Goal: Task Accomplishment & Management: Complete application form

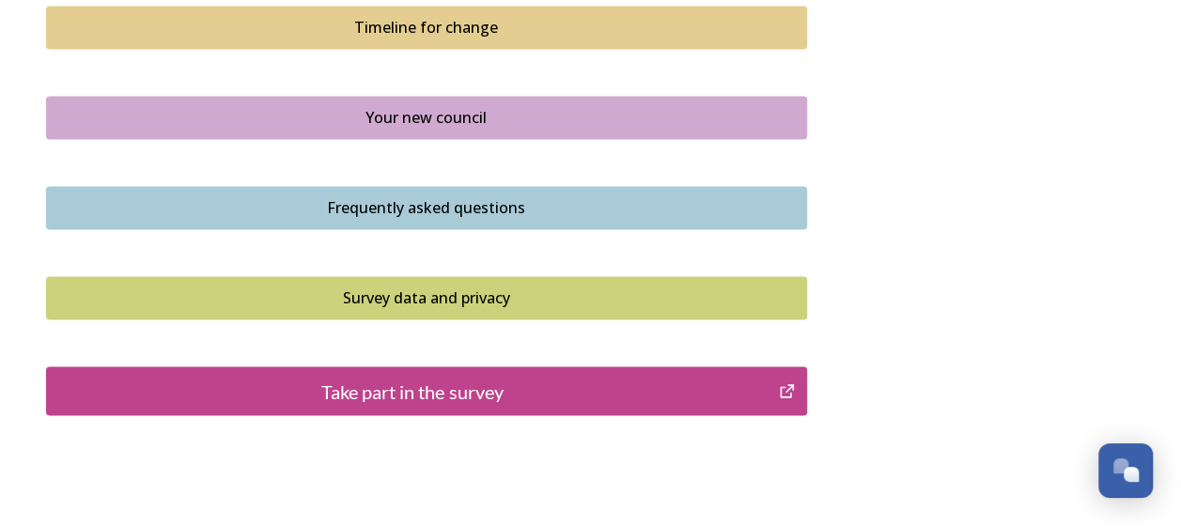
scroll to position [1490, 0]
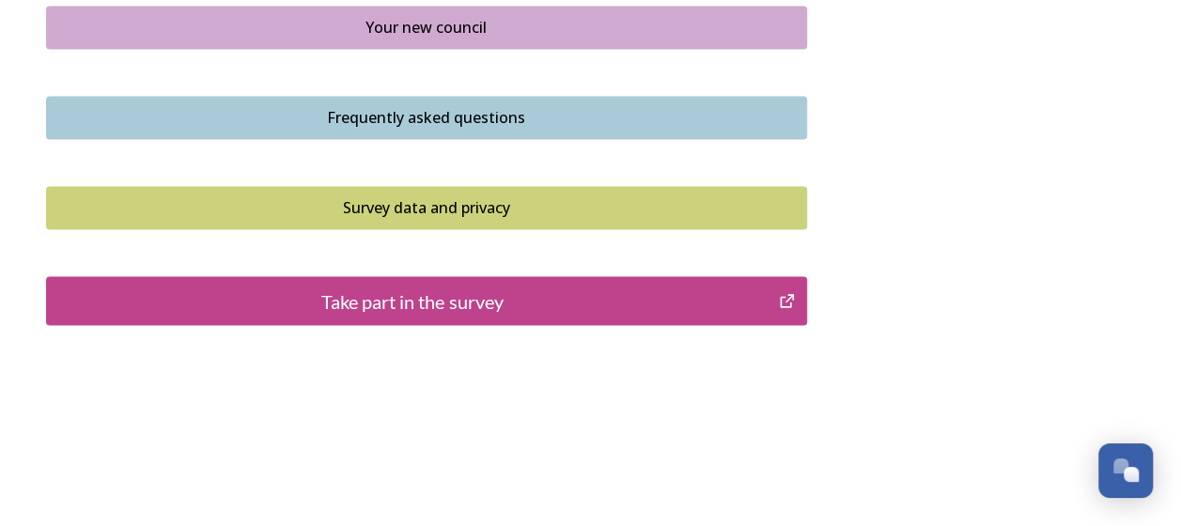
click at [481, 295] on div "Take part in the survey" at bounding box center [412, 301] width 713 height 28
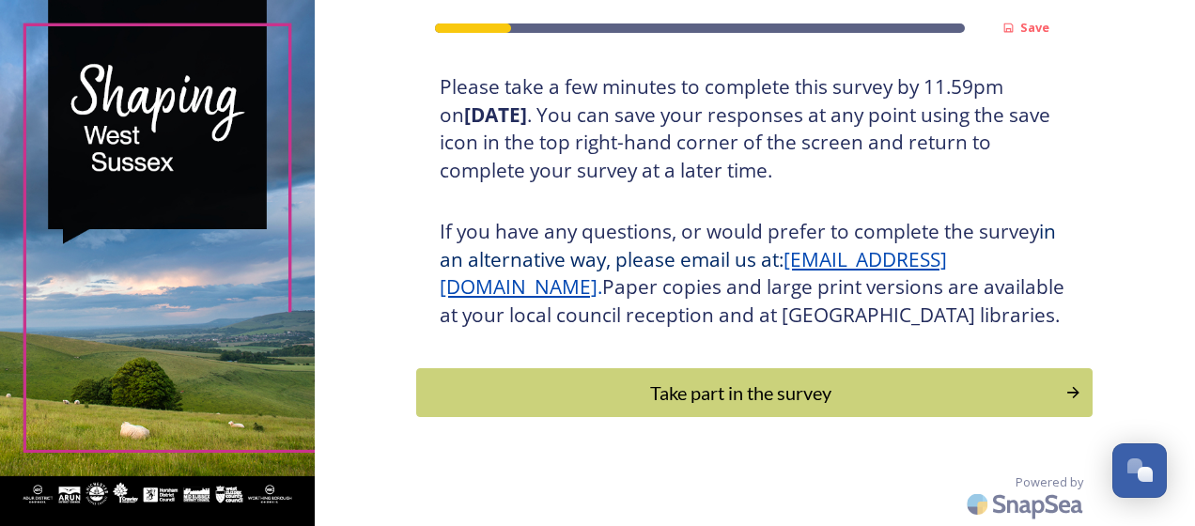
scroll to position [376, 0]
click at [634, 389] on div "Take part in the survey" at bounding box center [741, 393] width 635 height 28
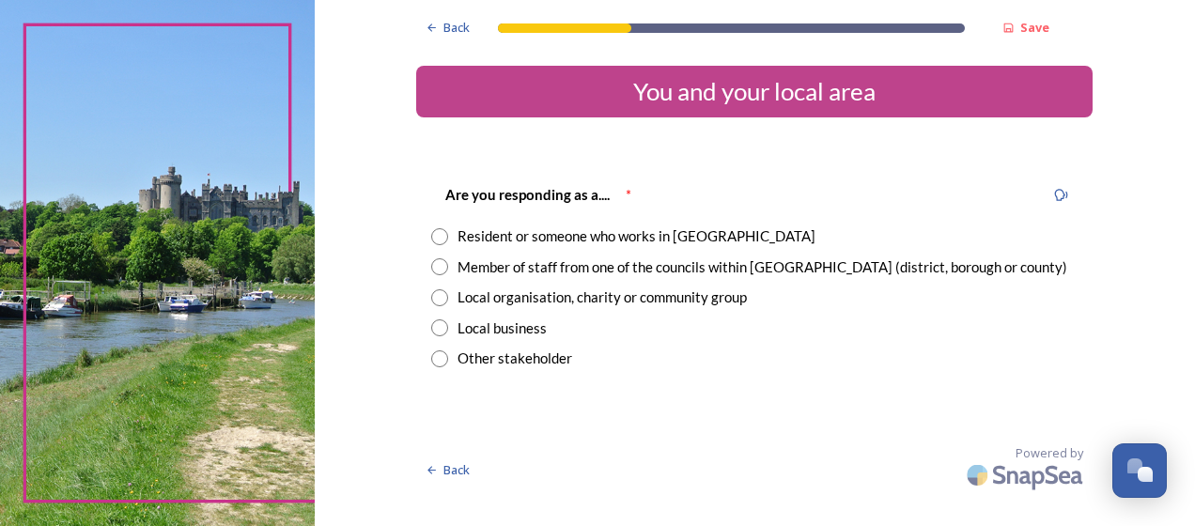
click at [442, 237] on input "radio" at bounding box center [439, 236] width 17 height 17
radio input "true"
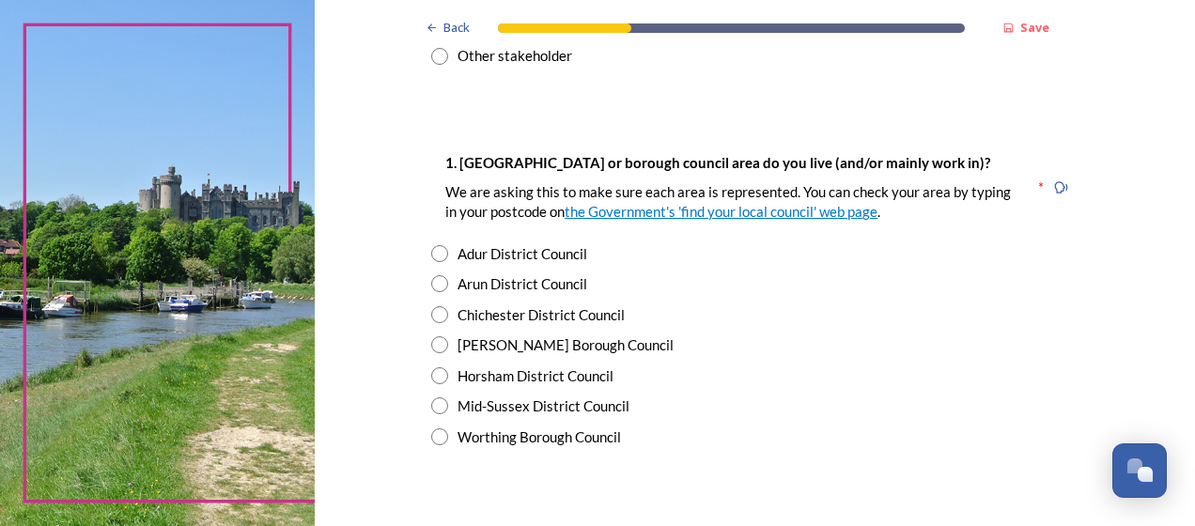
scroll to position [305, 0]
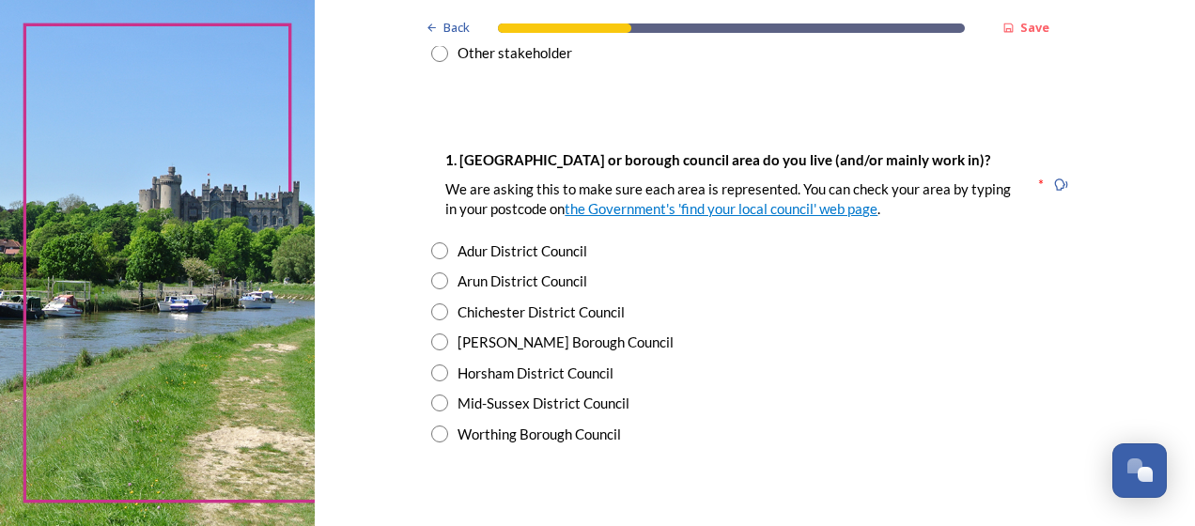
click at [431, 438] on input "radio" at bounding box center [439, 434] width 17 height 17
radio input "true"
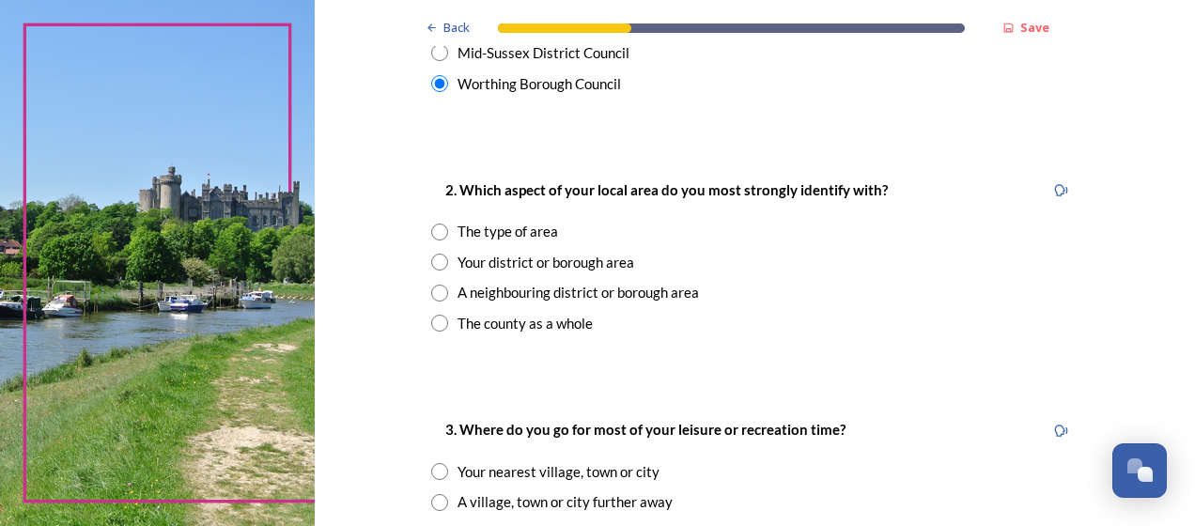
scroll to position [658, 0]
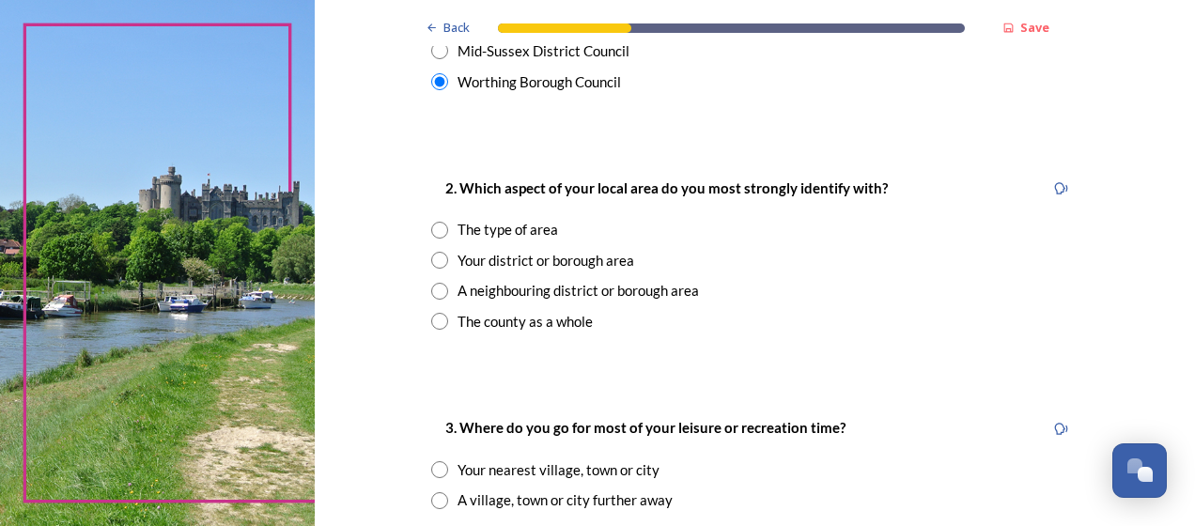
click at [431, 262] on input "radio" at bounding box center [439, 260] width 17 height 17
radio input "true"
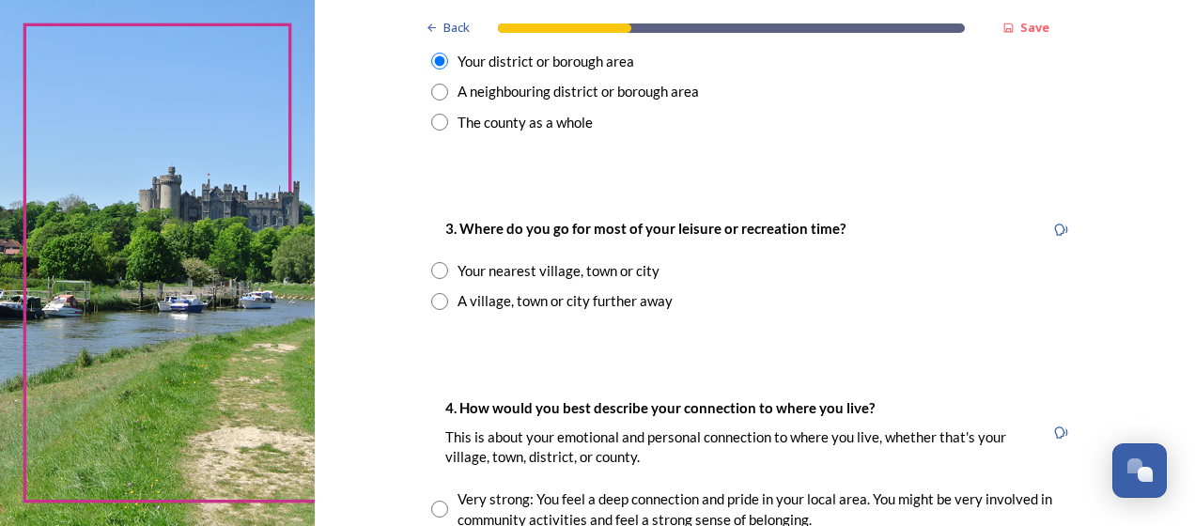
scroll to position [846, 0]
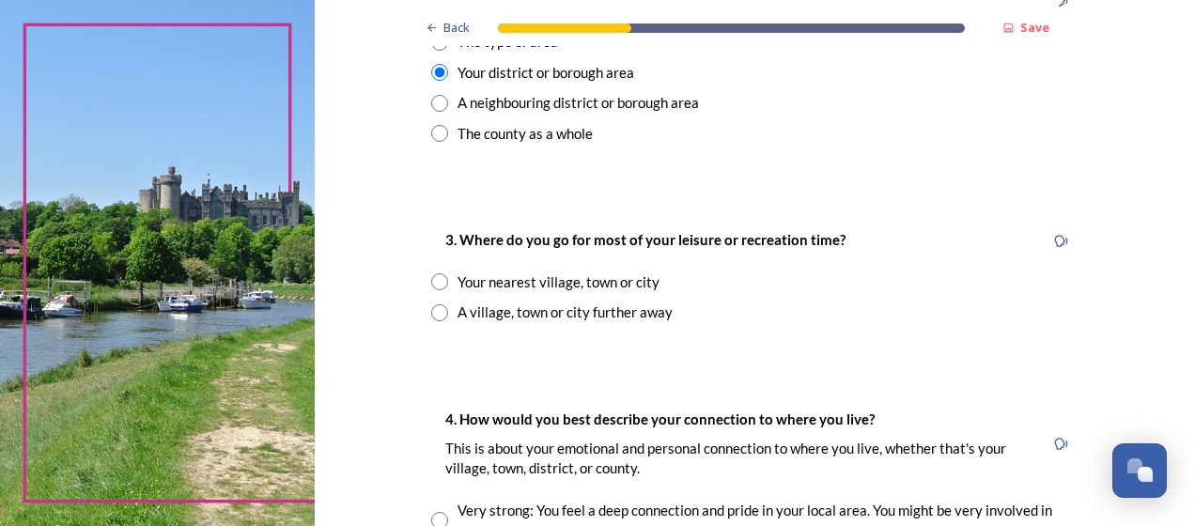
click at [435, 286] on input "radio" at bounding box center [439, 281] width 17 height 17
radio input "true"
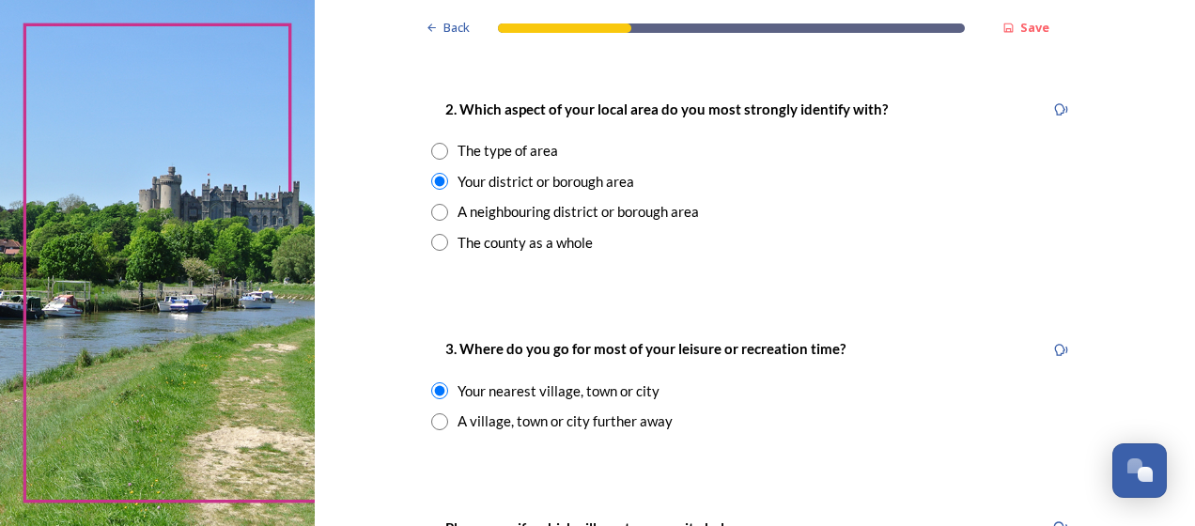
scroll to position [728, 0]
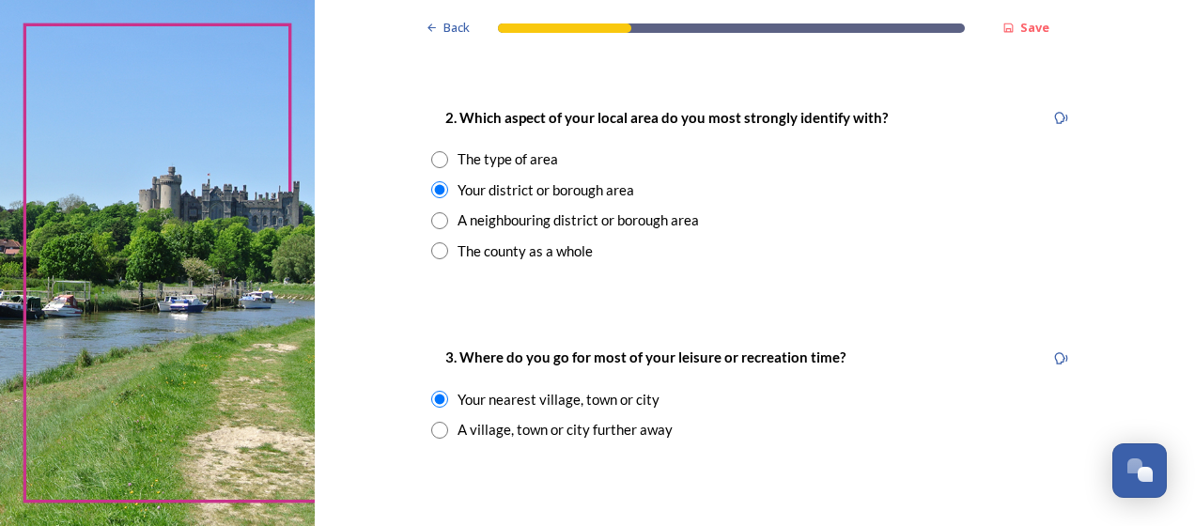
click at [431, 157] on input "radio" at bounding box center [439, 159] width 17 height 17
radio input "true"
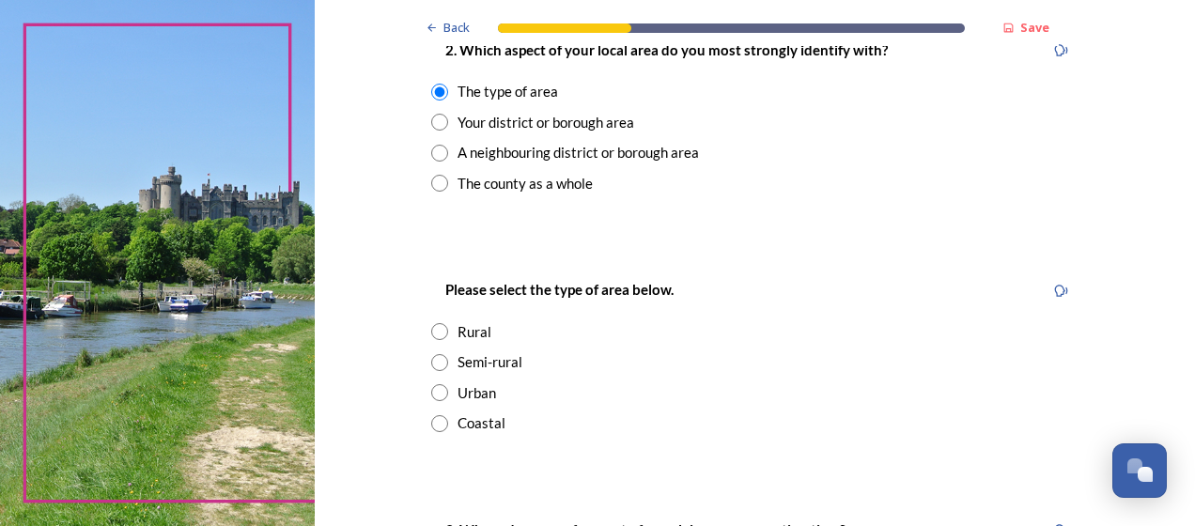
scroll to position [799, 0]
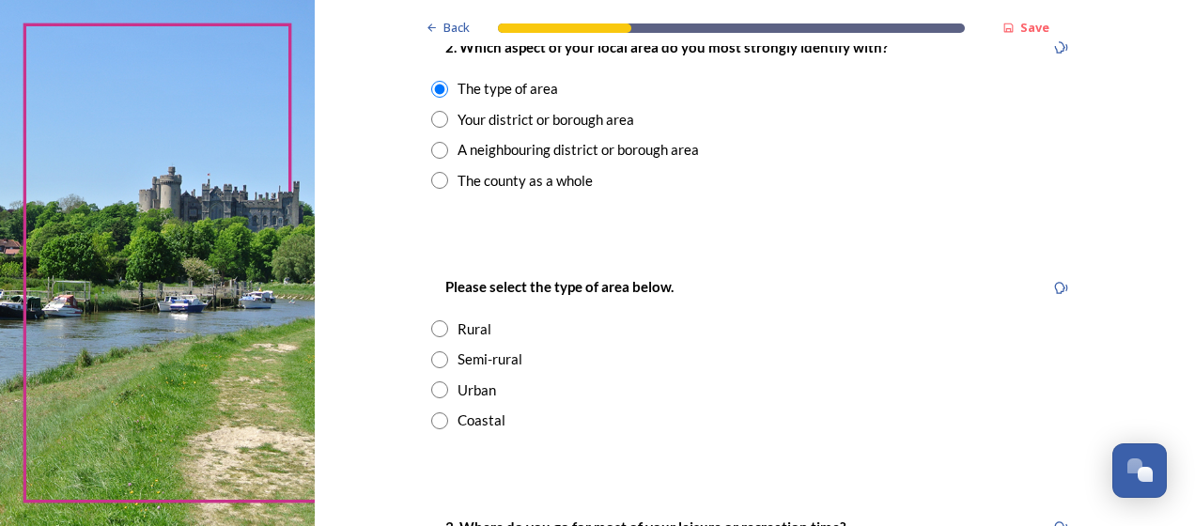
click at [431, 417] on input "radio" at bounding box center [439, 420] width 17 height 17
radio input "true"
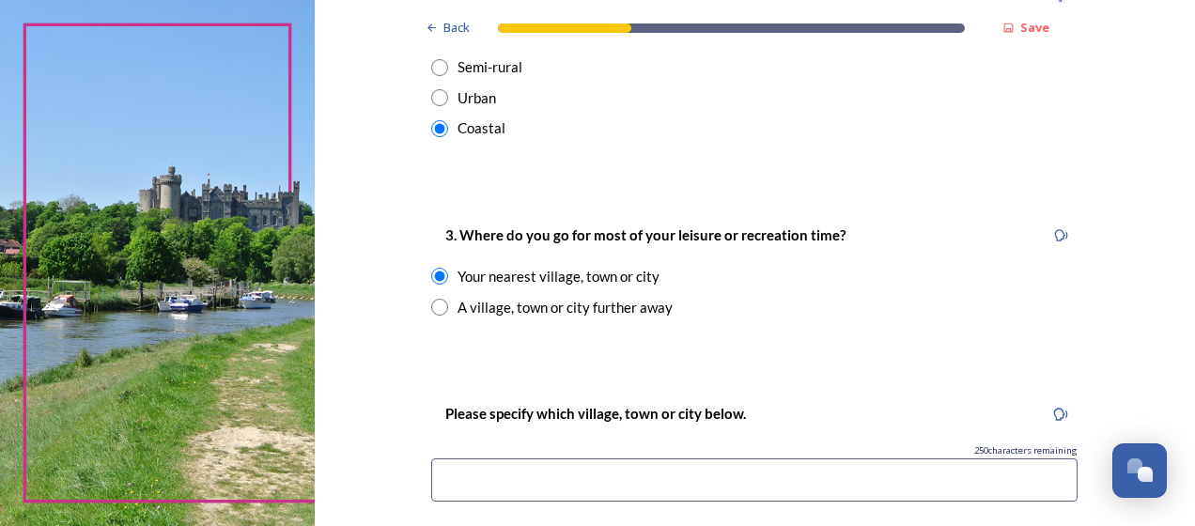
scroll to position [1151, 0]
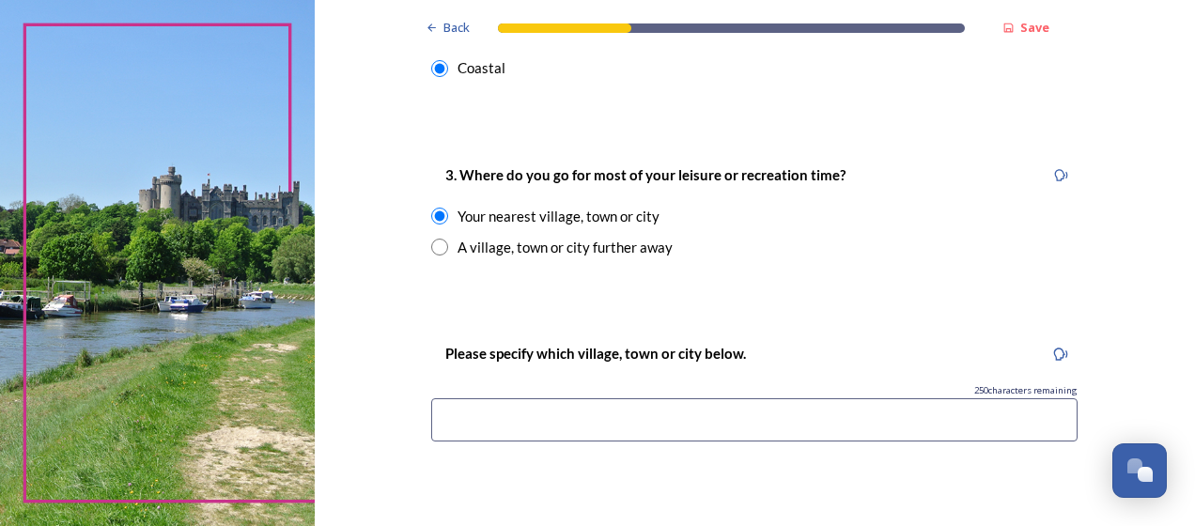
click at [538, 409] on input at bounding box center [754, 419] width 646 height 43
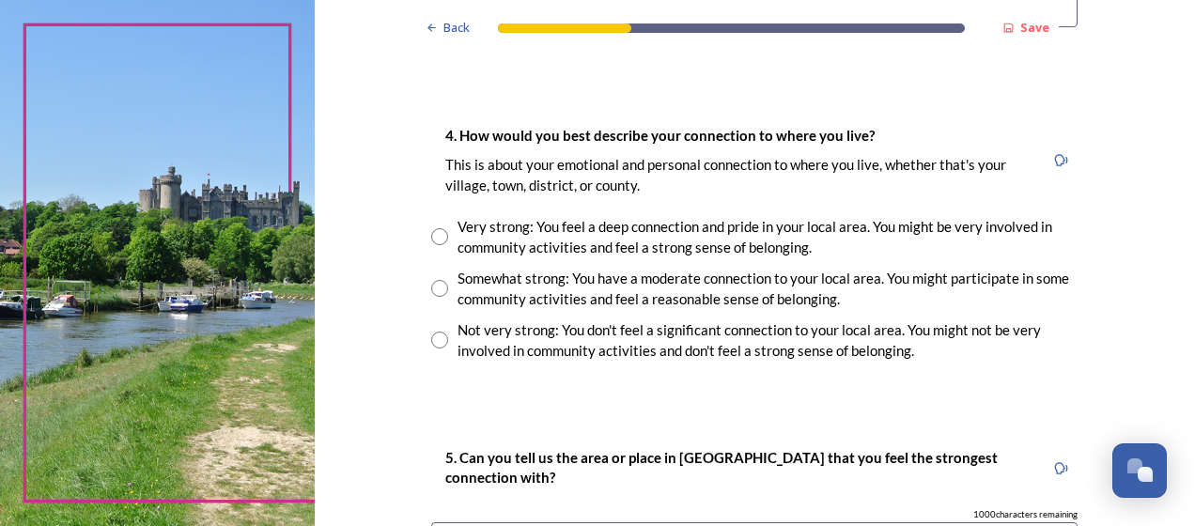
scroll to position [1574, 0]
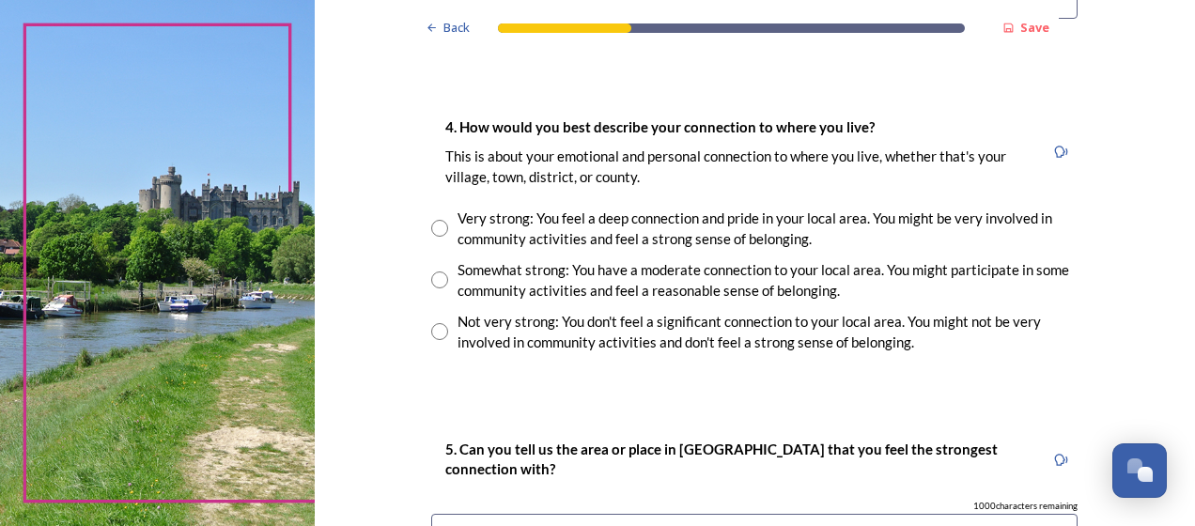
type input "Worthing"
click at [431, 276] on input "radio" at bounding box center [439, 280] width 17 height 17
radio input "true"
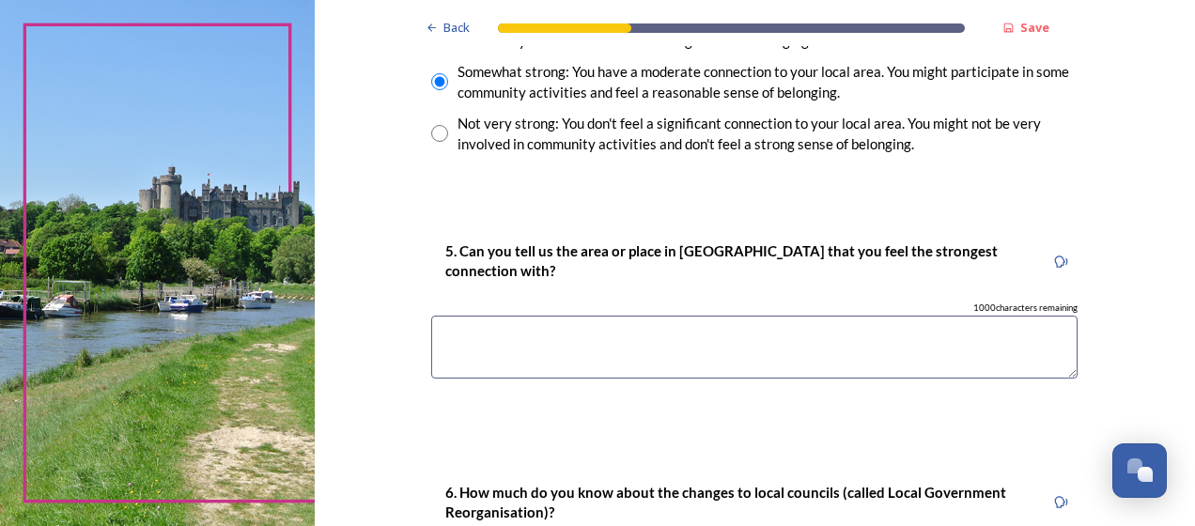
scroll to position [1785, 0]
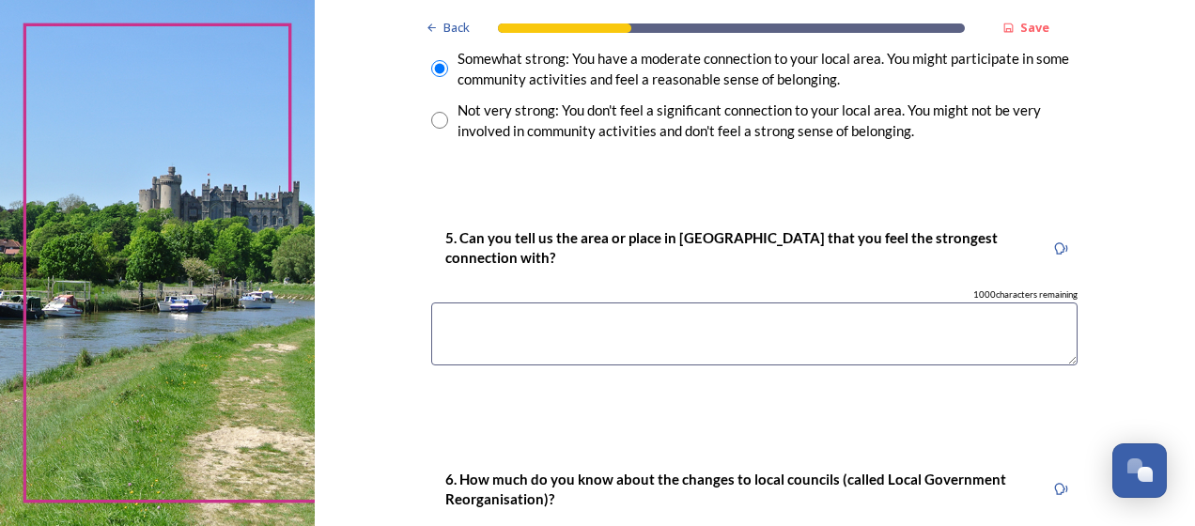
click at [614, 330] on textarea at bounding box center [754, 334] width 646 height 63
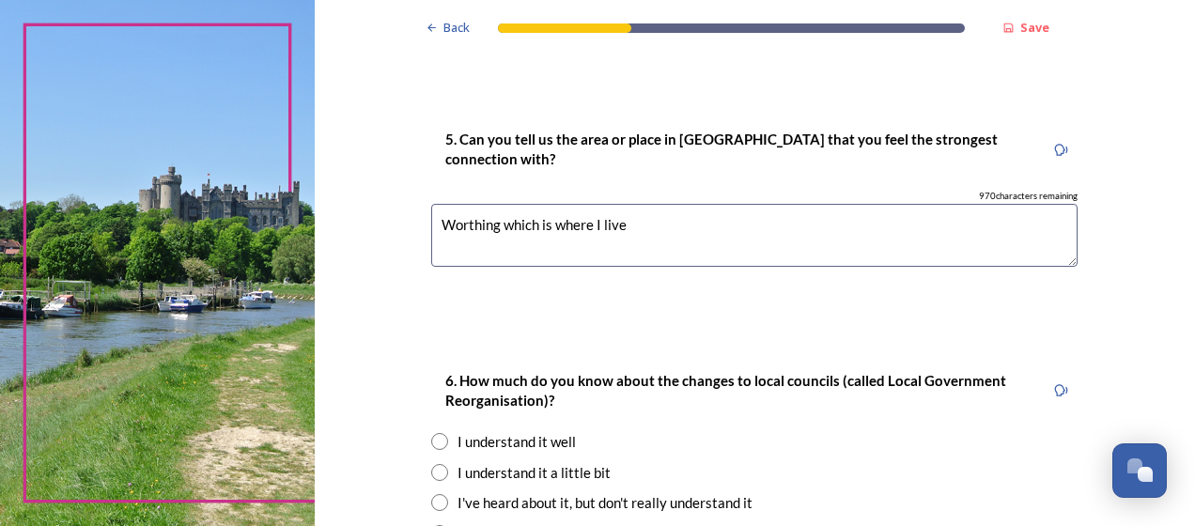
scroll to position [1903, 0]
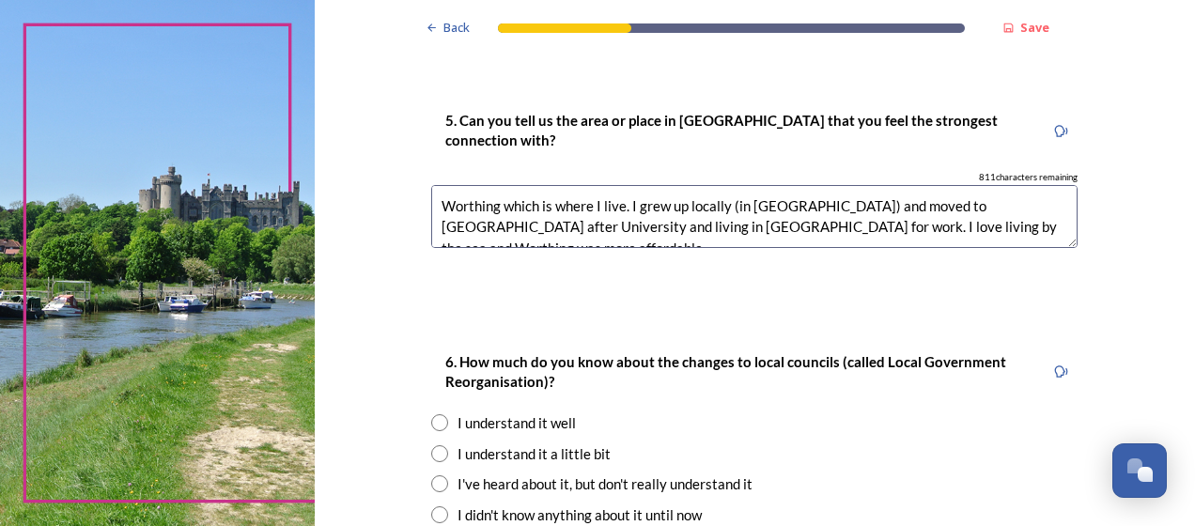
click at [926, 210] on textarea "Worthing which is where I live. I grew up locally (in [GEOGRAPHIC_DATA]) and mo…" at bounding box center [754, 216] width 646 height 63
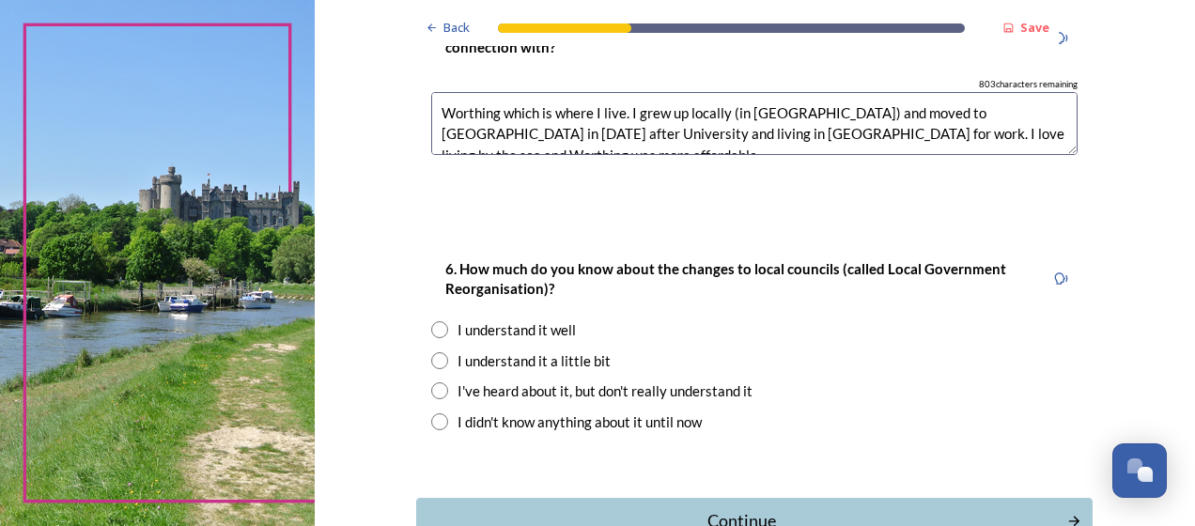
scroll to position [1997, 0]
click at [1040, 133] on textarea "Worthing which is where I live. I grew up locally (in [GEOGRAPHIC_DATA]) and mo…" at bounding box center [754, 122] width 646 height 63
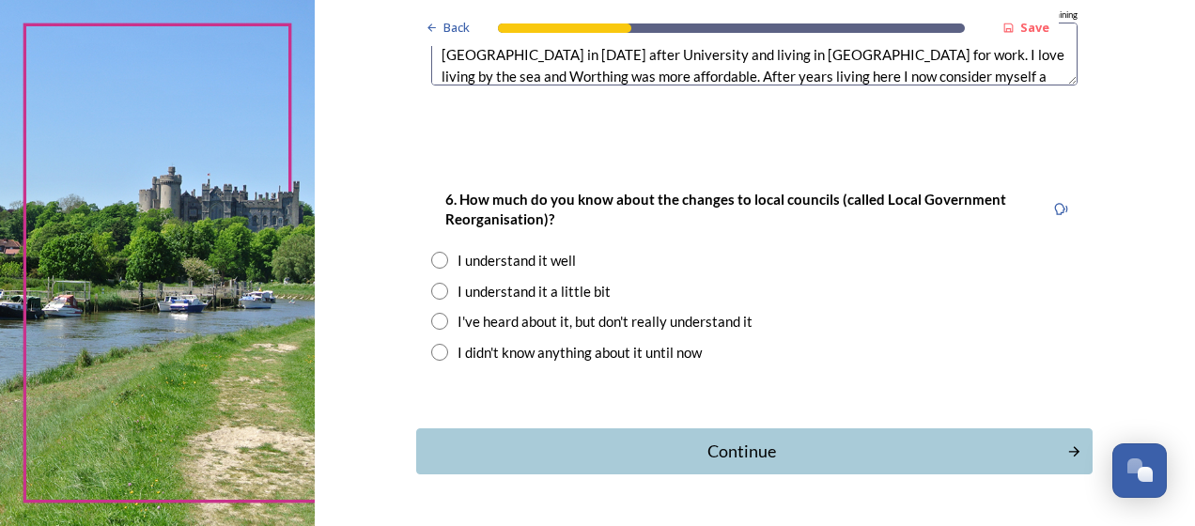
scroll to position [2067, 0]
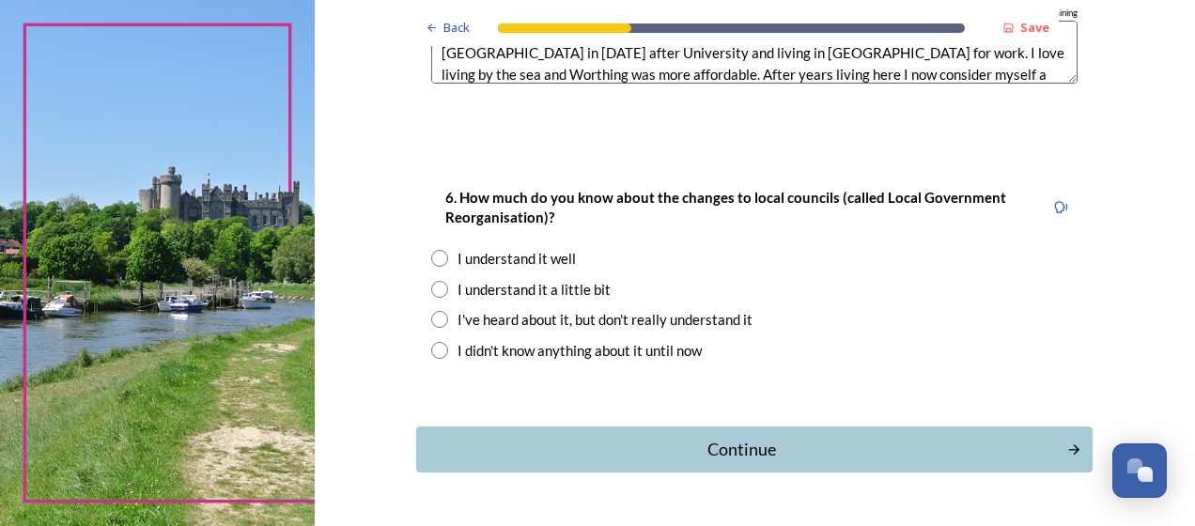
type textarea "Worthing which is where I live. I grew up locally (in [GEOGRAPHIC_DATA]) and mo…"
click at [436, 256] on input "radio" at bounding box center [439, 258] width 17 height 17
radio input "true"
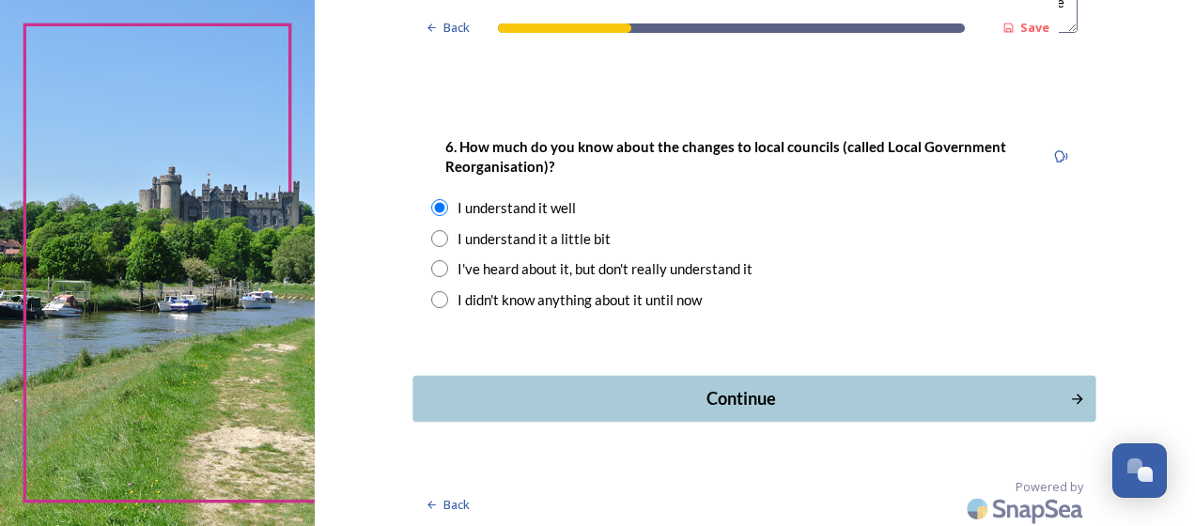
scroll to position [2121, 0]
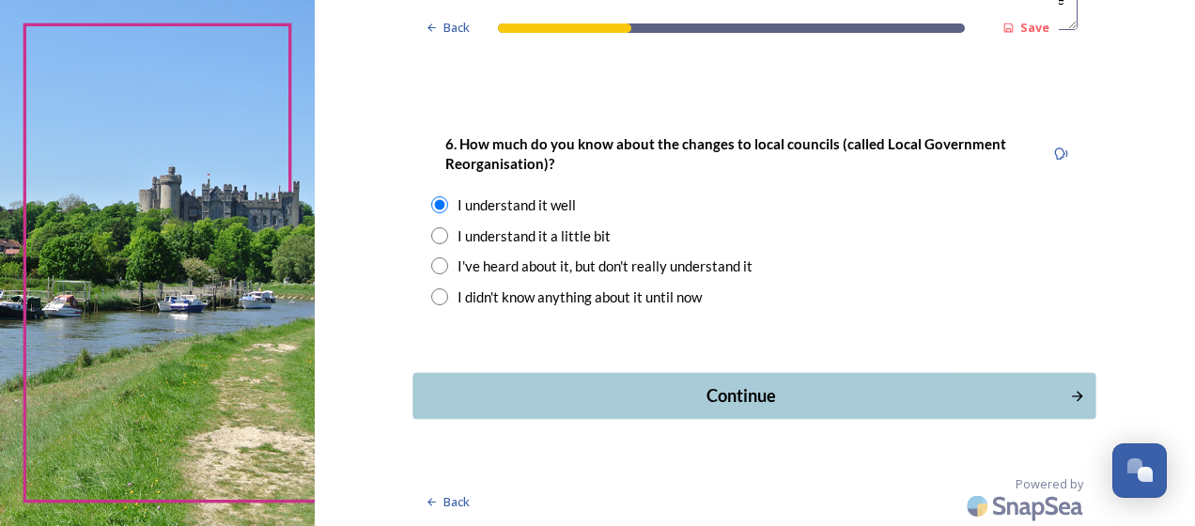
click at [780, 387] on div "Continue" at bounding box center [742, 395] width 636 height 25
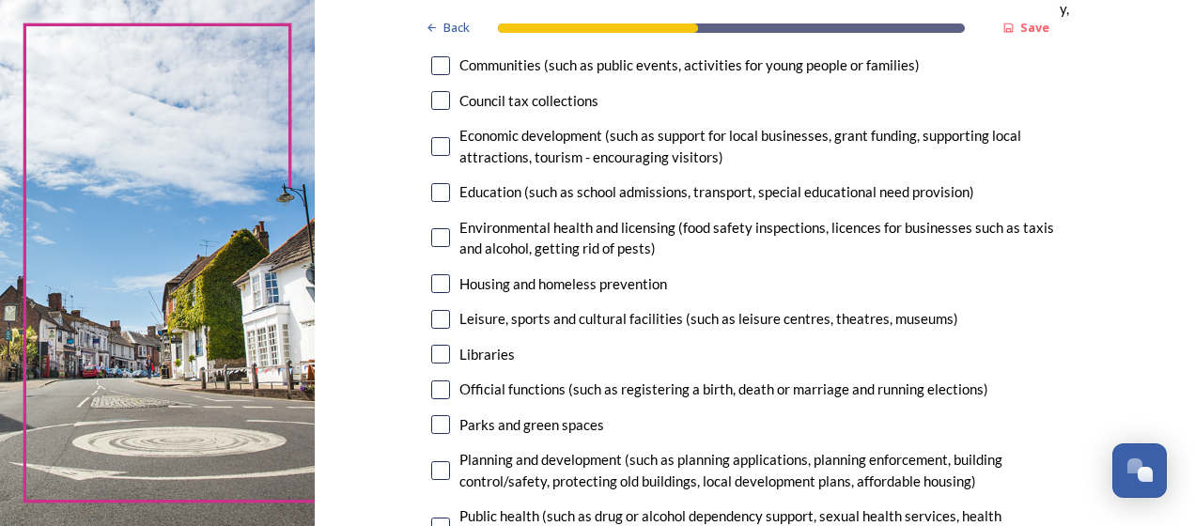
scroll to position [329, 0]
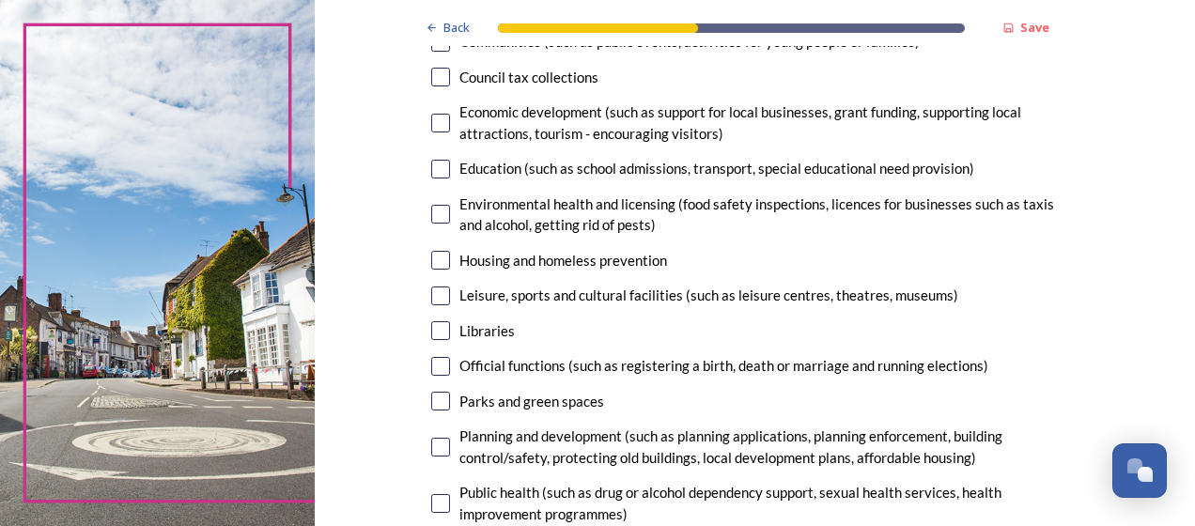
click at [438, 172] on input "checkbox" at bounding box center [440, 169] width 19 height 19
checkbox input "true"
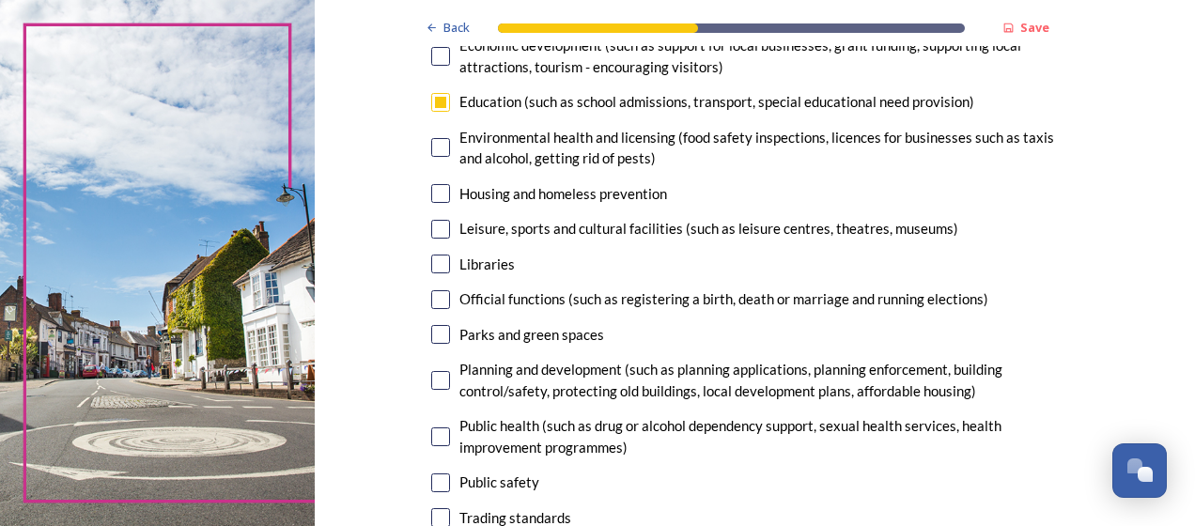
scroll to position [423, 0]
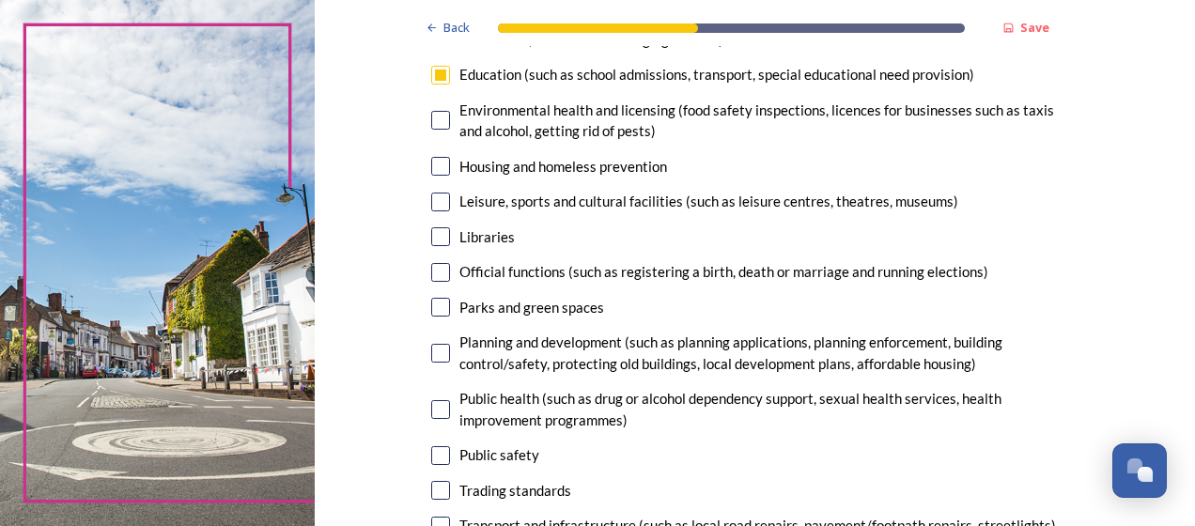
click at [436, 169] on input "checkbox" at bounding box center [440, 166] width 19 height 19
checkbox input "false"
click at [433, 201] on input "checkbox" at bounding box center [440, 202] width 19 height 19
checkbox input "true"
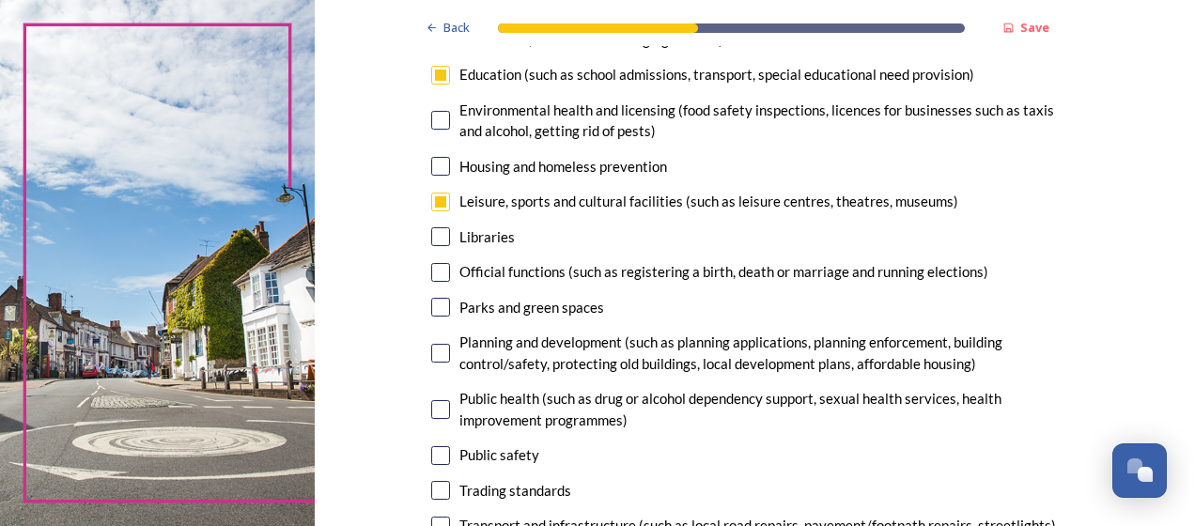
click at [435, 236] on input "checkbox" at bounding box center [440, 236] width 19 height 19
checkbox input "true"
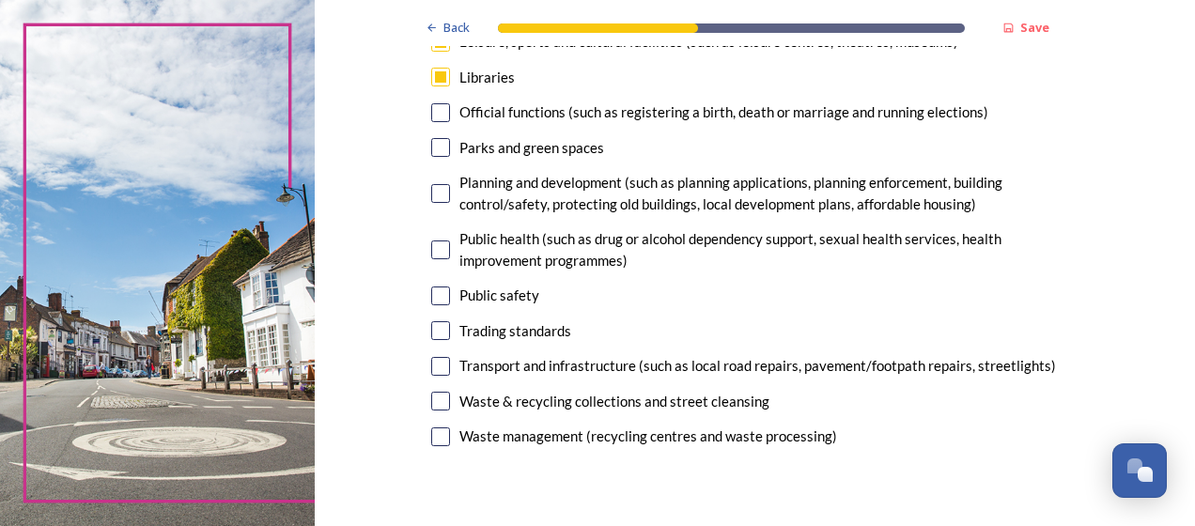
scroll to position [587, 0]
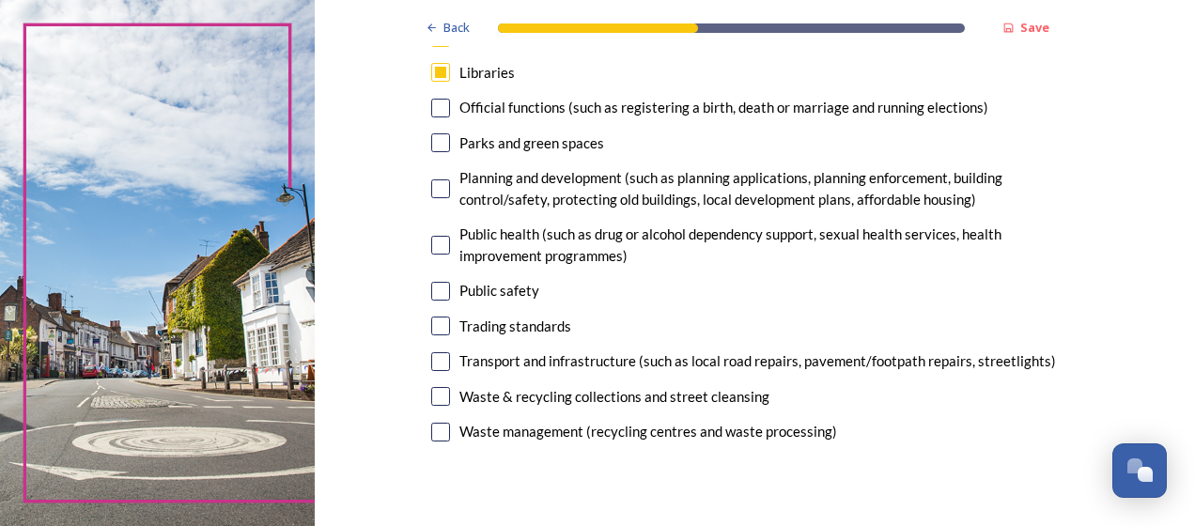
click at [438, 145] on input "checkbox" at bounding box center [440, 142] width 19 height 19
checkbox input "true"
click at [435, 188] on input "checkbox" at bounding box center [440, 188] width 19 height 19
checkbox input "true"
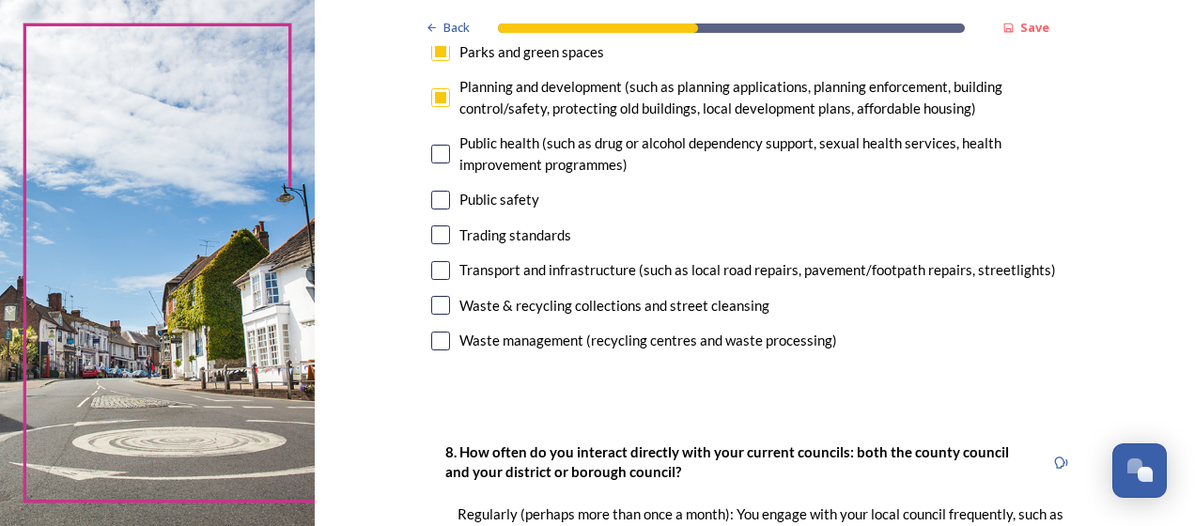
scroll to position [658, 0]
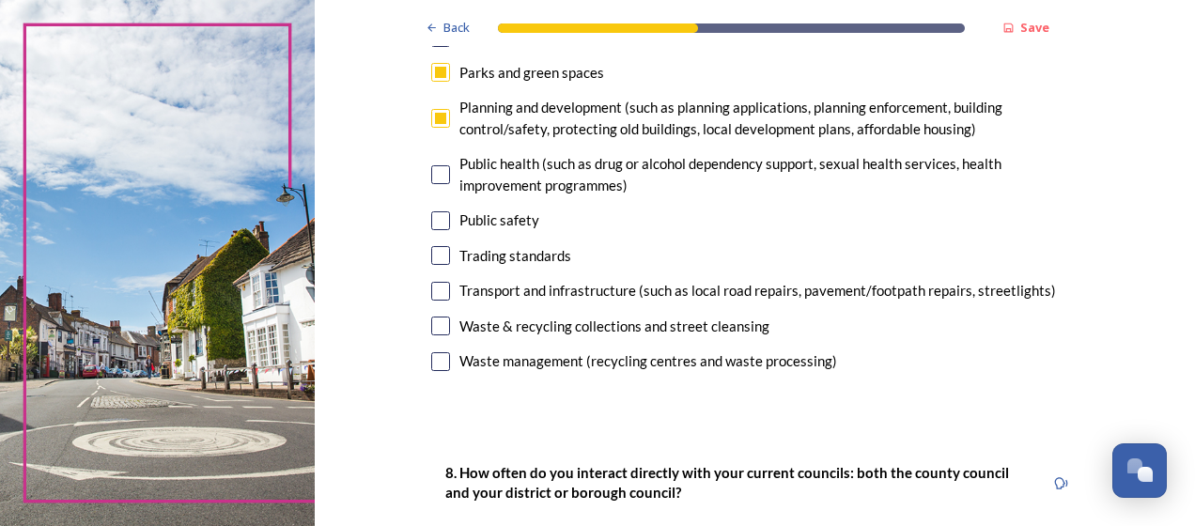
click at [437, 329] on input "checkbox" at bounding box center [440, 326] width 19 height 19
checkbox input "false"
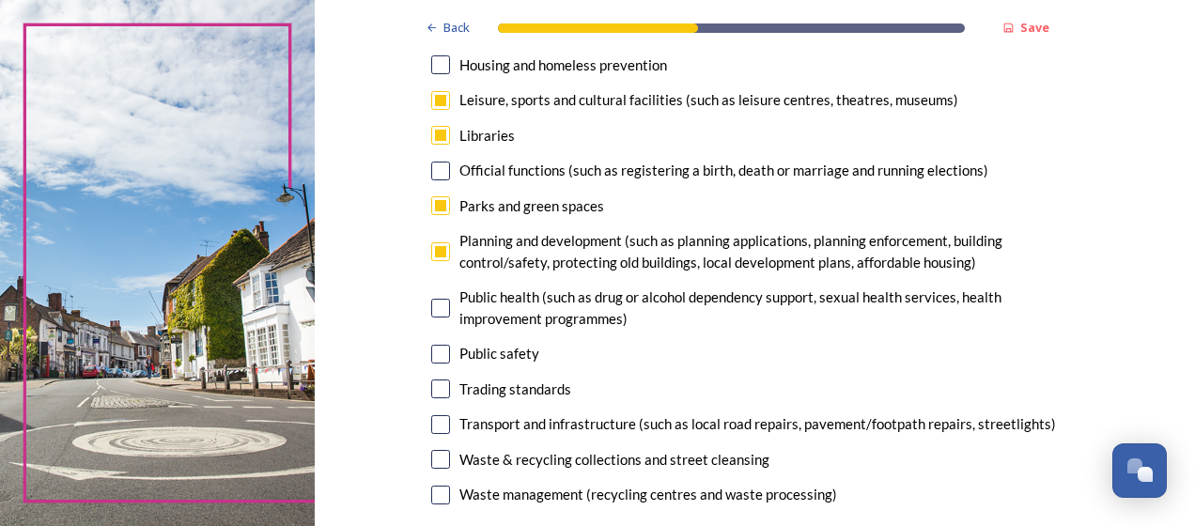
scroll to position [517, 0]
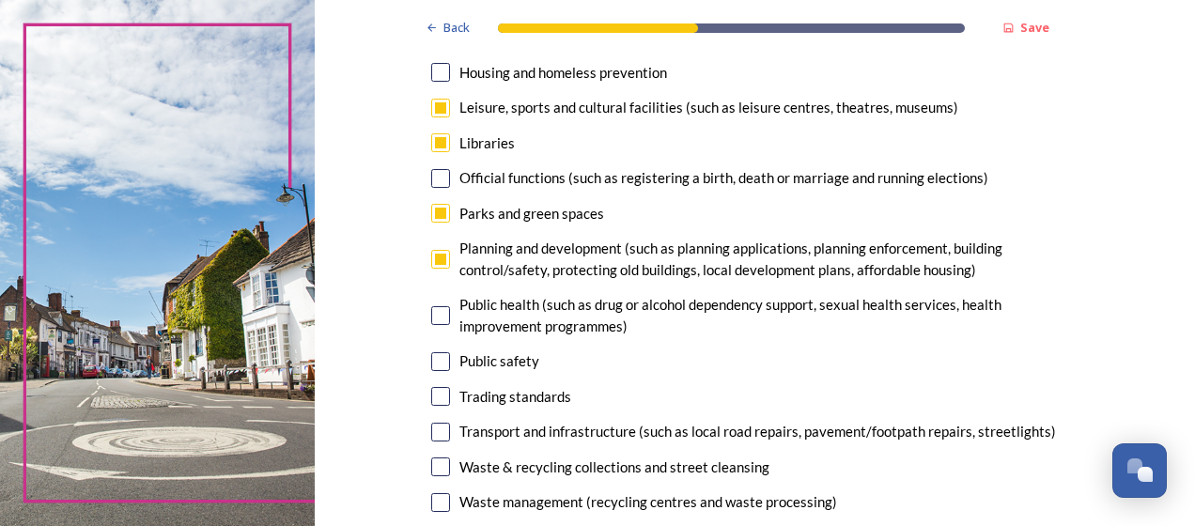
click at [434, 261] on input "checkbox" at bounding box center [440, 259] width 19 height 19
checkbox input "false"
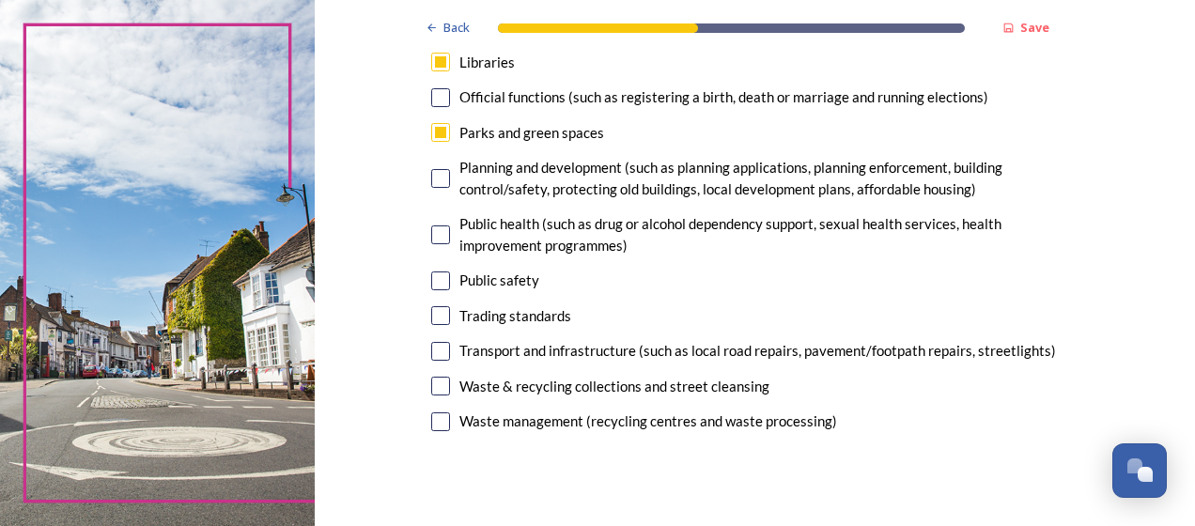
scroll to position [611, 0]
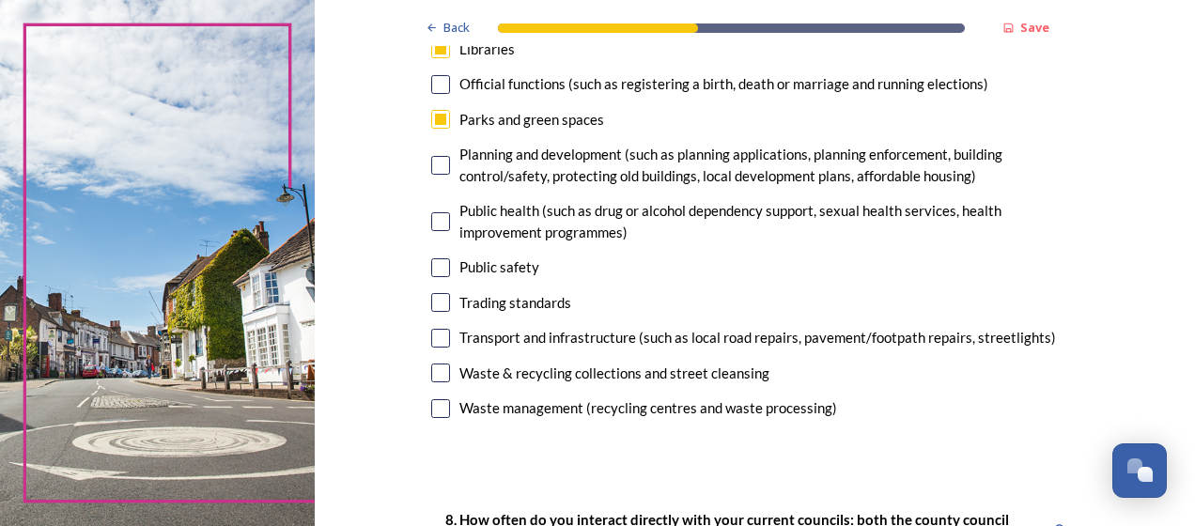
click at [431, 376] on input "checkbox" at bounding box center [440, 373] width 19 height 19
checkbox input "true"
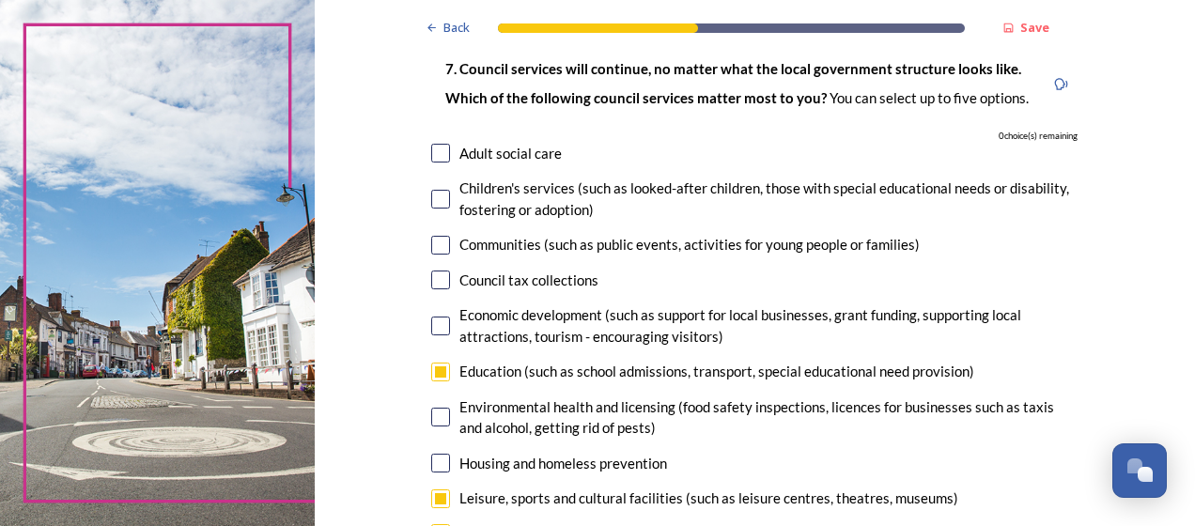
scroll to position [117, 0]
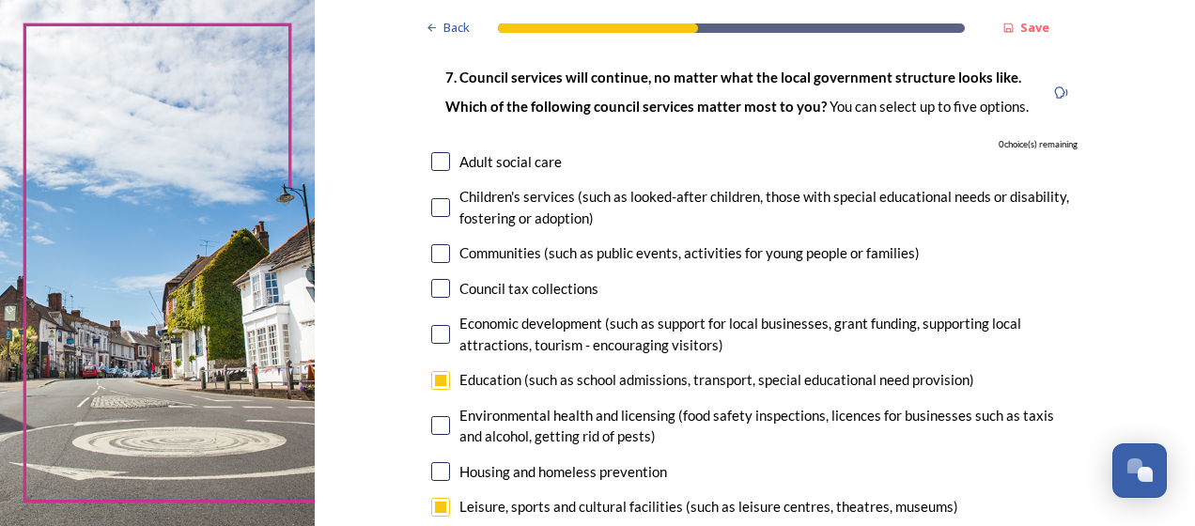
click at [434, 381] on input "checkbox" at bounding box center [440, 380] width 19 height 19
checkbox input "false"
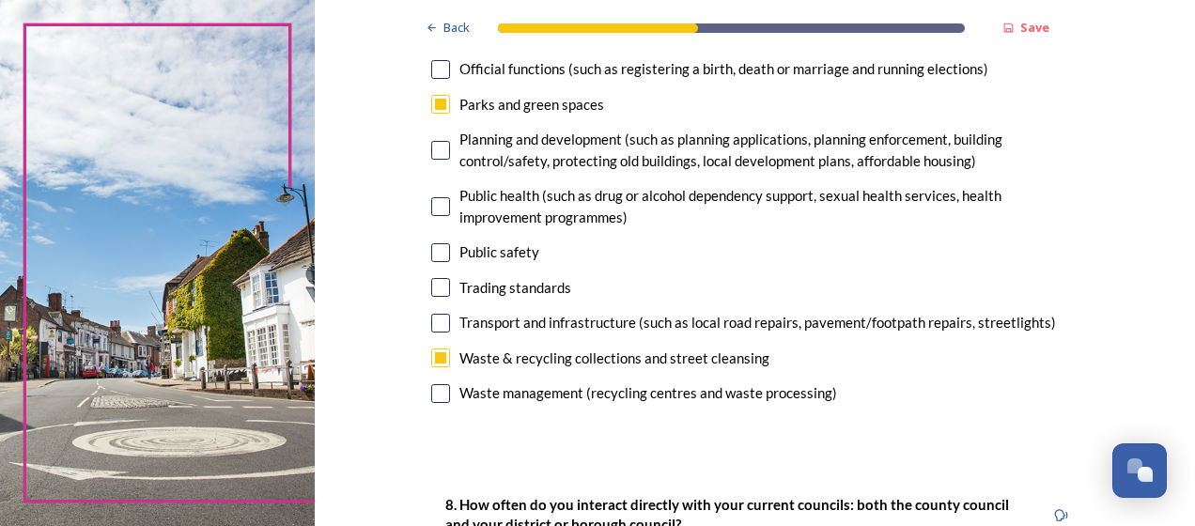
scroll to position [634, 0]
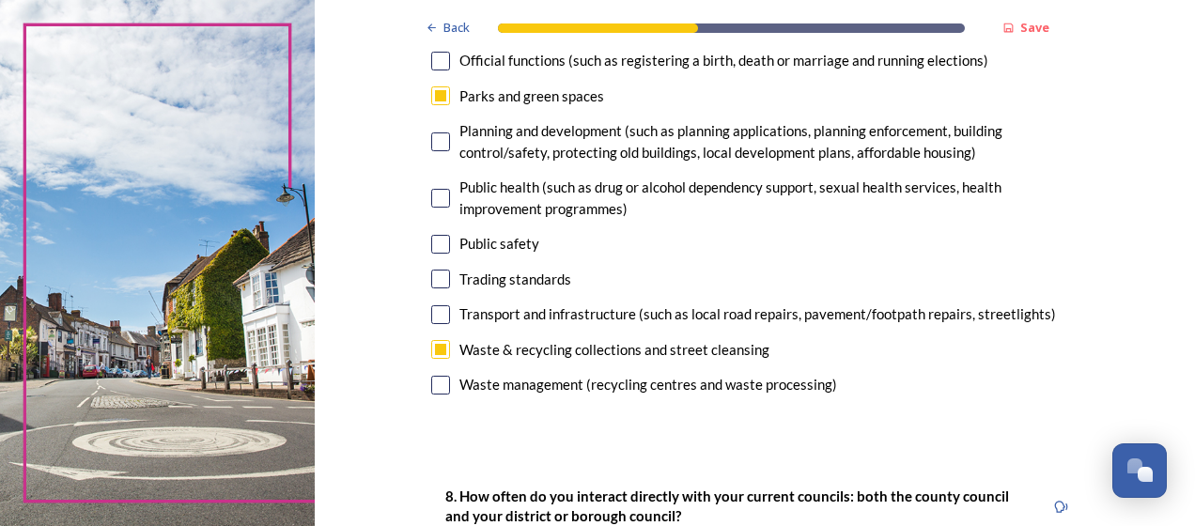
click at [436, 314] on input "checkbox" at bounding box center [440, 314] width 19 height 19
checkbox input "true"
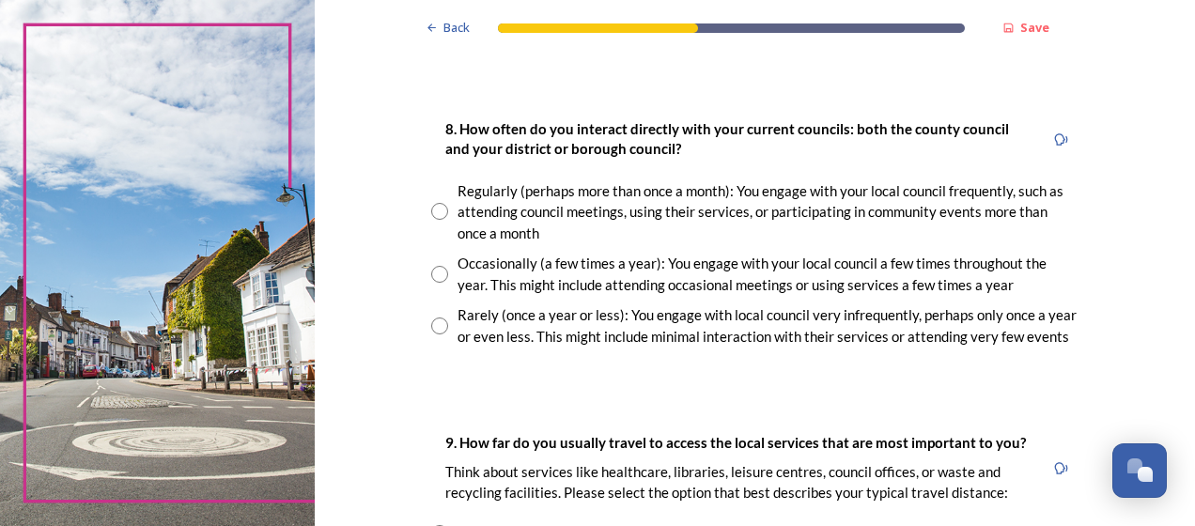
scroll to position [1010, 0]
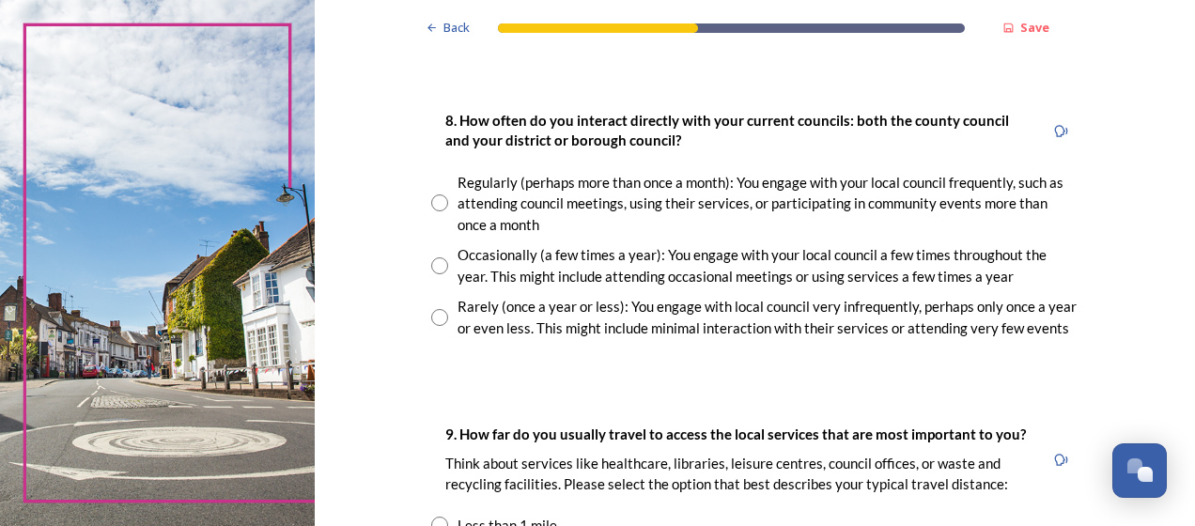
click at [435, 263] on input "radio" at bounding box center [439, 265] width 17 height 17
radio input "true"
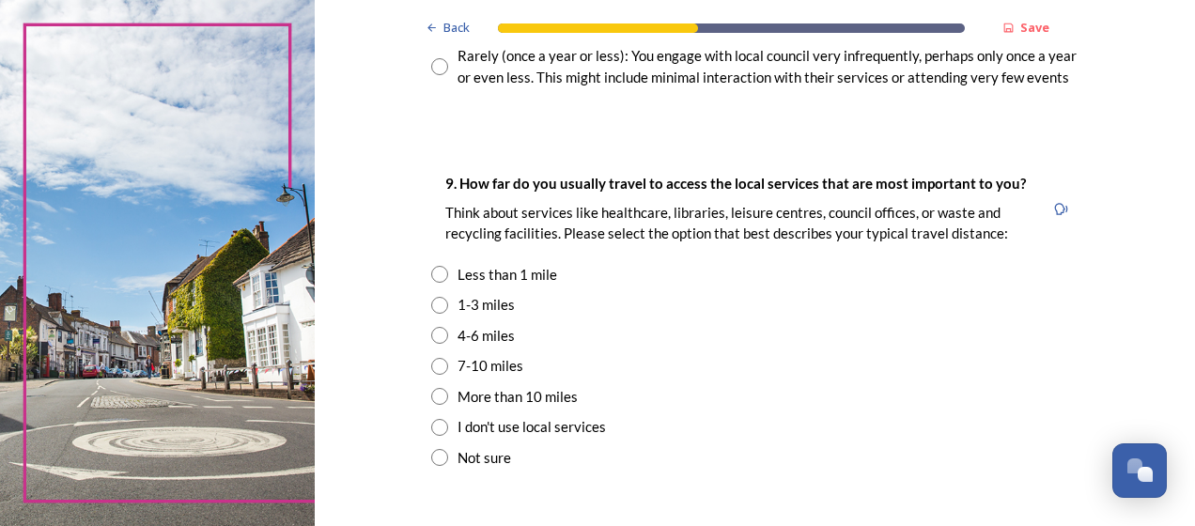
scroll to position [1268, 0]
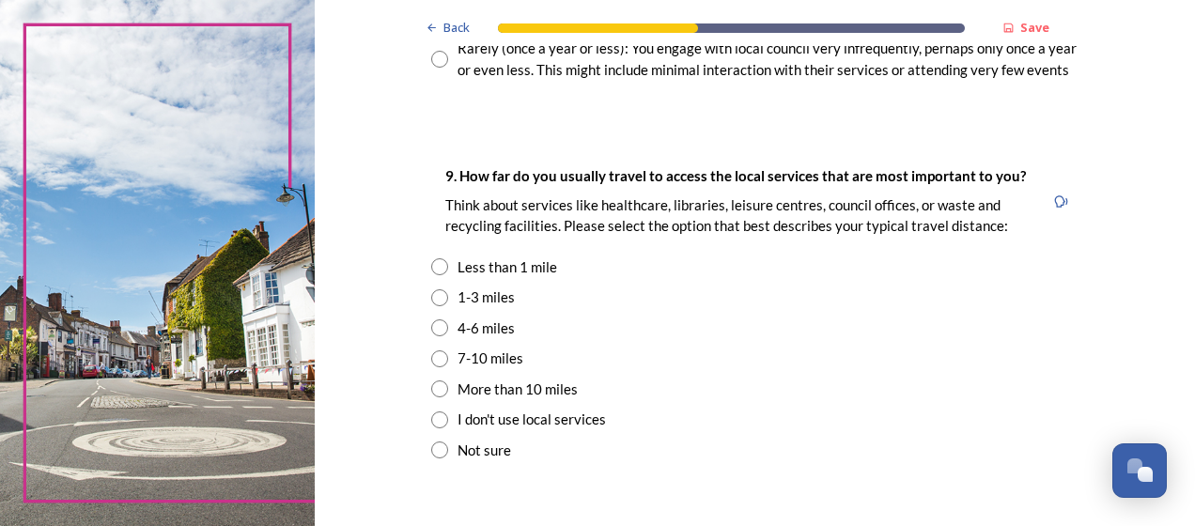
click at [435, 299] on input "radio" at bounding box center [439, 297] width 17 height 17
click at [434, 295] on input "radio" at bounding box center [439, 297] width 17 height 17
radio input "true"
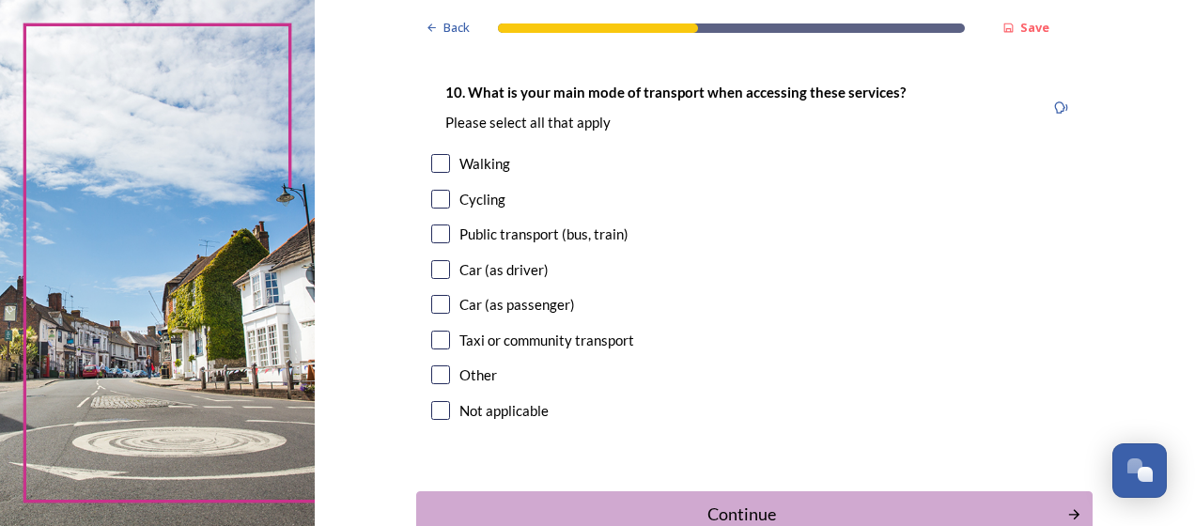
scroll to position [1738, 0]
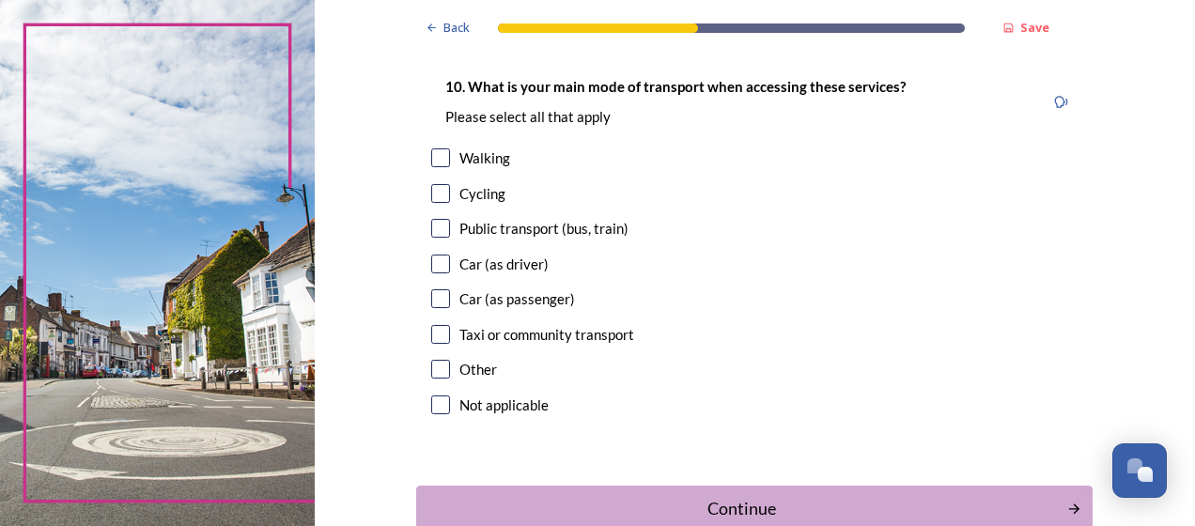
click at [431, 267] on input "checkbox" at bounding box center [440, 264] width 19 height 19
checkbox input "true"
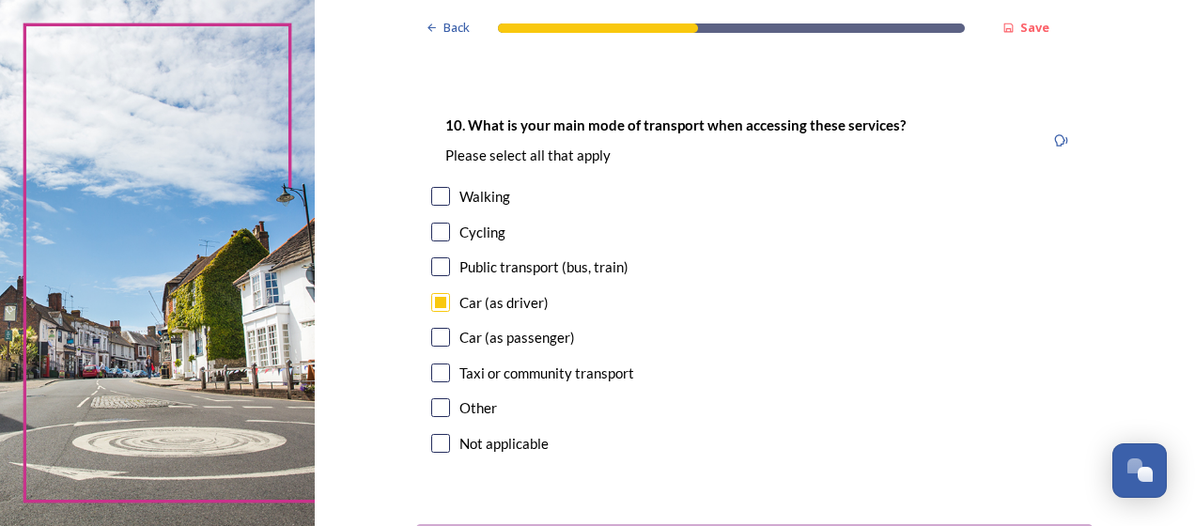
scroll to position [1691, 0]
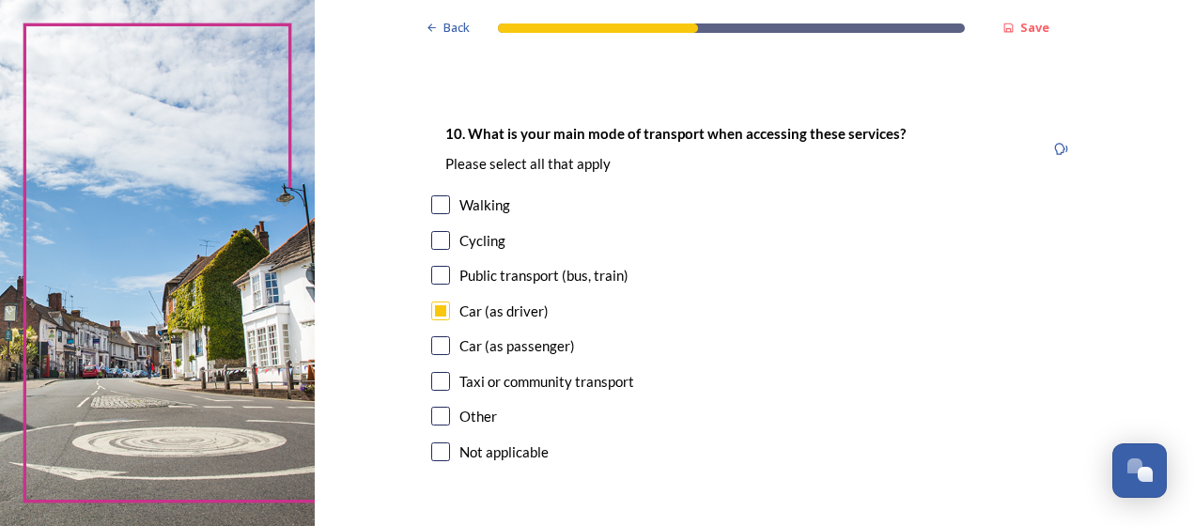
click at [434, 207] on input "checkbox" at bounding box center [440, 204] width 19 height 19
checkbox input "true"
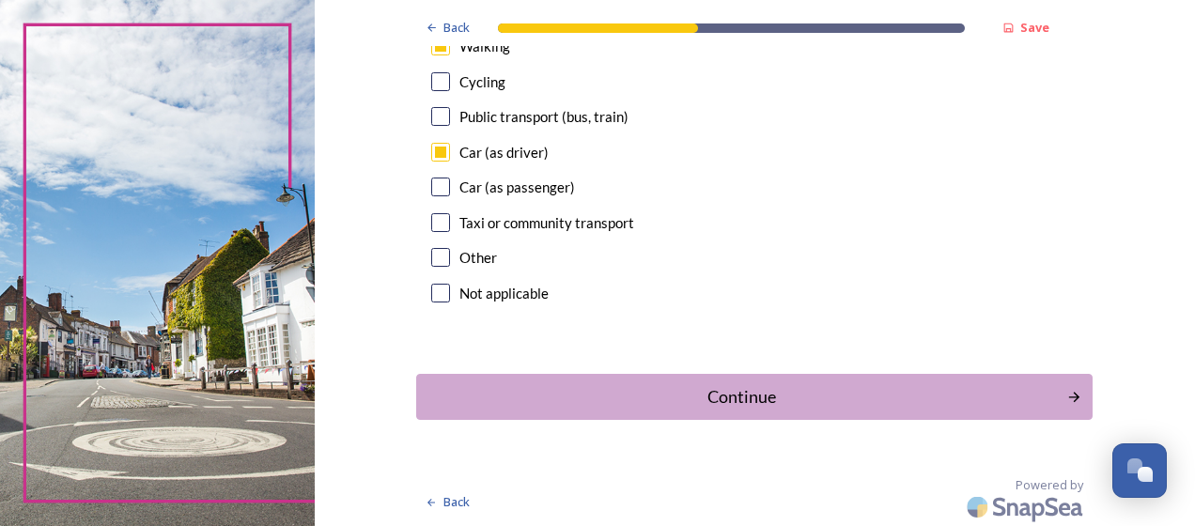
scroll to position [1852, 0]
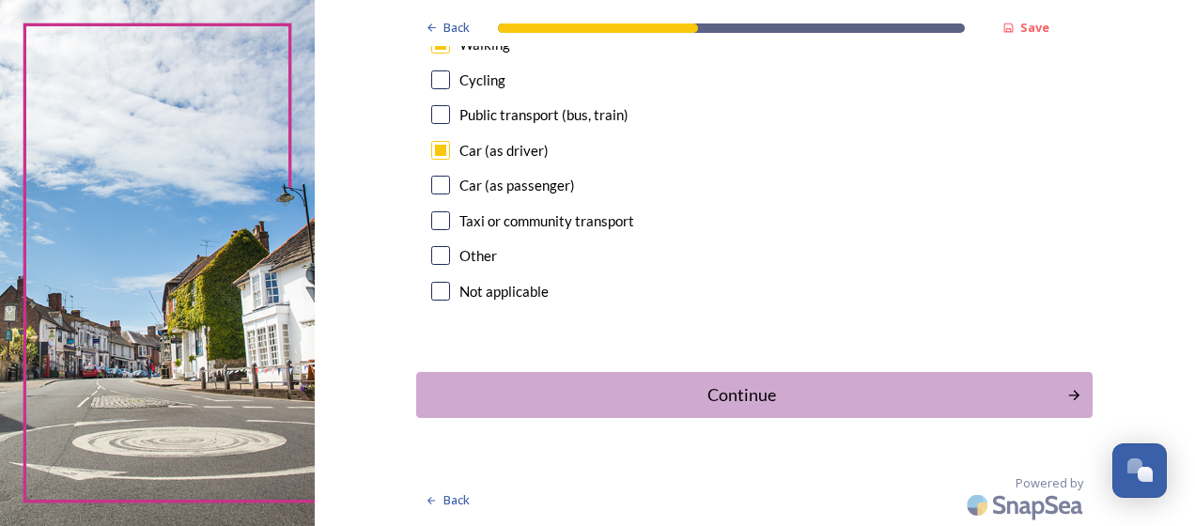
click at [431, 190] on input "checkbox" at bounding box center [440, 185] width 19 height 19
click at [436, 187] on input "checkbox" at bounding box center [440, 185] width 19 height 19
checkbox input "false"
click at [663, 387] on div "Continue" at bounding box center [742, 394] width 636 height 25
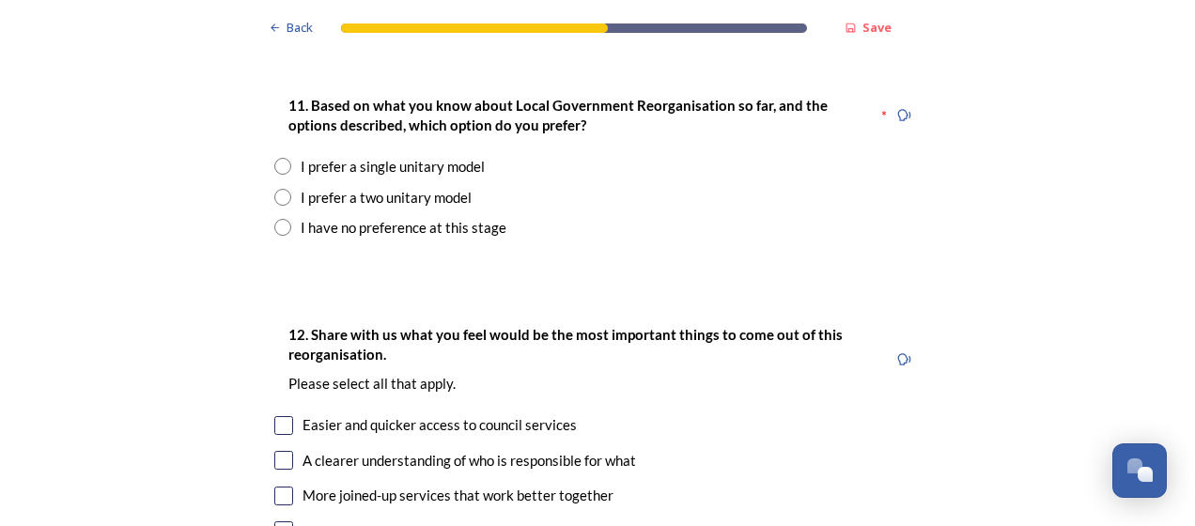
scroll to position [2466, 0]
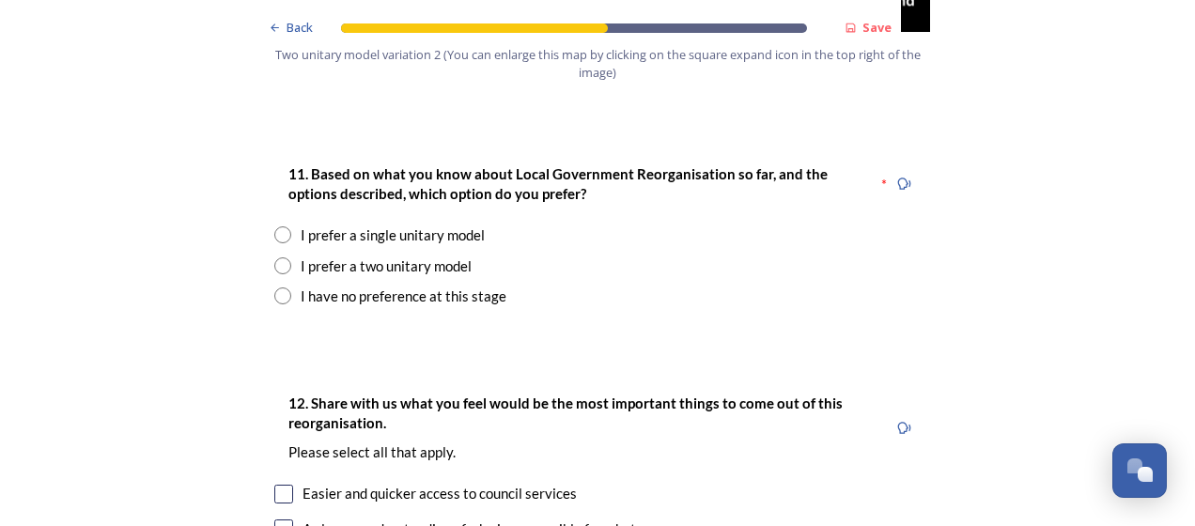
click at [274, 257] on input "radio" at bounding box center [282, 265] width 17 height 17
radio input "true"
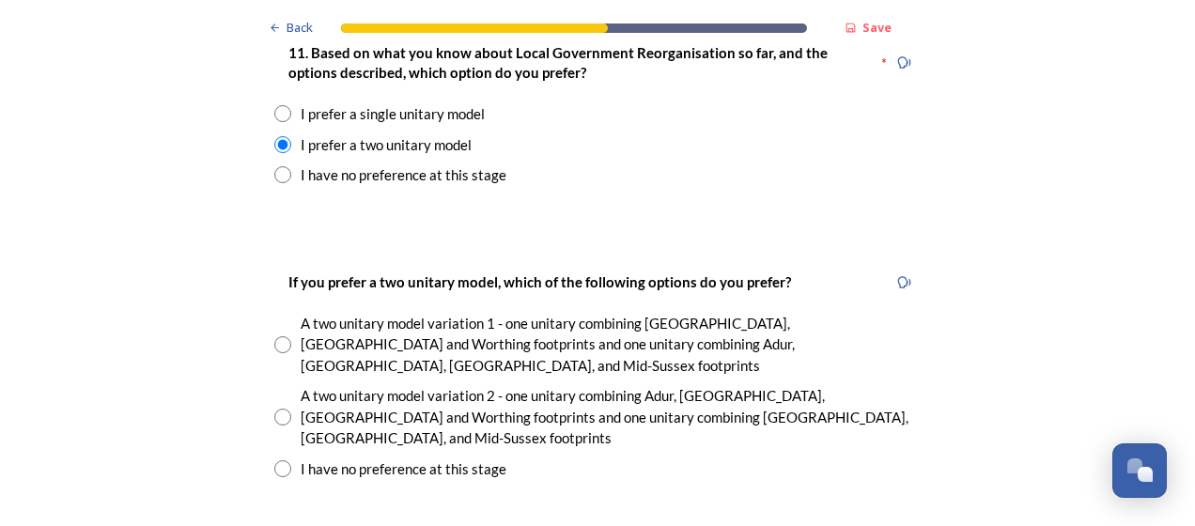
scroll to position [2607, 0]
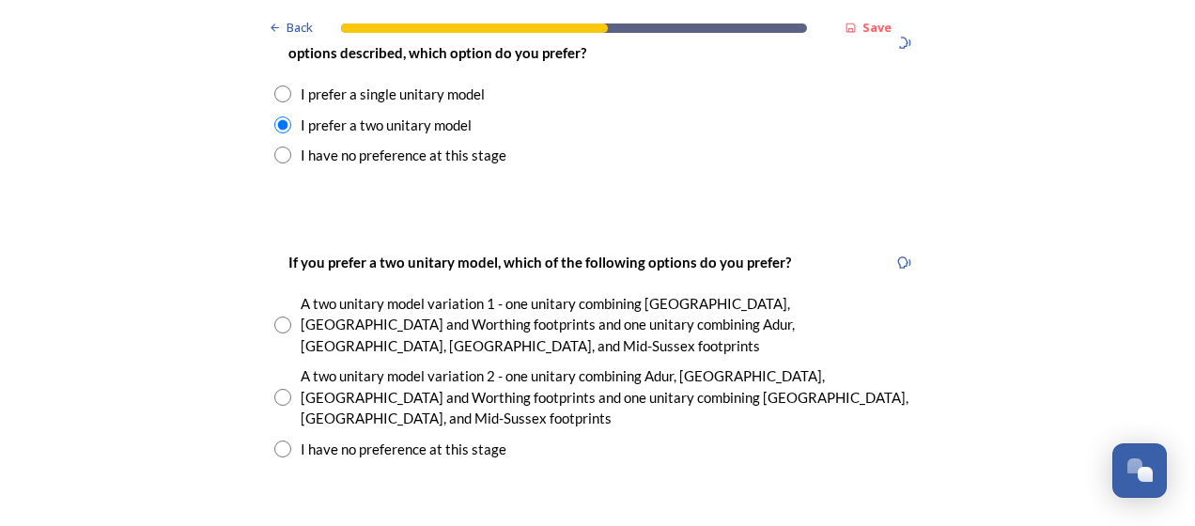
click at [278, 389] on input "radio" at bounding box center [282, 397] width 17 height 17
radio input "true"
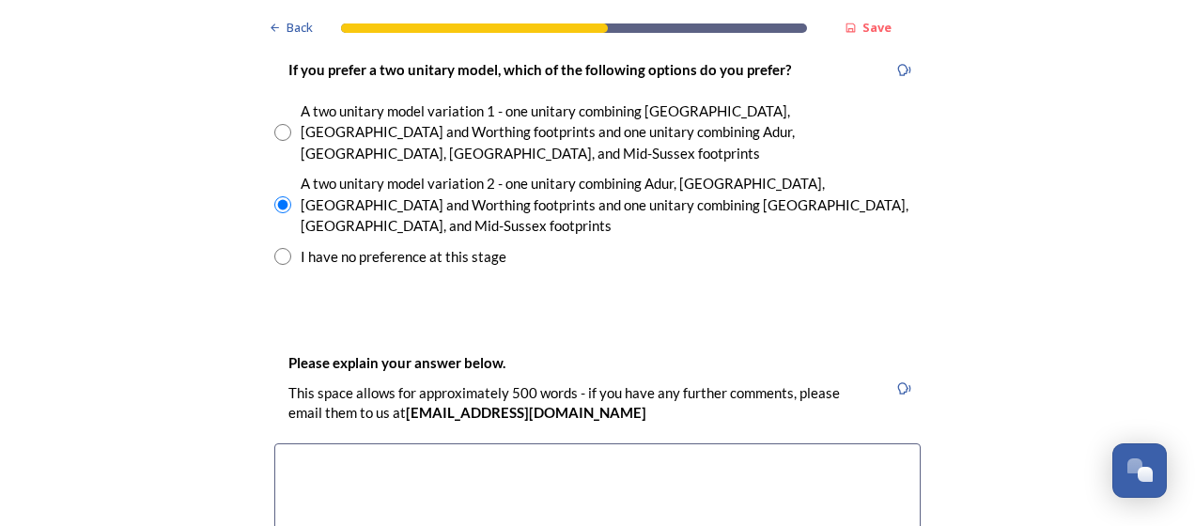
scroll to position [2795, 0]
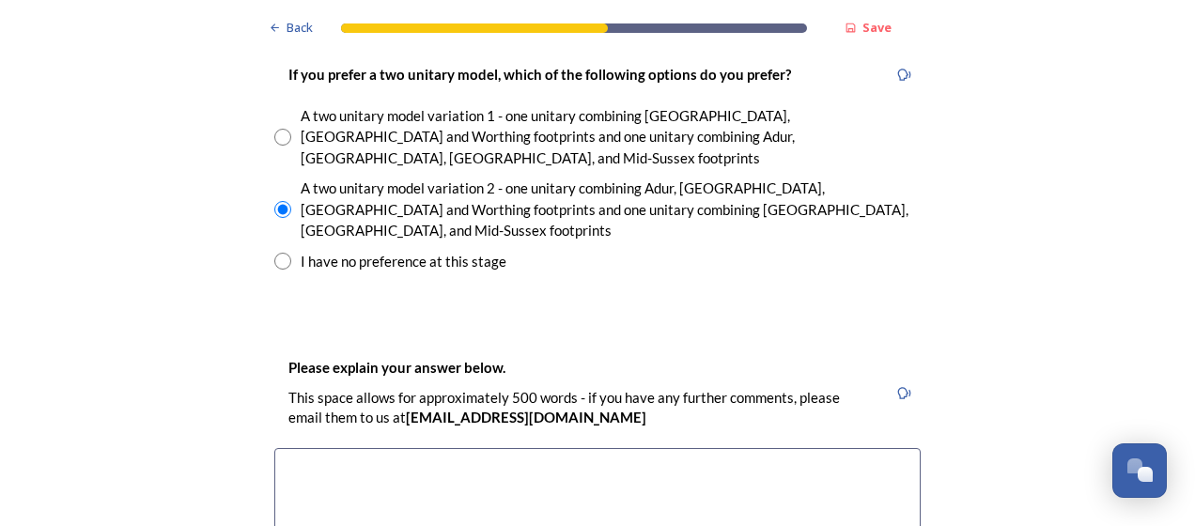
type textarea "L"
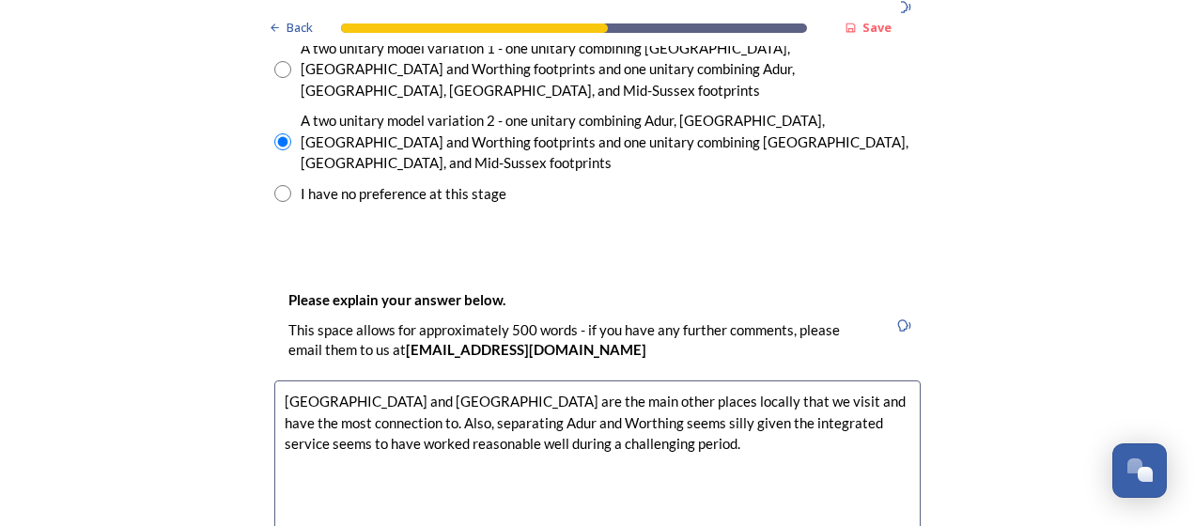
scroll to position [2866, 0]
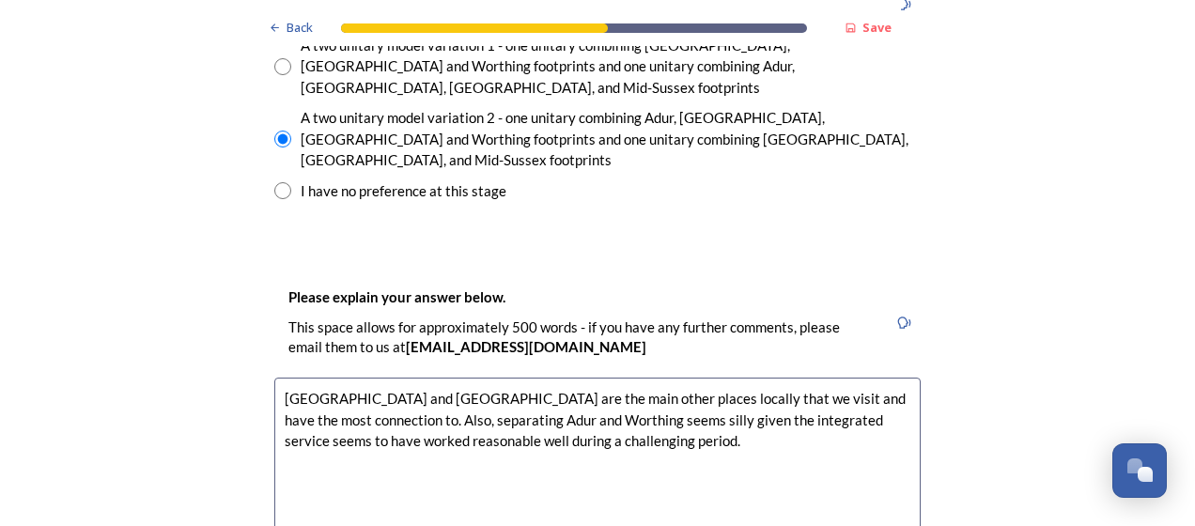
click at [299, 378] on textarea "[GEOGRAPHIC_DATA] and [GEOGRAPHIC_DATA] are the main other places locally that …" at bounding box center [597, 483] width 646 height 211
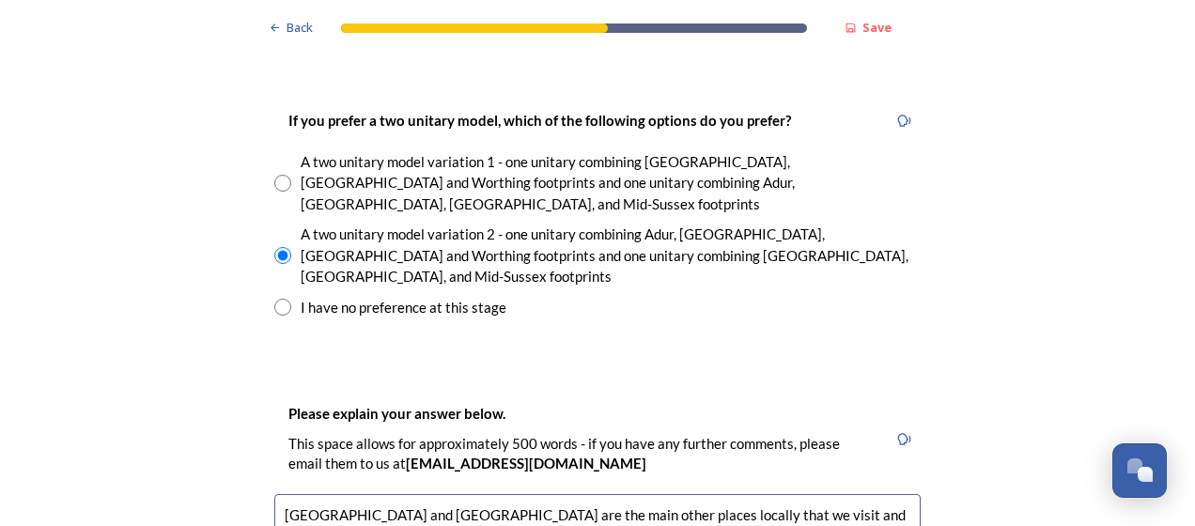
scroll to position [2748, 0]
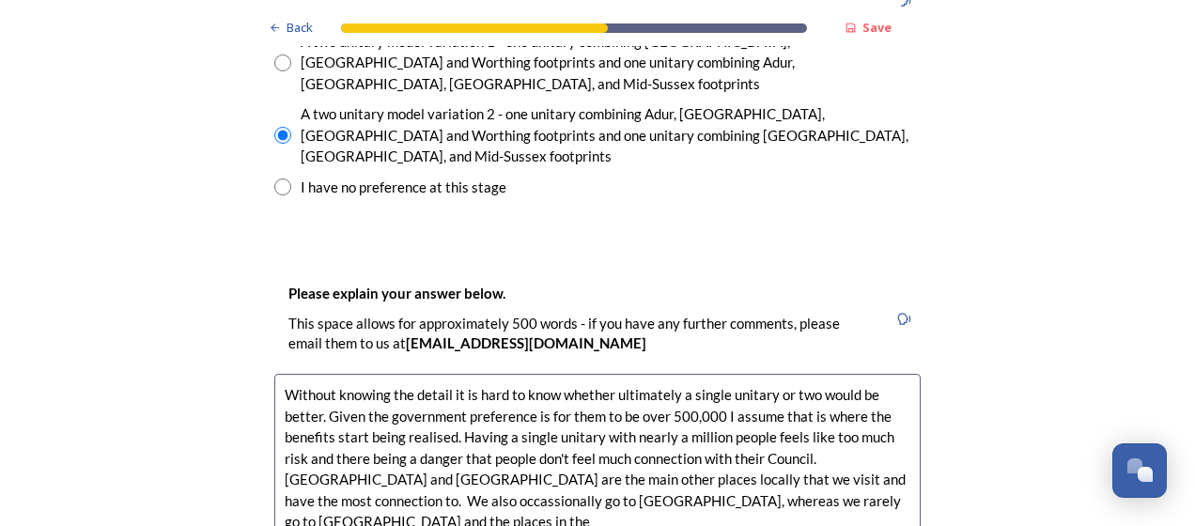
scroll to position [2913, 0]
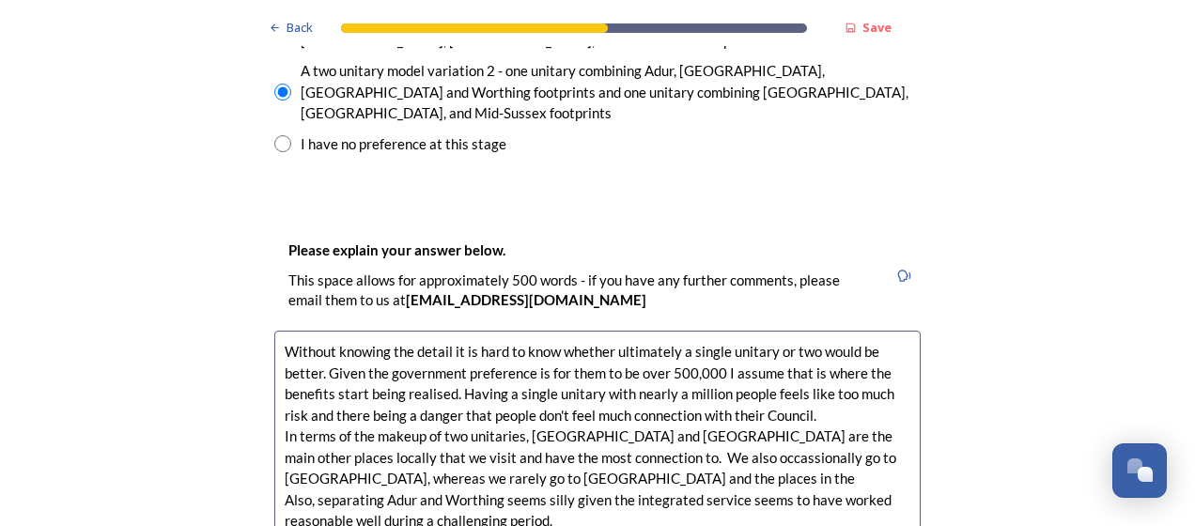
drag, startPoint x: 494, startPoint y: 335, endPoint x: 483, endPoint y: 350, distance: 18.0
click at [479, 352] on textarea "Without knowing the detail it is hard to know whether ultimately a single unita…" at bounding box center [597, 436] width 646 height 211
click at [501, 340] on textarea "Without knowing the detail it is hard to know whether ultimately a single unita…" at bounding box center [597, 436] width 646 height 211
click at [557, 370] on textarea "Without knowing the detail it is hard to know whether ultimately a single unita…" at bounding box center [597, 436] width 646 height 211
click at [532, 383] on textarea "Without knowing the detail it is hard to know whether ultimately a single unita…" at bounding box center [597, 436] width 646 height 211
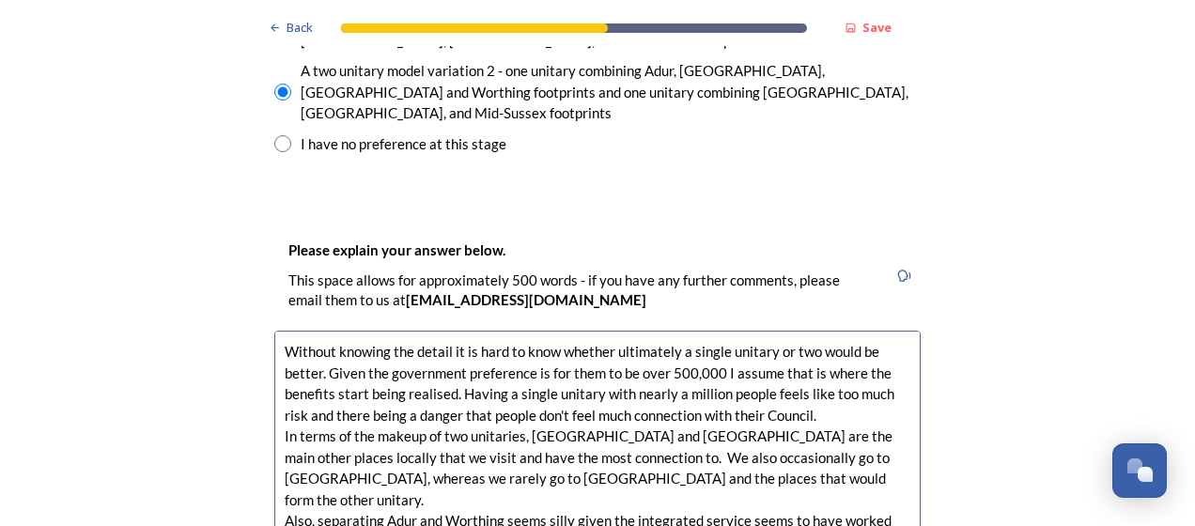
click at [515, 339] on textarea "Without knowing the detail it is hard to know whether ultimately a single unita…" at bounding box center [597, 436] width 646 height 211
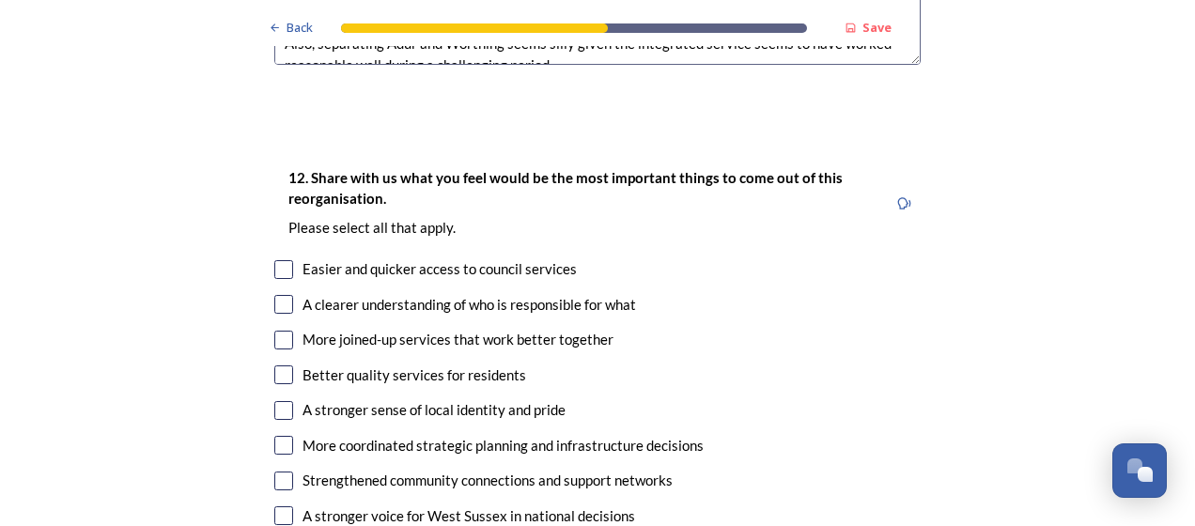
scroll to position [3382, 0]
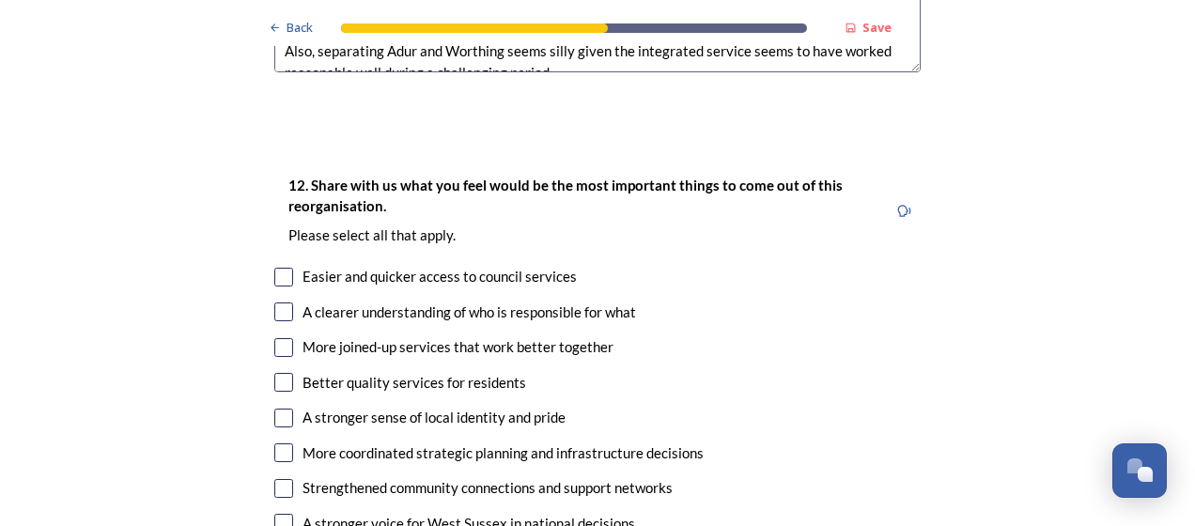
type textarea "Without knowing the detail it is hard to know whether ultimately a single unita…"
click at [277, 338] on input "checkbox" at bounding box center [283, 347] width 19 height 19
checkbox input "true"
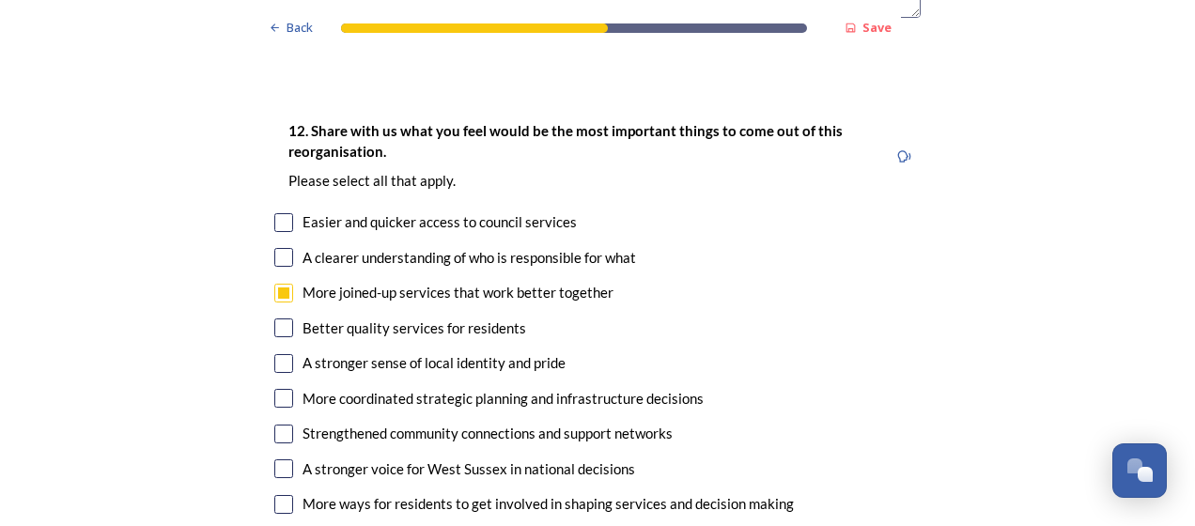
scroll to position [3453, 0]
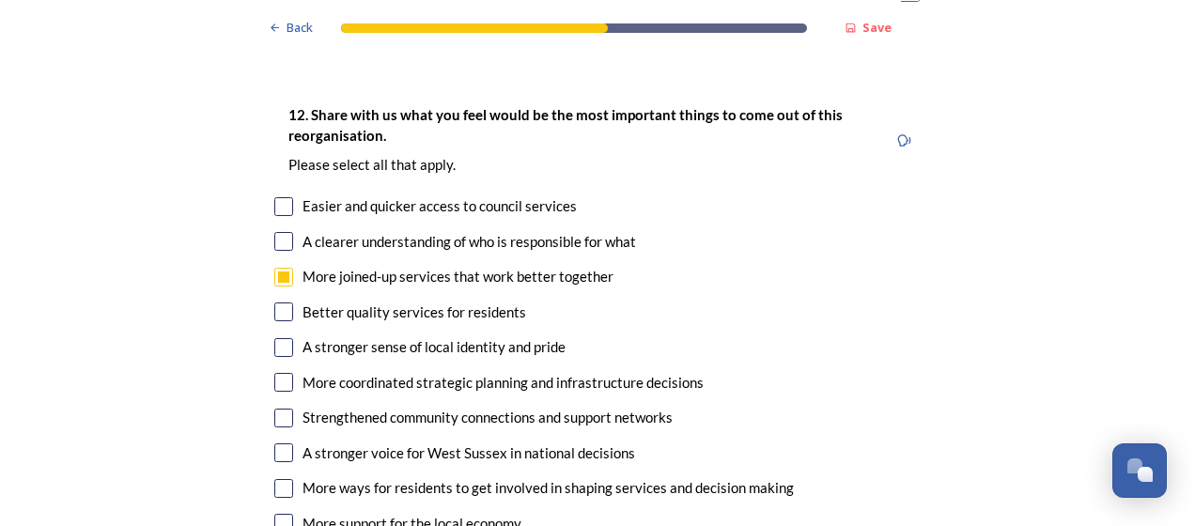
click at [274, 409] on input "checkbox" at bounding box center [283, 418] width 19 height 19
checkbox input "true"
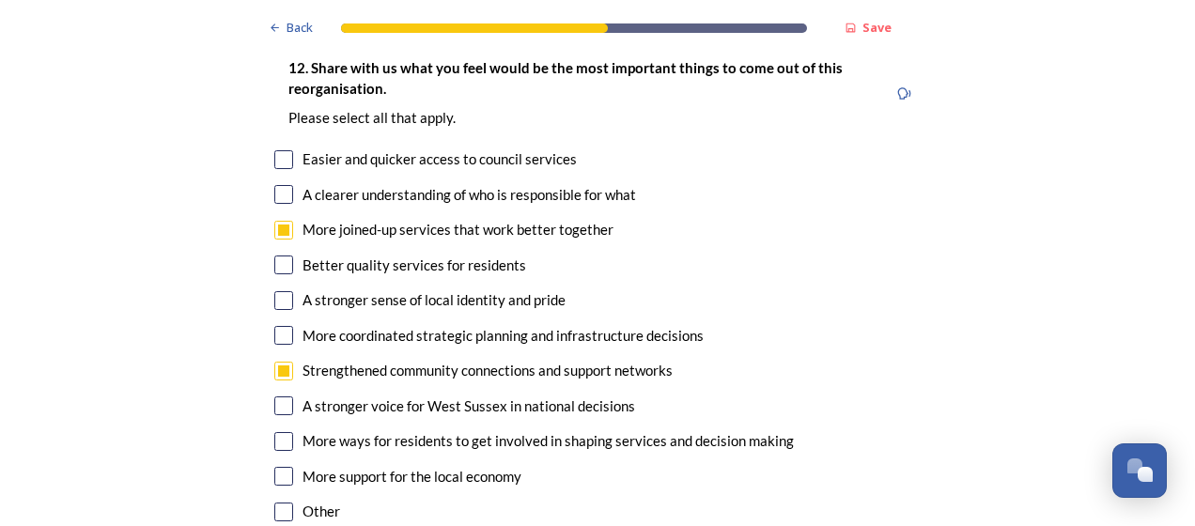
click at [277, 467] on input "checkbox" at bounding box center [283, 476] width 19 height 19
checkbox input "true"
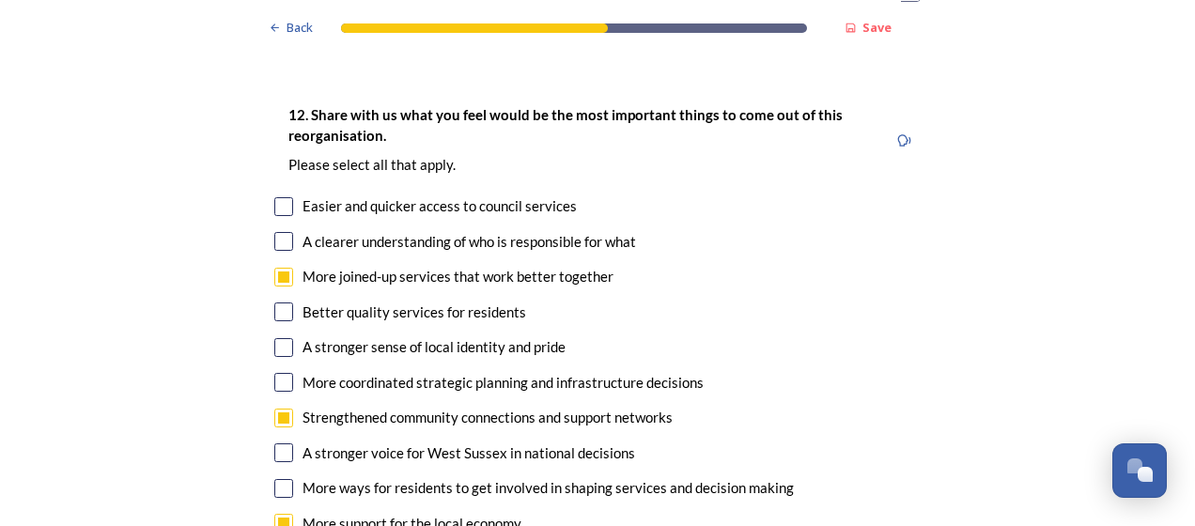
scroll to position [3429, 0]
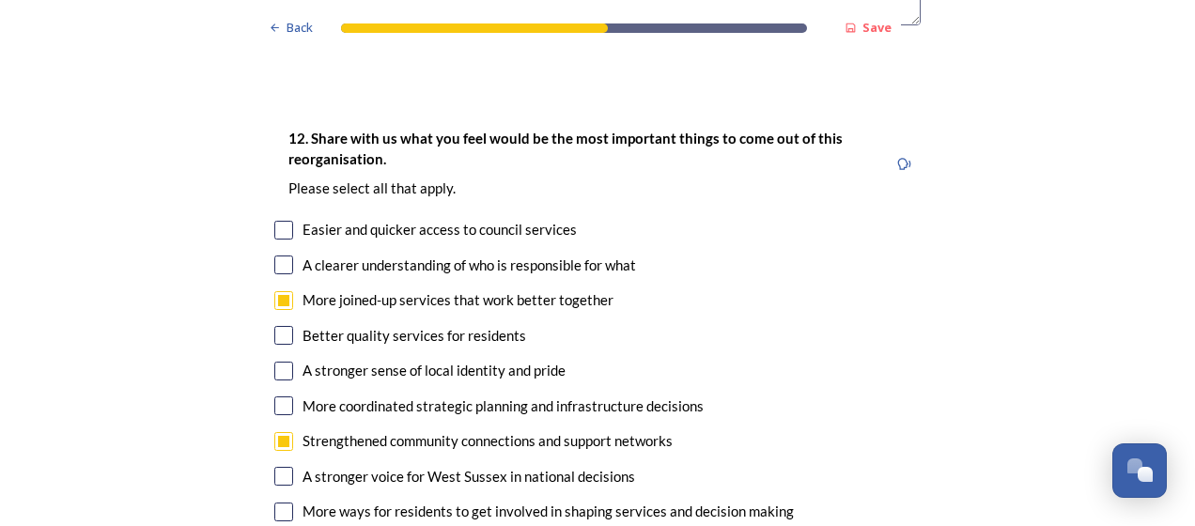
click at [274, 221] on input "checkbox" at bounding box center [283, 230] width 19 height 19
checkbox input "true"
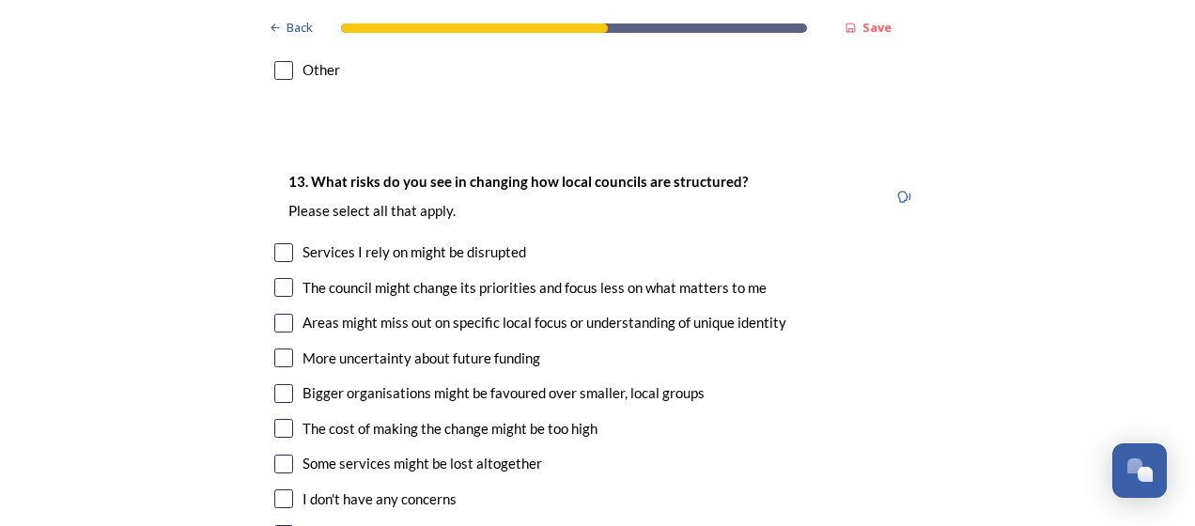
scroll to position [3946, 0]
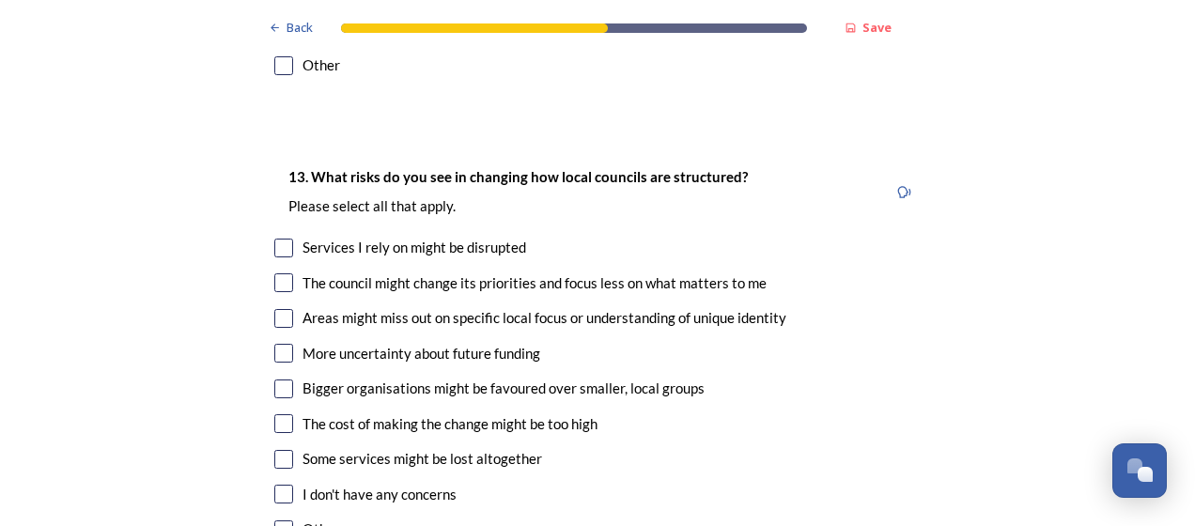
click at [280, 309] on input "checkbox" at bounding box center [283, 318] width 19 height 19
checkbox input "true"
click at [274, 380] on input "checkbox" at bounding box center [283, 389] width 19 height 19
checkbox input "true"
click at [279, 414] on input "checkbox" at bounding box center [283, 423] width 19 height 19
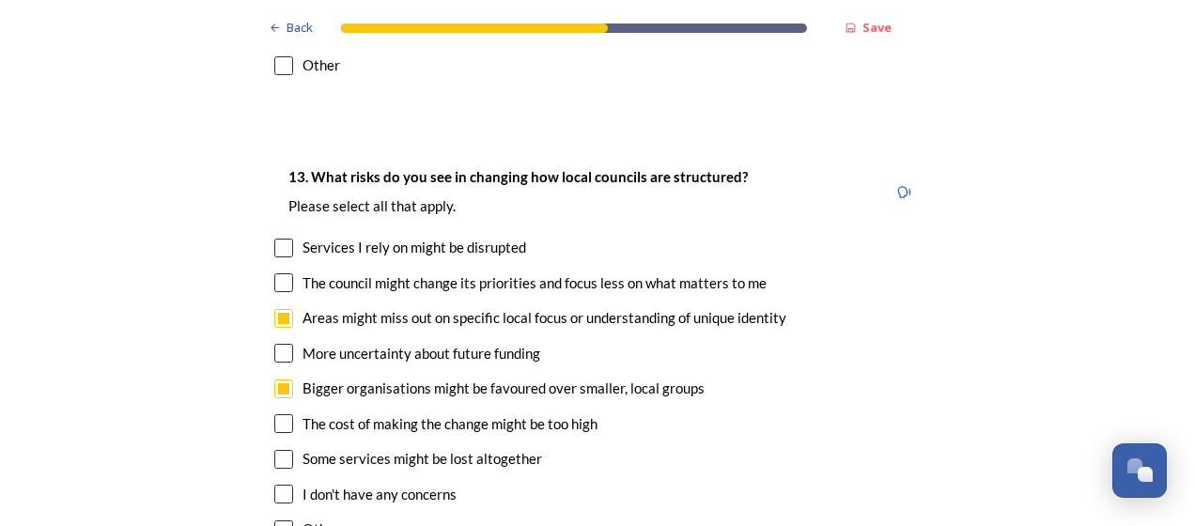
checkbox input "true"
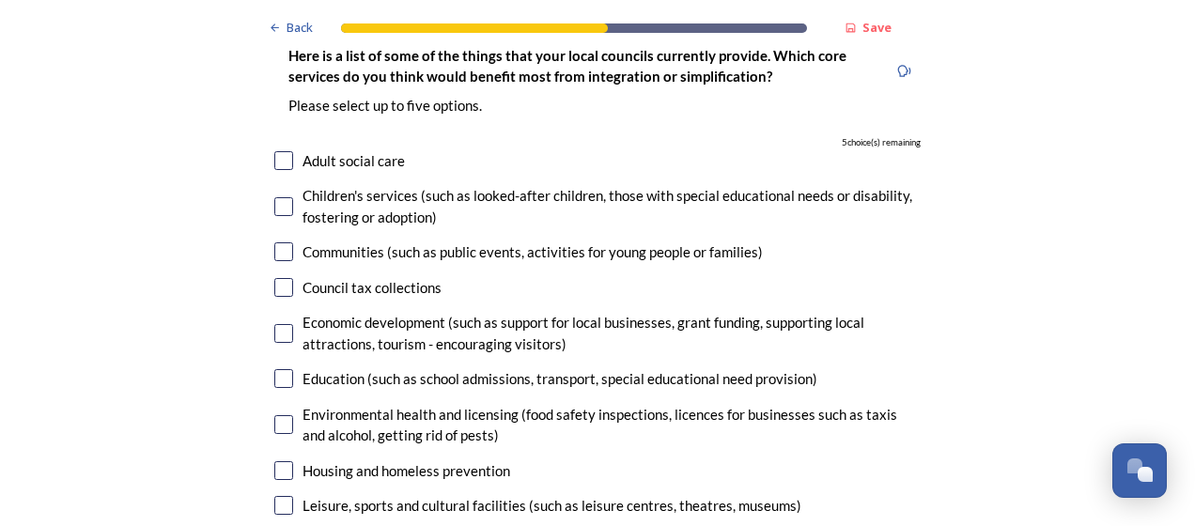
scroll to position [4557, 0]
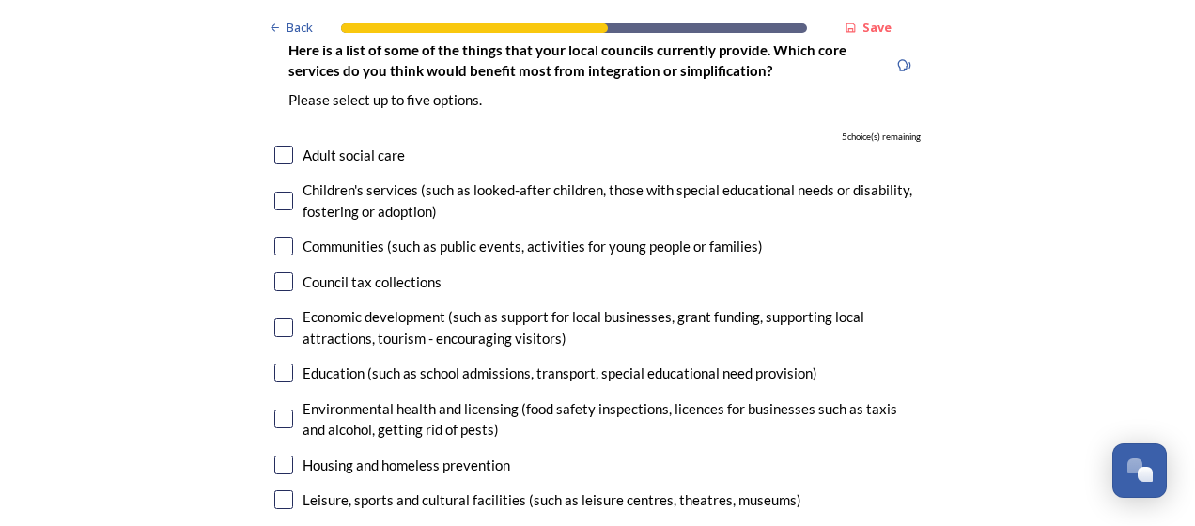
click at [276, 272] on input "checkbox" at bounding box center [283, 281] width 19 height 19
checkbox input "true"
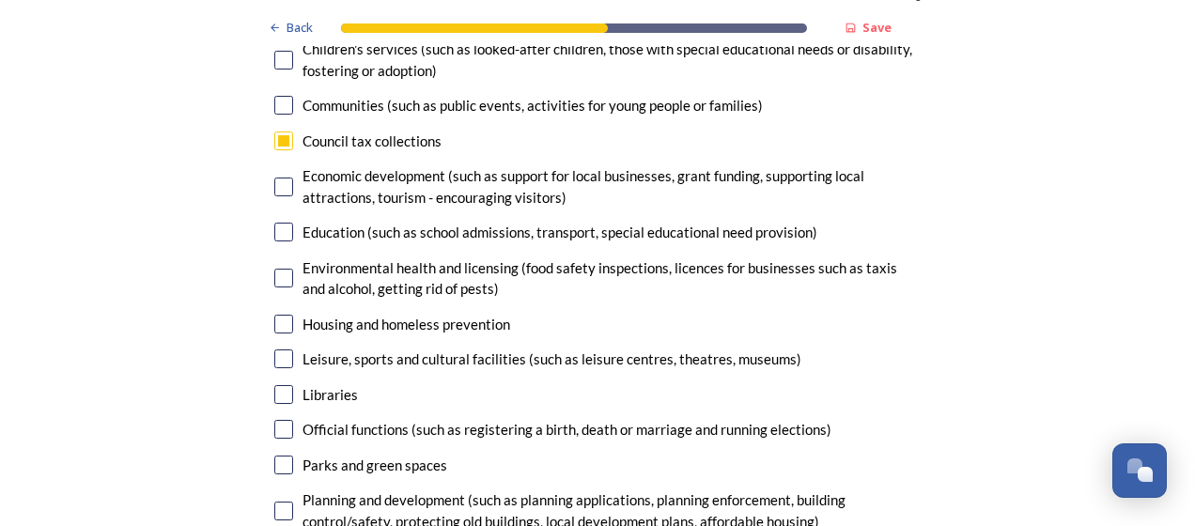
scroll to position [4721, 0]
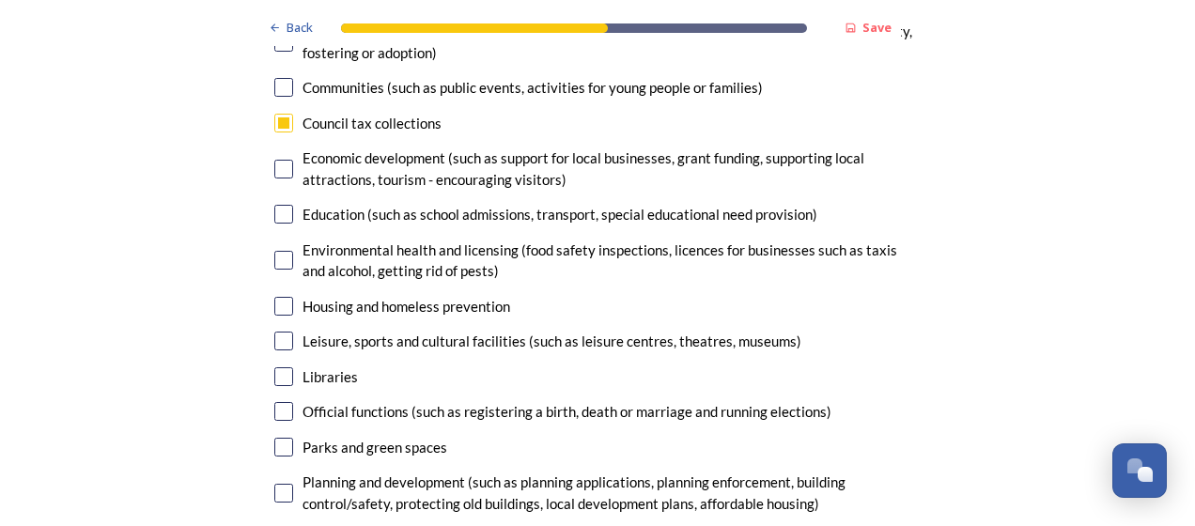
click at [279, 230] on div "14. Council services will continue, no matter what the local government structu…" at bounding box center [597, 305] width 676 height 929
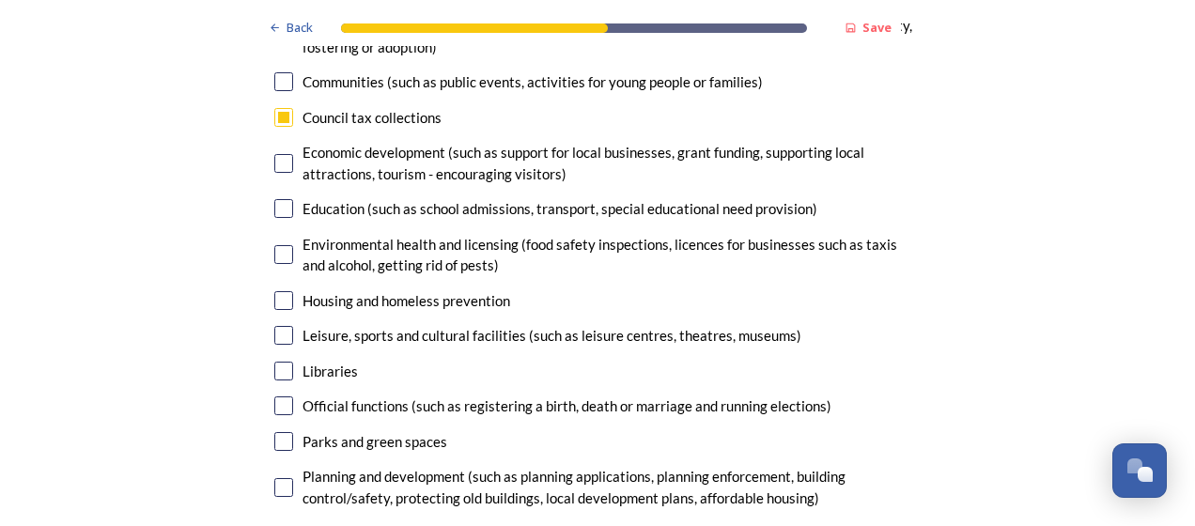
click at [276, 291] on input "checkbox" at bounding box center [283, 300] width 19 height 19
checkbox input "true"
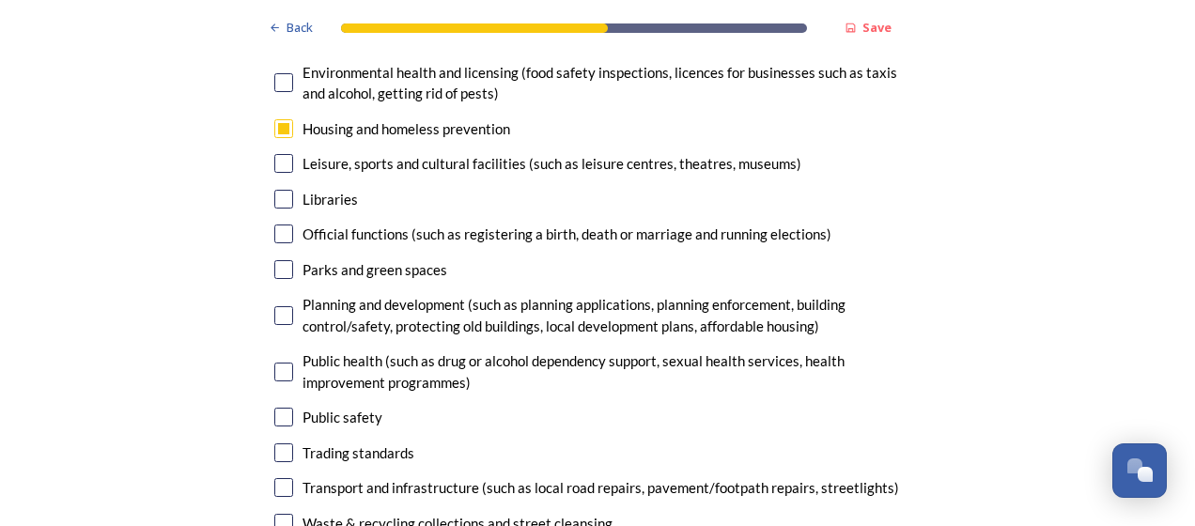
scroll to position [4909, 0]
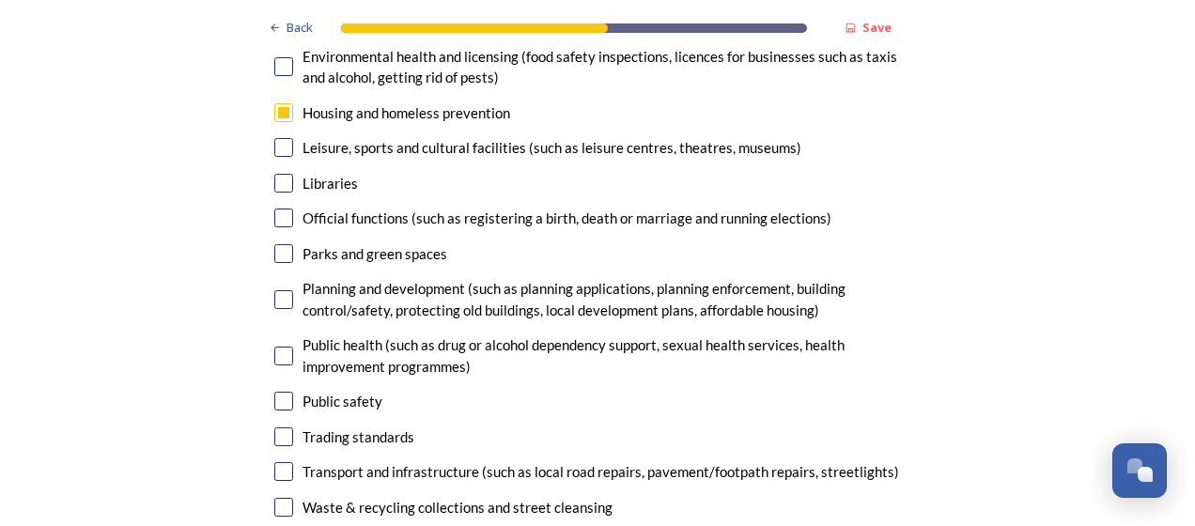
click at [282, 290] on input "checkbox" at bounding box center [283, 299] width 19 height 19
checkbox input "true"
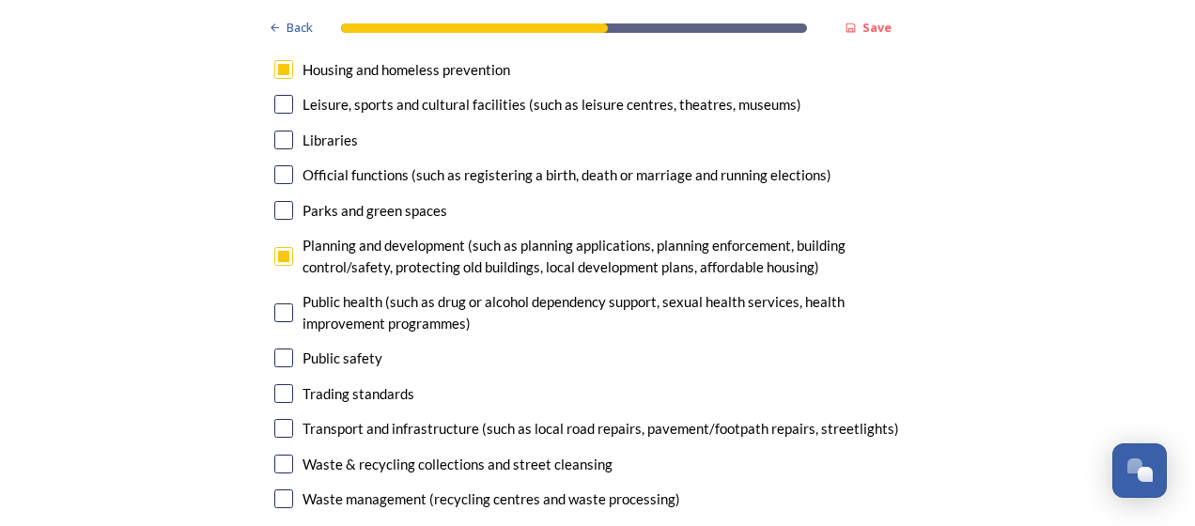
scroll to position [4956, 0]
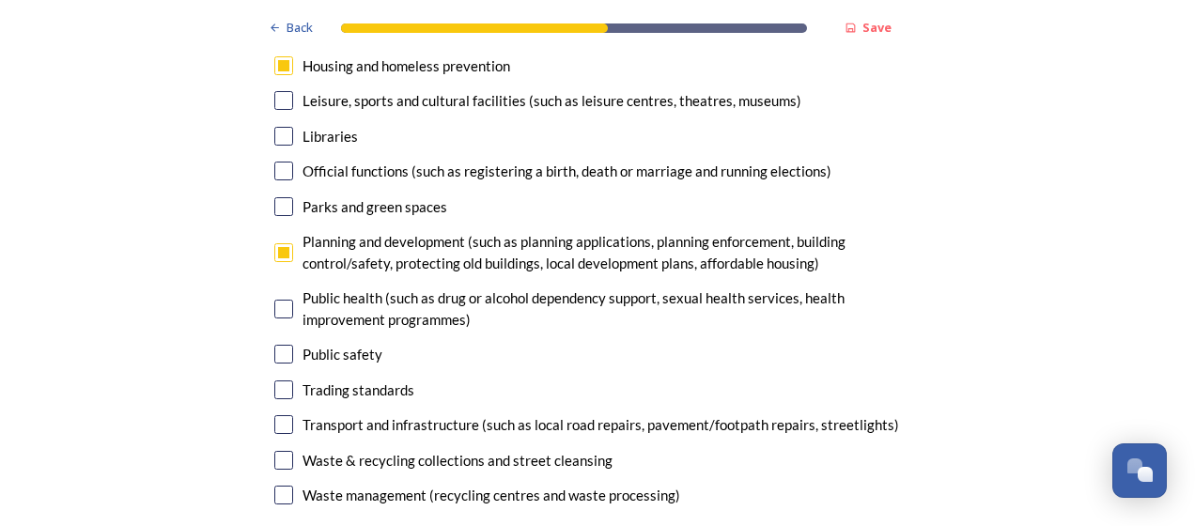
click at [276, 300] on input "checkbox" at bounding box center [283, 309] width 19 height 19
checkbox input "true"
click at [274, 345] on input "checkbox" at bounding box center [283, 354] width 19 height 19
checkbox input "true"
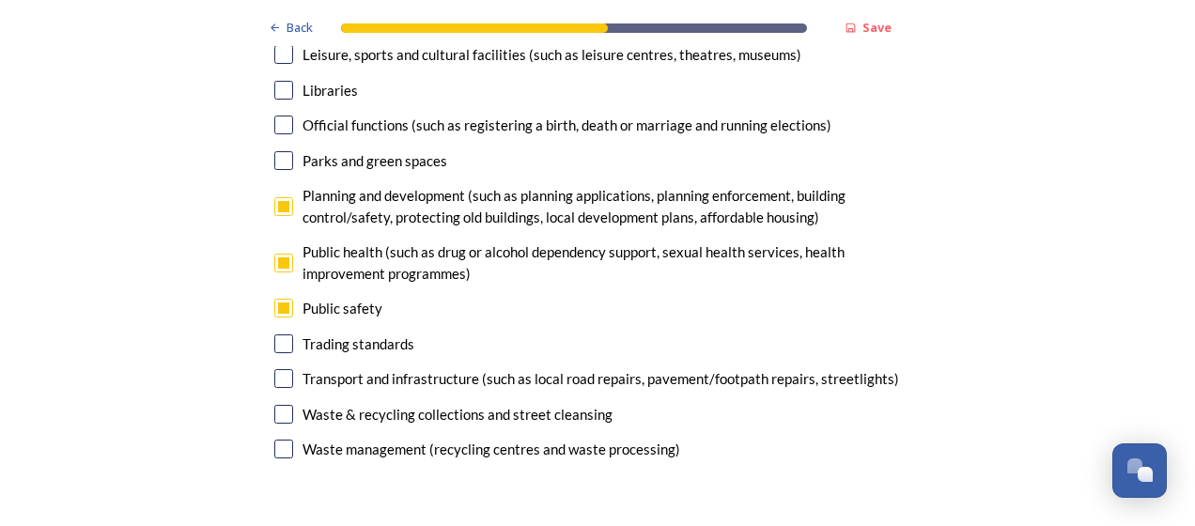
scroll to position [5003, 0]
click at [274, 368] on input "checkbox" at bounding box center [283, 377] width 19 height 19
checkbox input "false"
click at [275, 298] on input "checkbox" at bounding box center [283, 307] width 19 height 19
checkbox input "false"
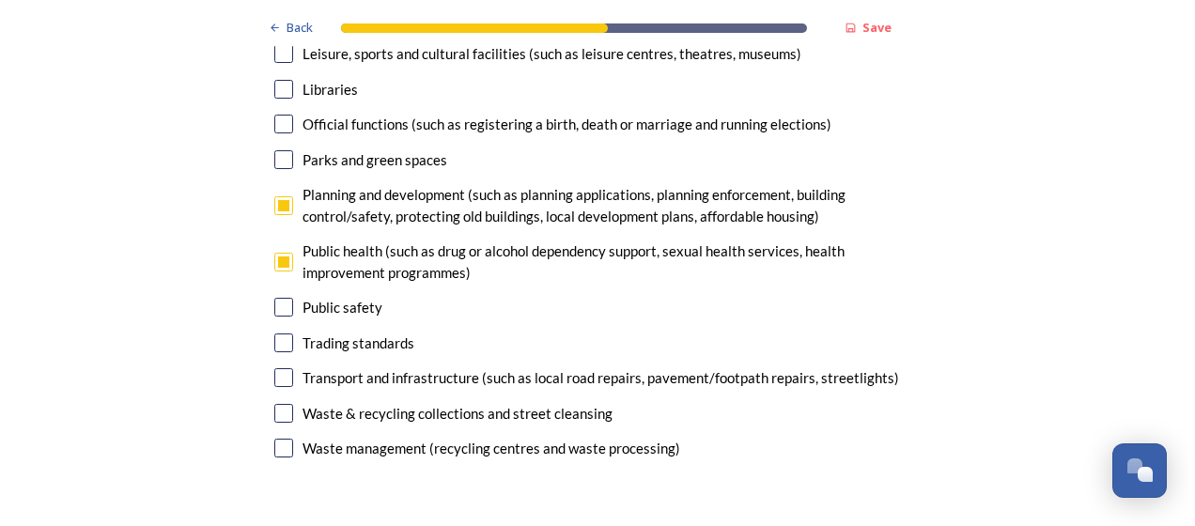
click at [274, 368] on input "checkbox" at bounding box center [283, 377] width 19 height 19
checkbox input "true"
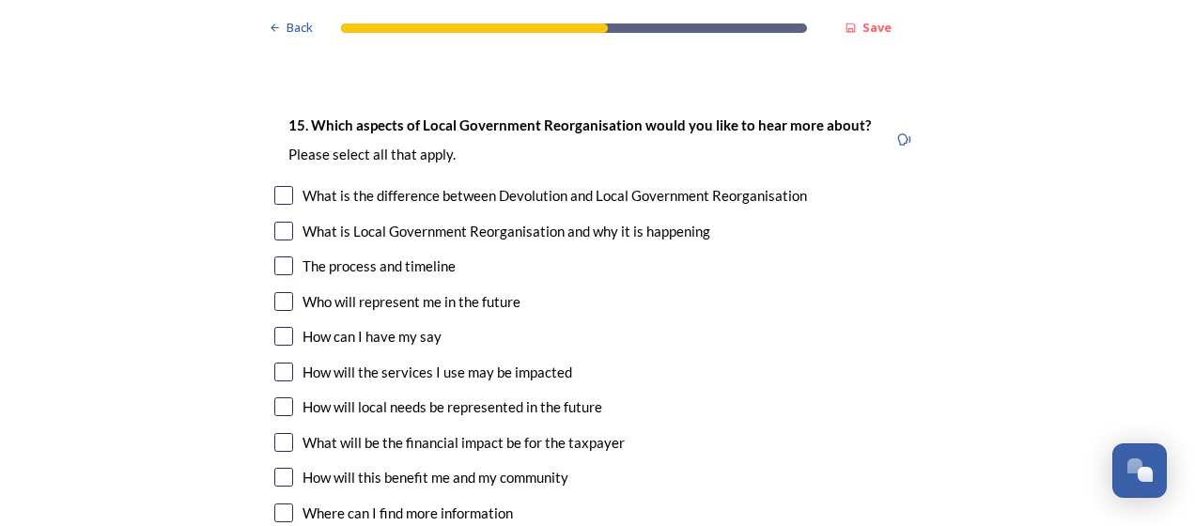
scroll to position [5450, 0]
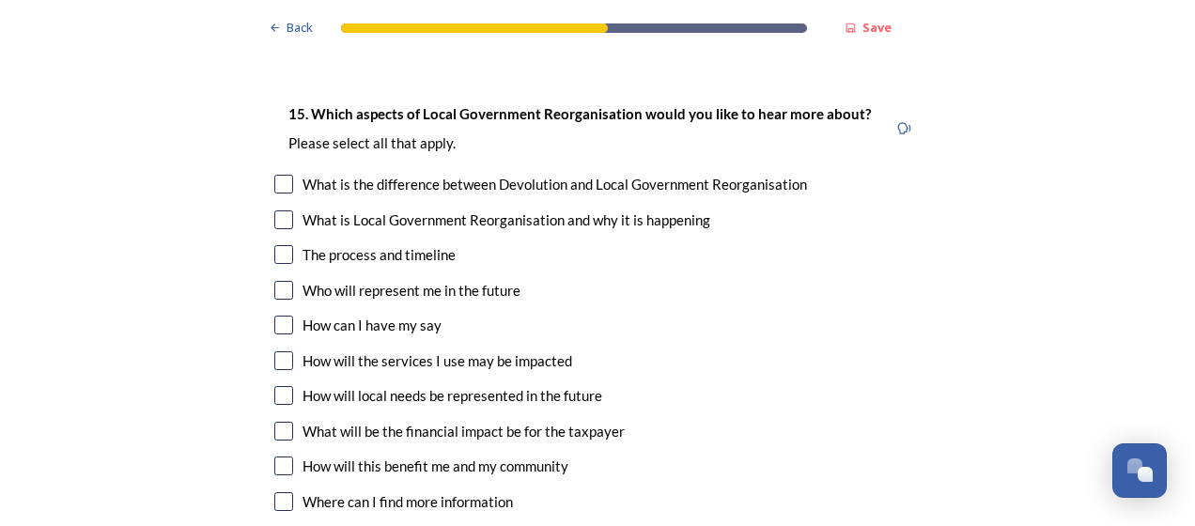
click at [279, 386] on input "checkbox" at bounding box center [283, 395] width 19 height 19
checkbox input "true"
click at [278, 245] on input "checkbox" at bounding box center [283, 254] width 19 height 19
checkbox input "true"
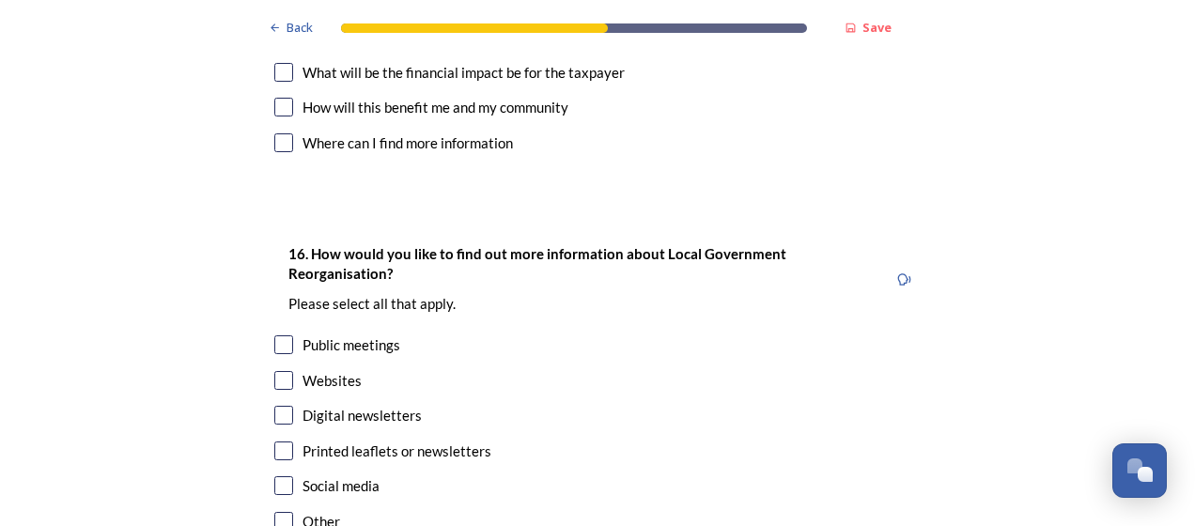
scroll to position [5825, 0]
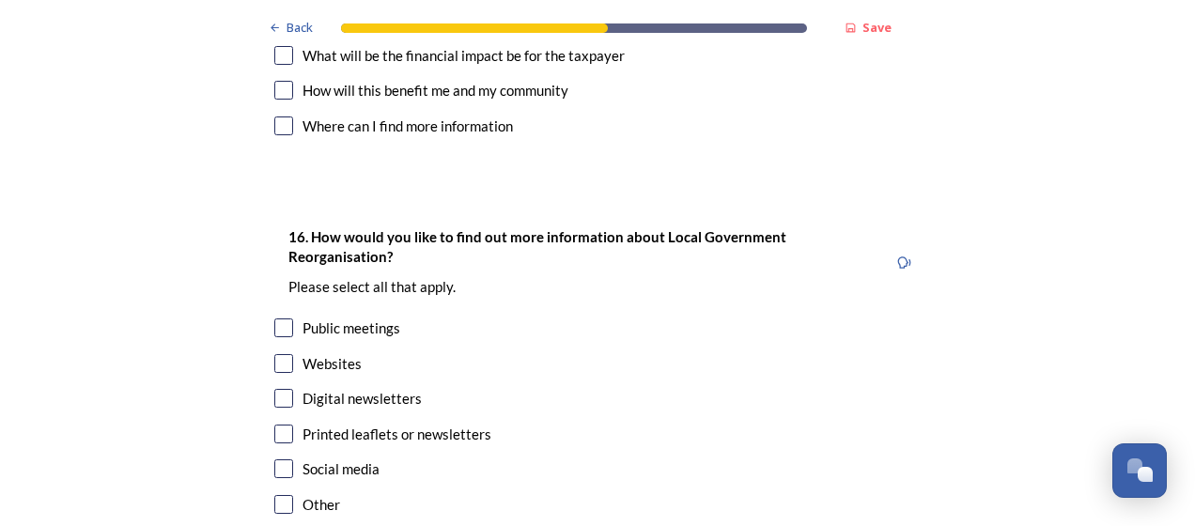
click at [278, 389] on input "checkbox" at bounding box center [283, 398] width 19 height 19
checkbox input "true"
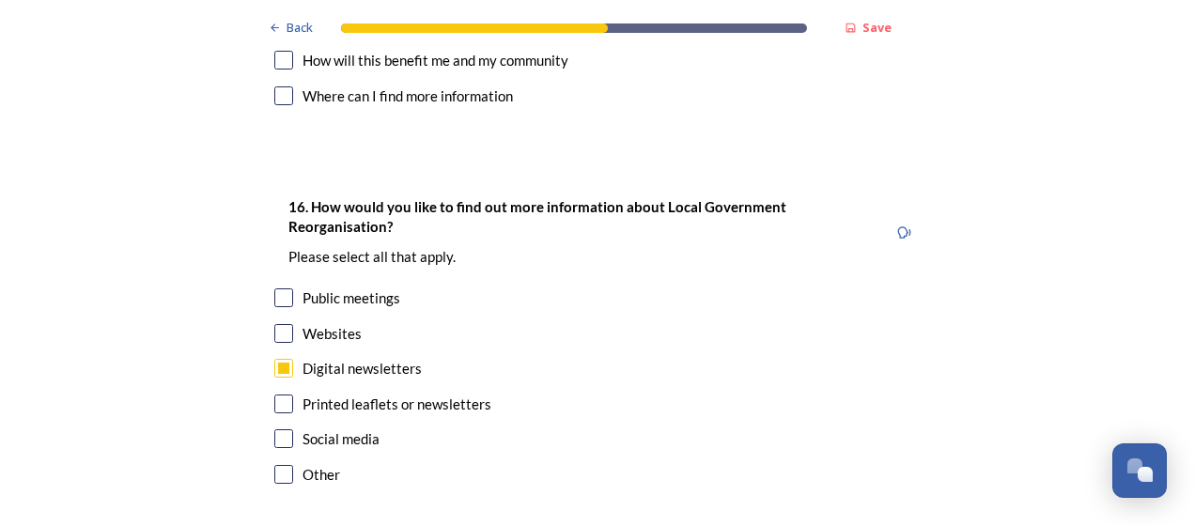
scroll to position [5941, 0]
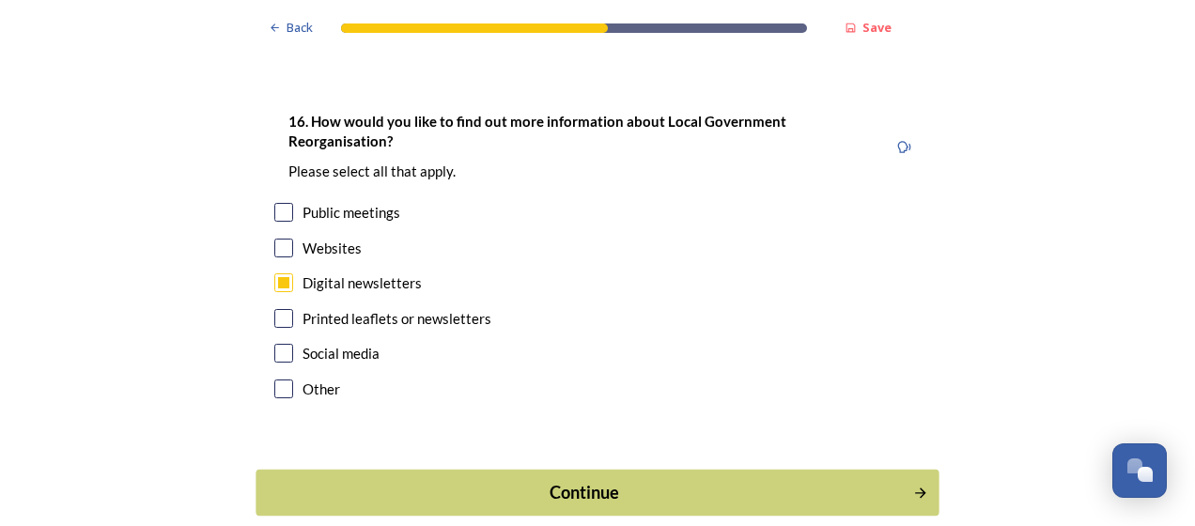
click at [487, 480] on div "Continue" at bounding box center [585, 492] width 636 height 25
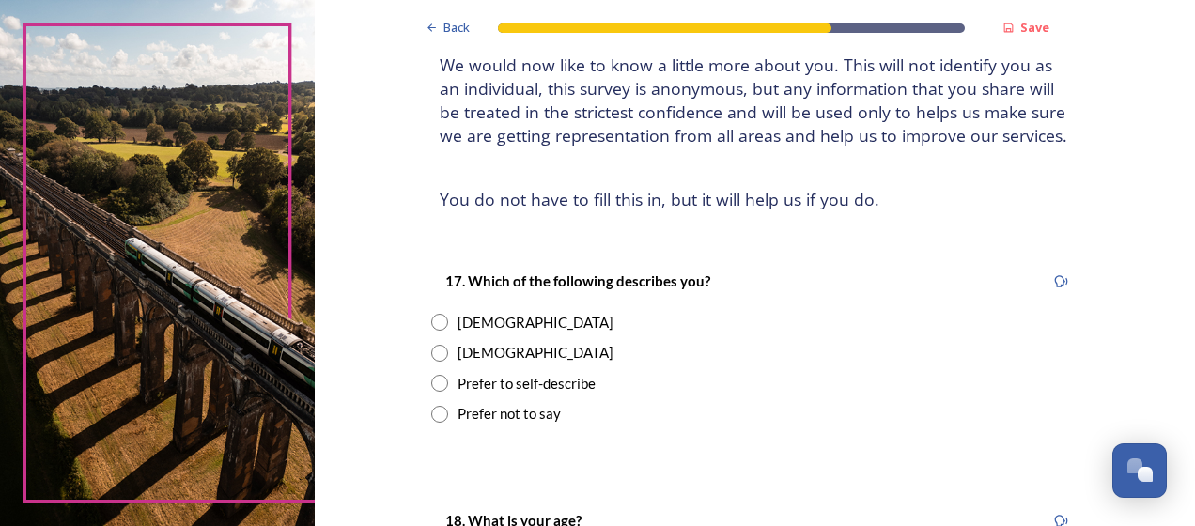
scroll to position [141, 0]
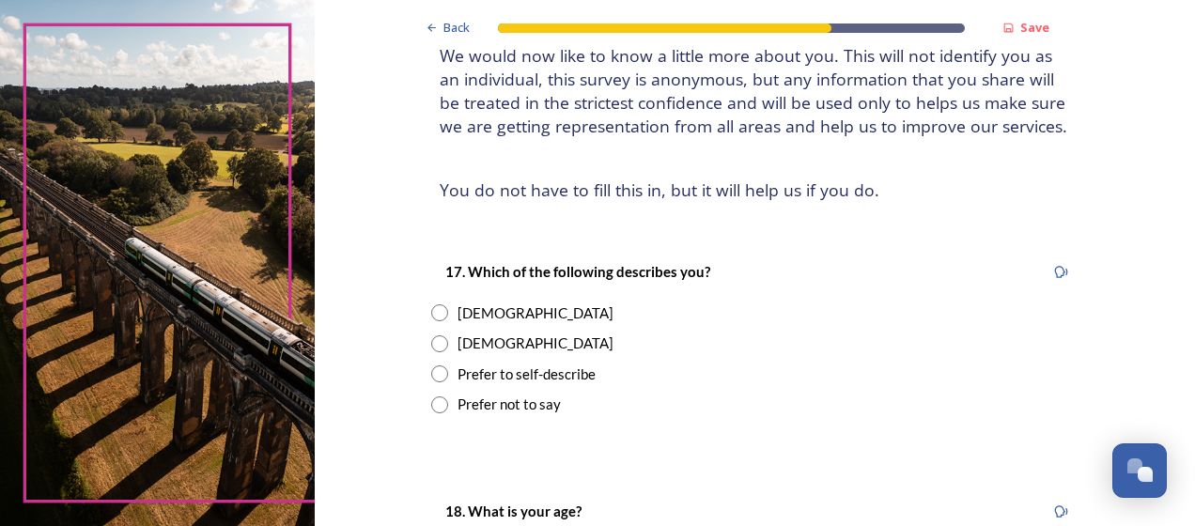
click at [479, 314] on div "[DEMOGRAPHIC_DATA]" at bounding box center [536, 314] width 156 height 22
radio input "true"
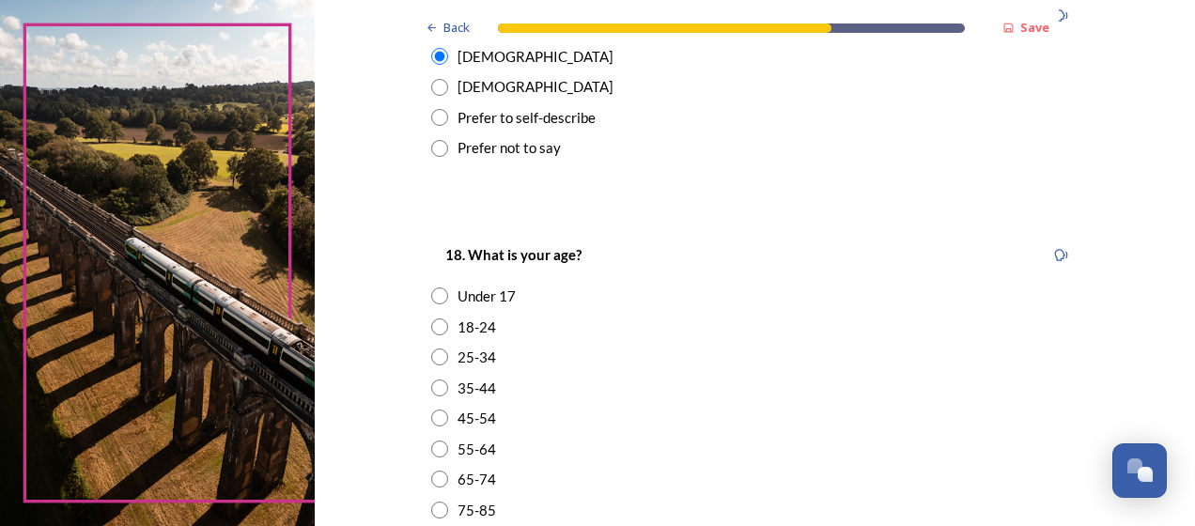
scroll to position [493, 0]
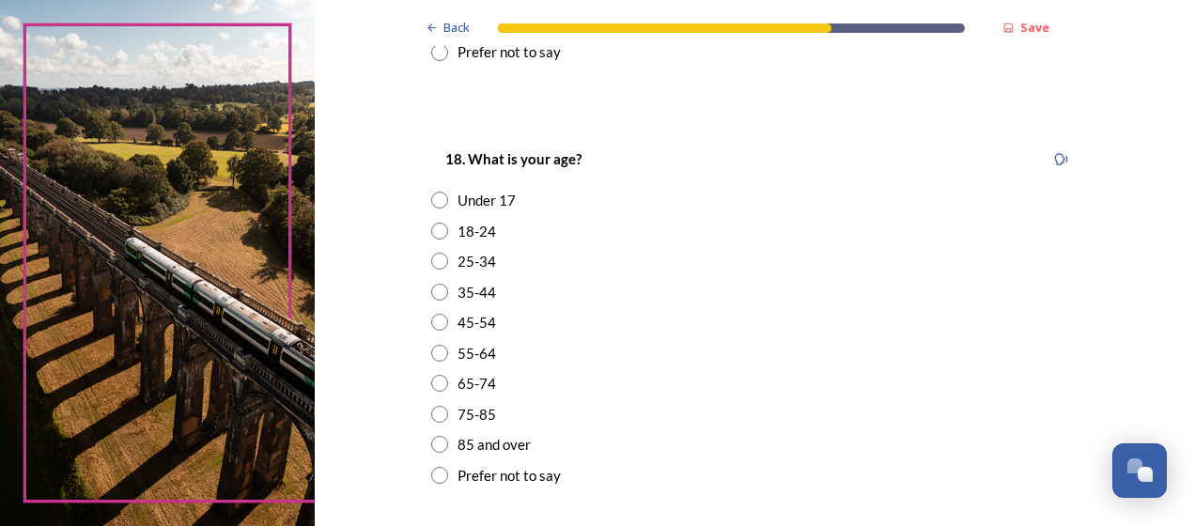
click at [469, 323] on div "45-54" at bounding box center [477, 323] width 39 height 22
radio input "true"
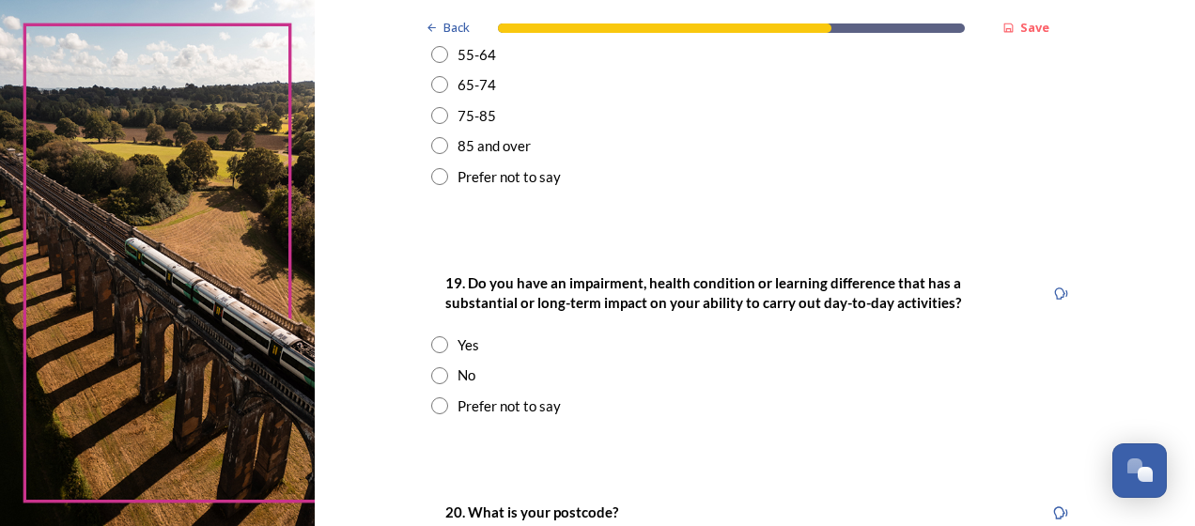
scroll to position [799, 0]
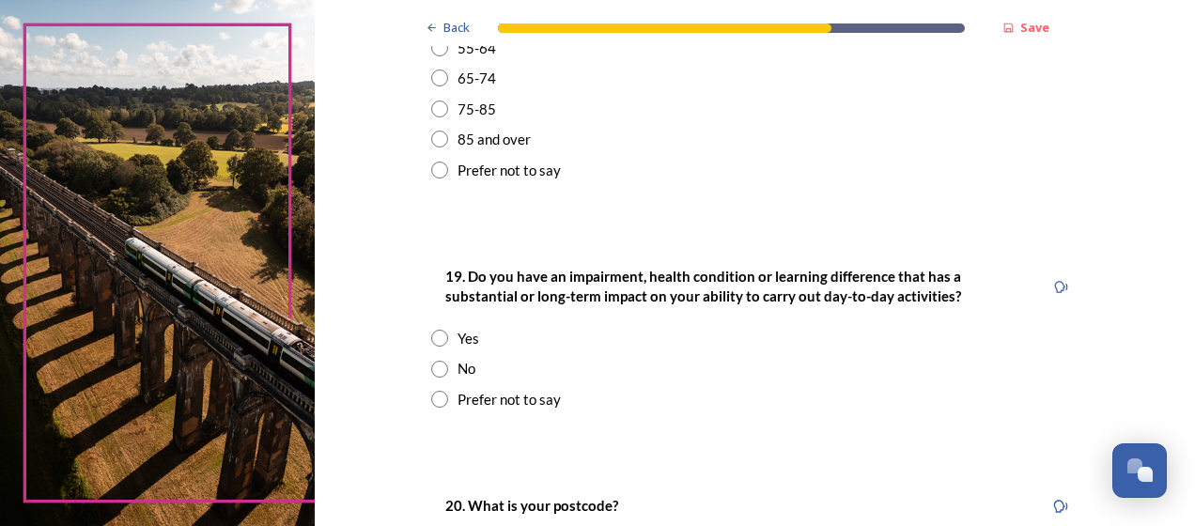
click at [458, 367] on div "No" at bounding box center [467, 369] width 18 height 22
radio input "true"
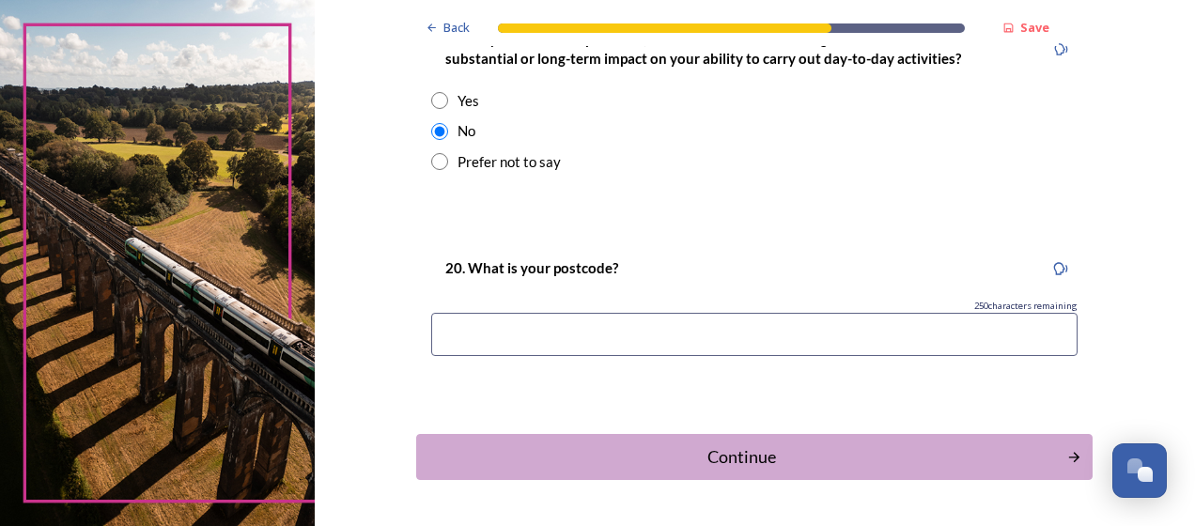
scroll to position [1057, 0]
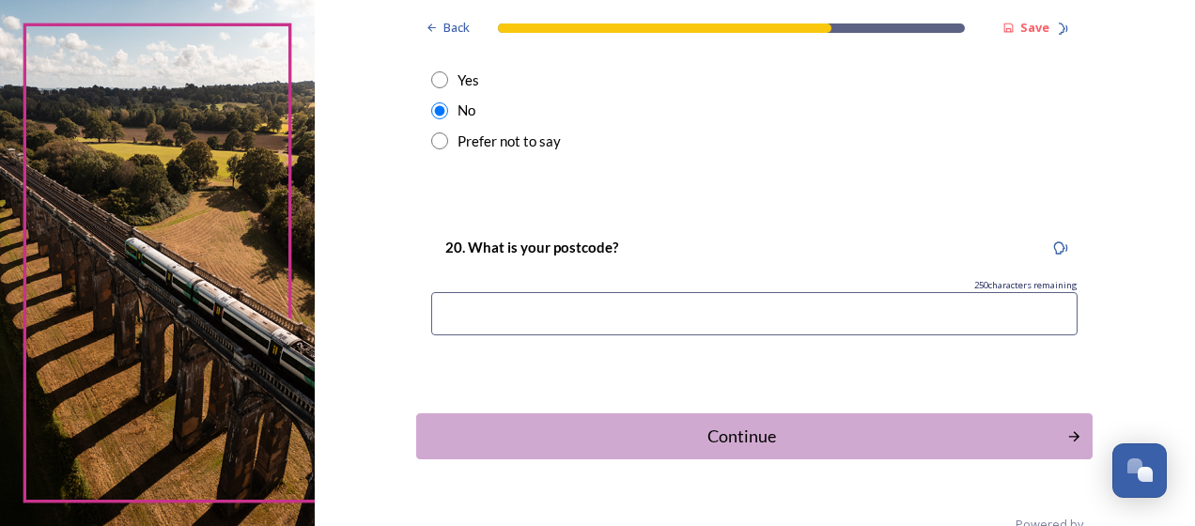
click at [599, 319] on input at bounding box center [754, 313] width 646 height 43
type input "bn11 4"
click at [673, 442] on div "Continue" at bounding box center [742, 436] width 636 height 25
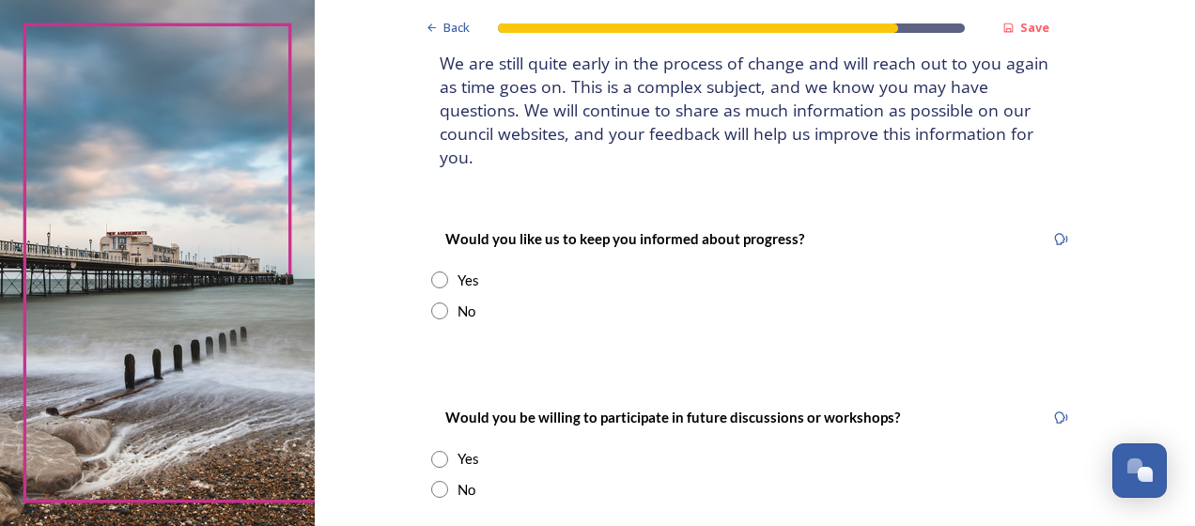
scroll to position [141, 0]
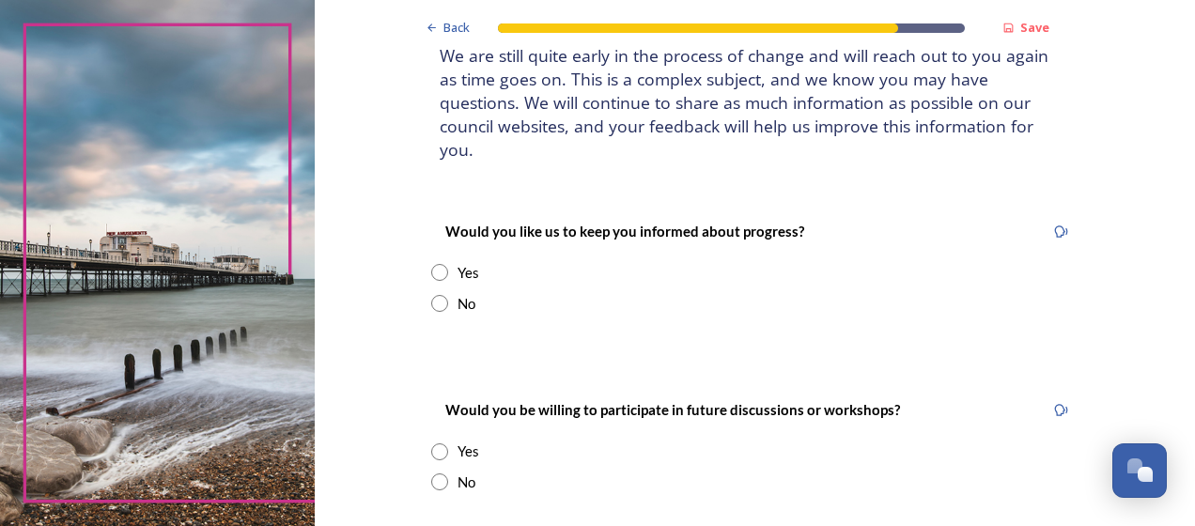
click at [431, 264] on input "radio" at bounding box center [439, 272] width 17 height 17
radio input "true"
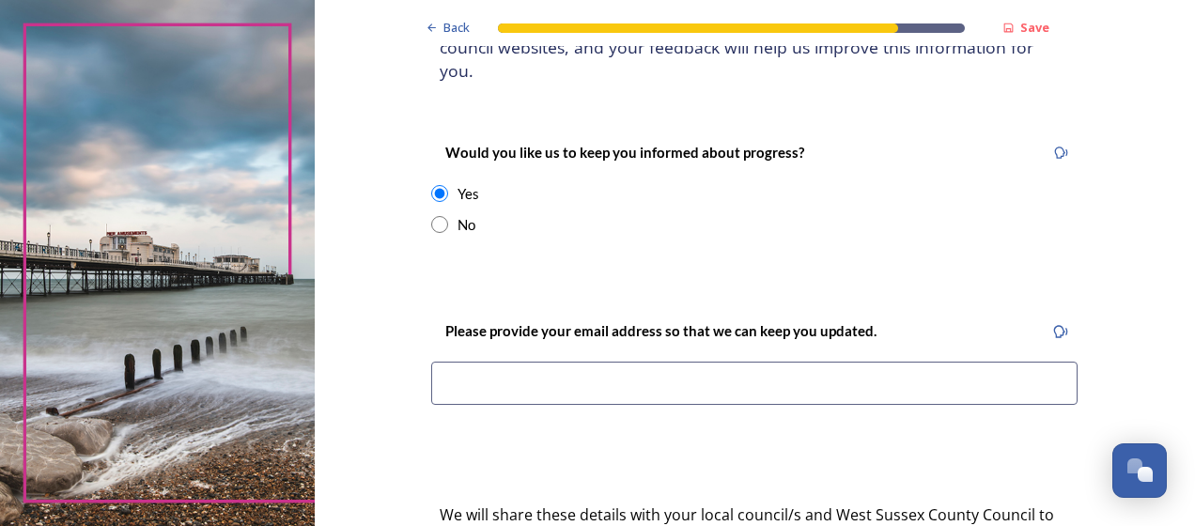
scroll to position [235, 0]
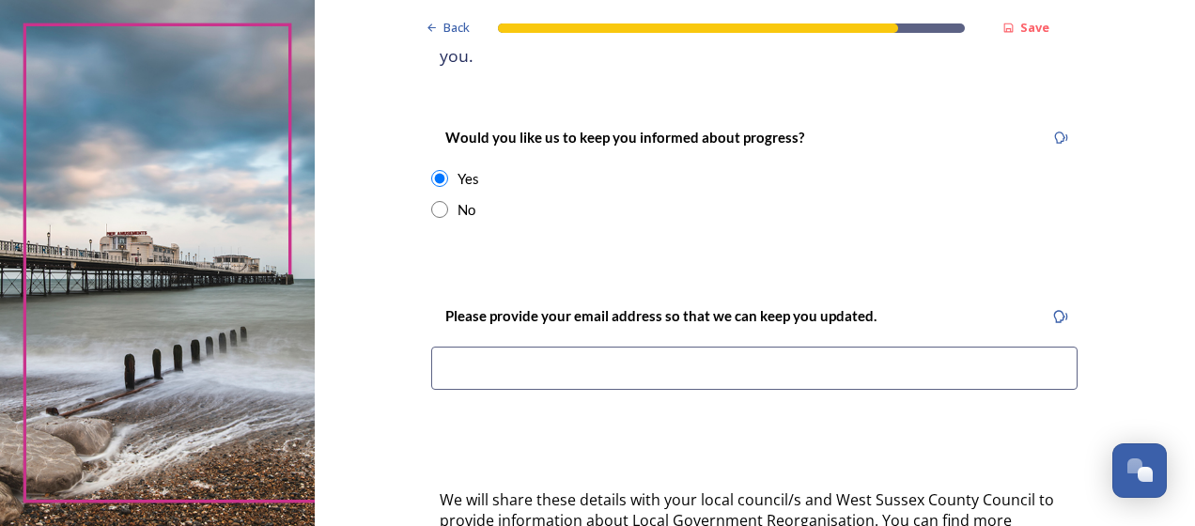
click at [578, 348] on input at bounding box center [754, 368] width 646 height 43
type input "[EMAIL_ADDRESS][DOMAIN_NAME]"
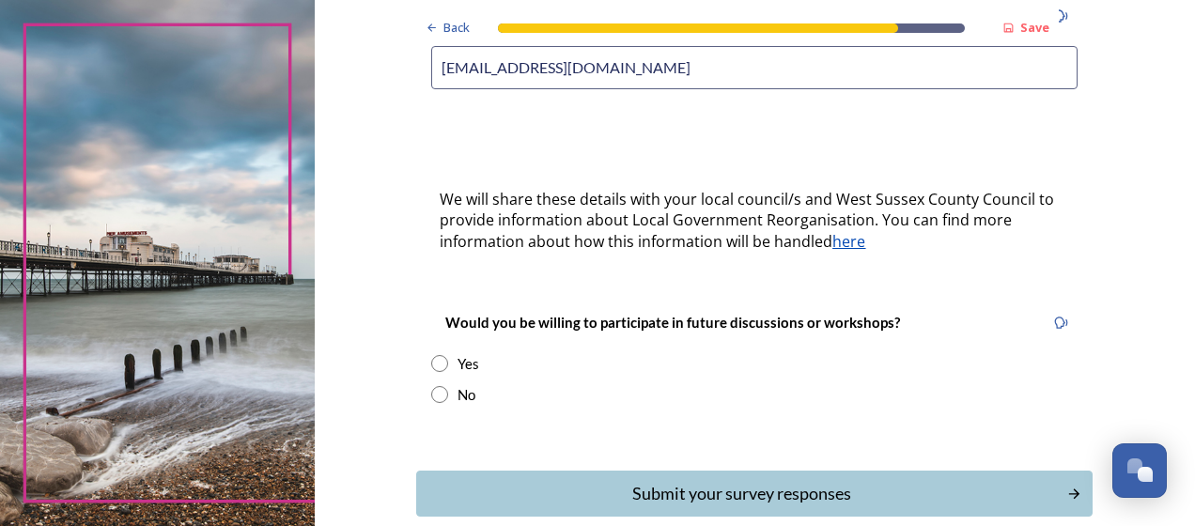
scroll to position [540, 0]
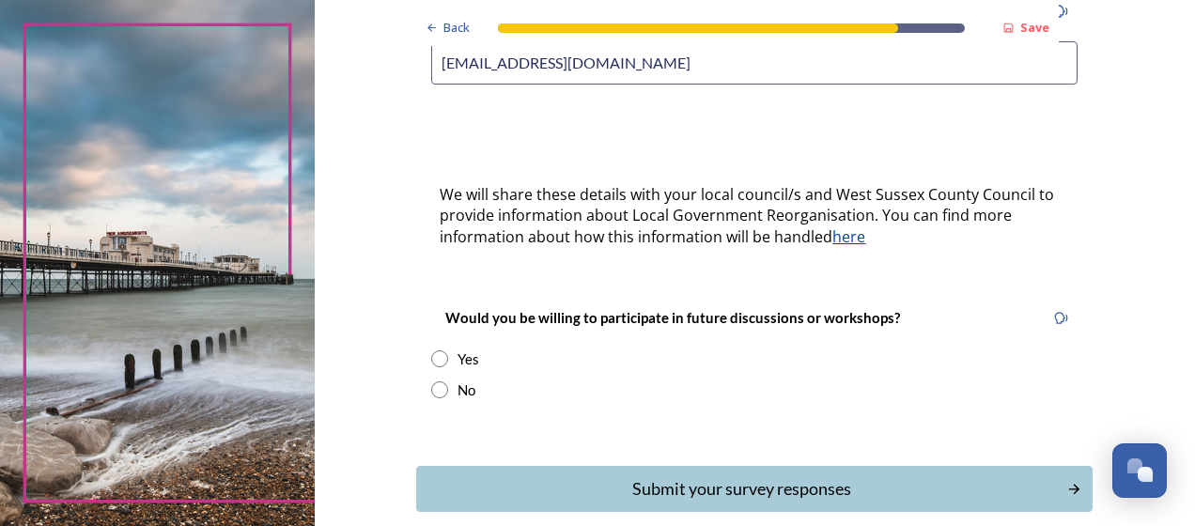
click at [434, 350] on input "radio" at bounding box center [439, 358] width 17 height 17
radio input "true"
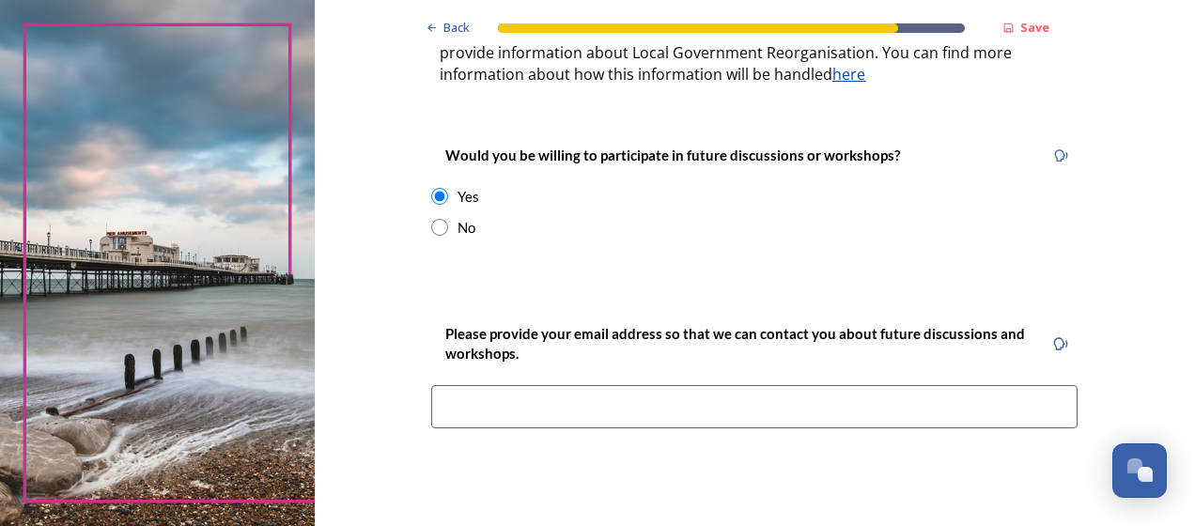
scroll to position [705, 0]
click at [614, 383] on input at bounding box center [754, 404] width 646 height 43
type input "[EMAIL_ADDRESS][DOMAIN_NAME]"
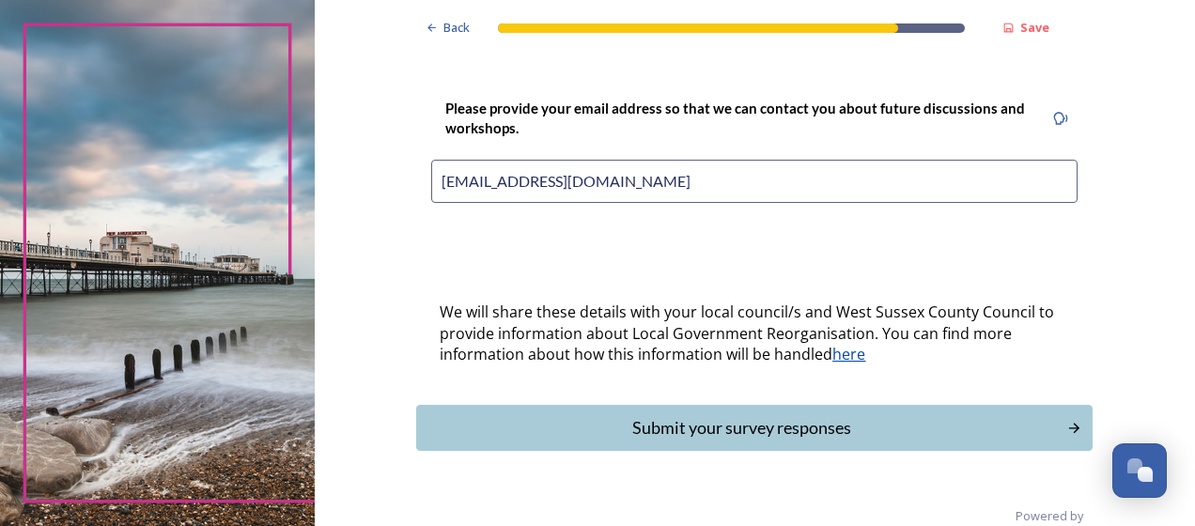
scroll to position [937, 0]
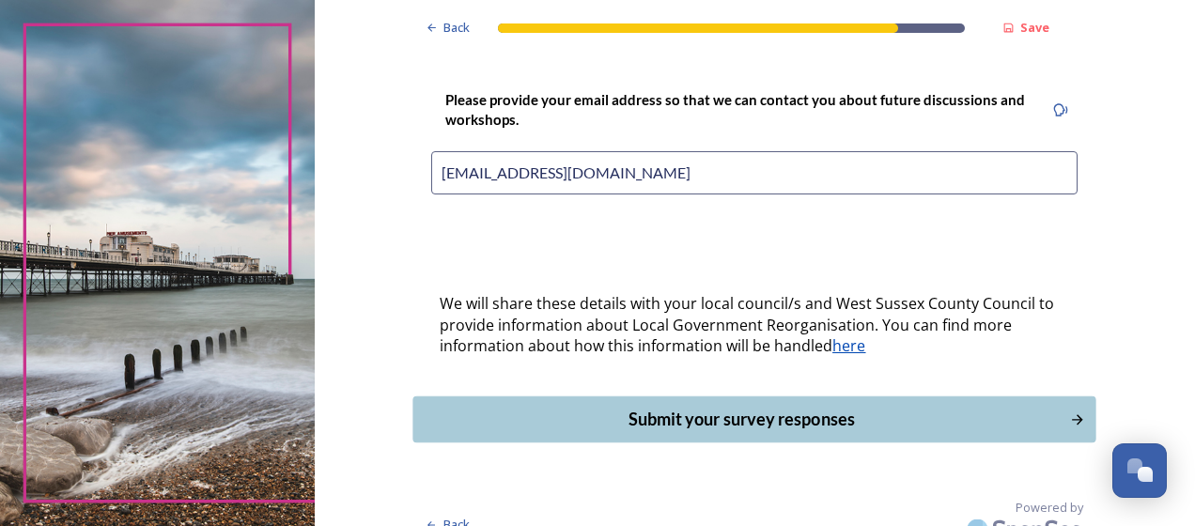
click at [692, 407] on div "Submit your survey responses" at bounding box center [742, 419] width 636 height 25
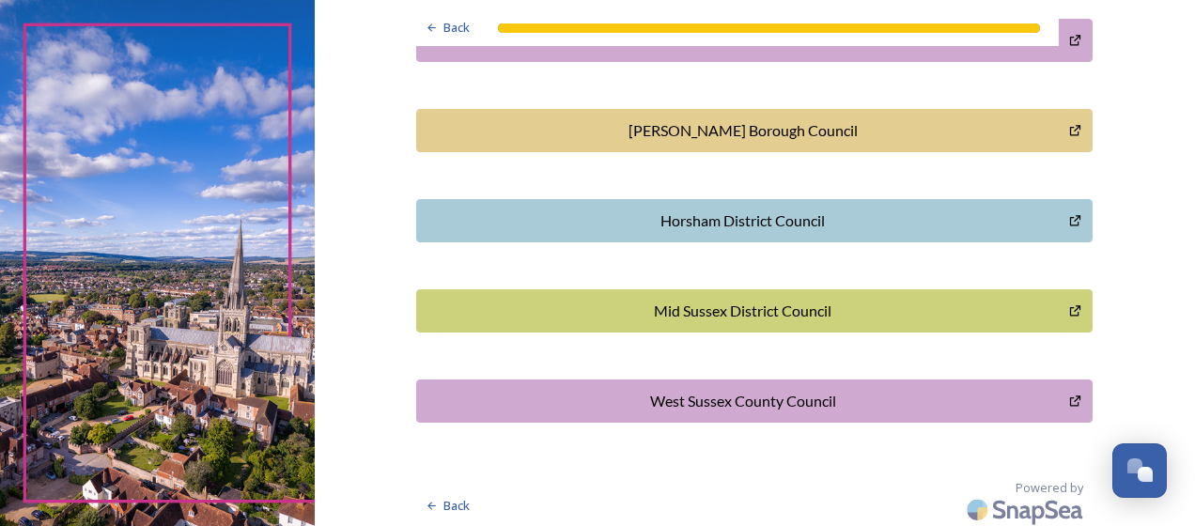
scroll to position [680, 0]
